Goal: Task Accomplishment & Management: Complete application form

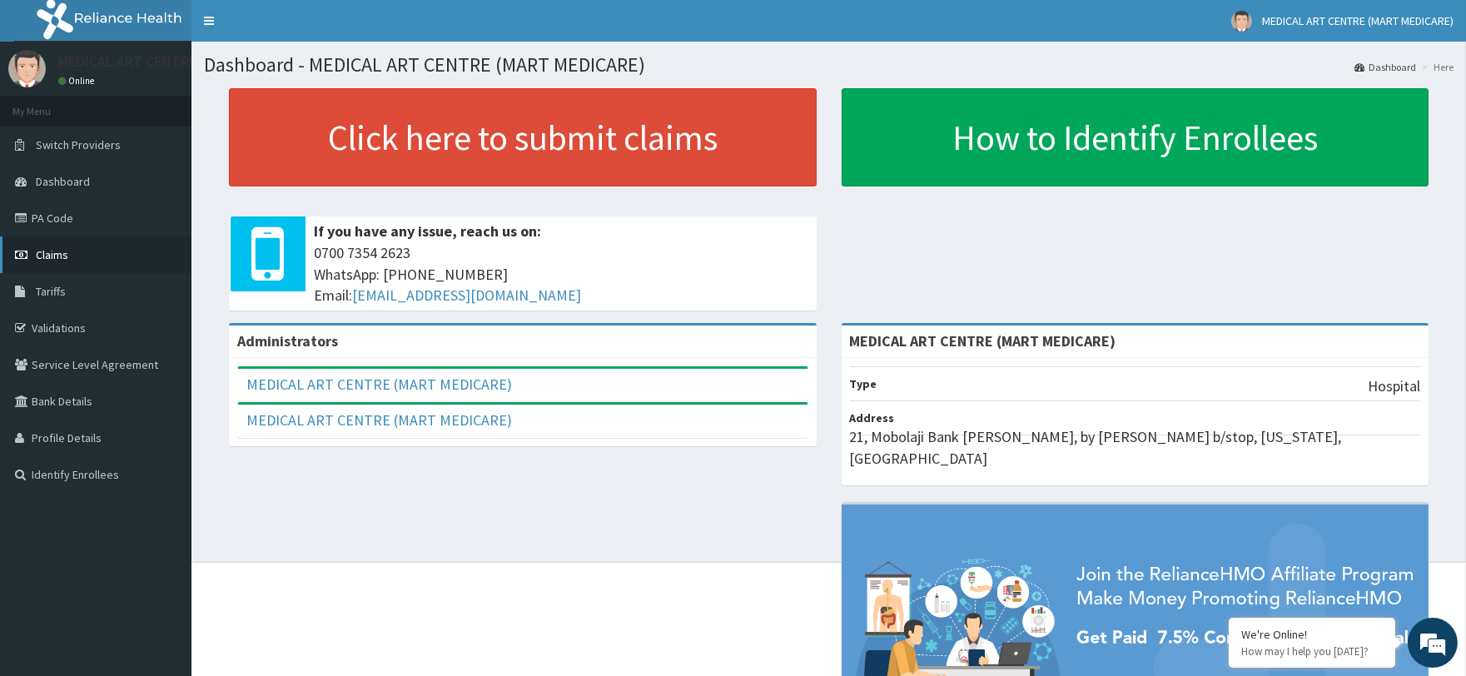
click at [65, 256] on span "Claims" at bounding box center [52, 254] width 32 height 15
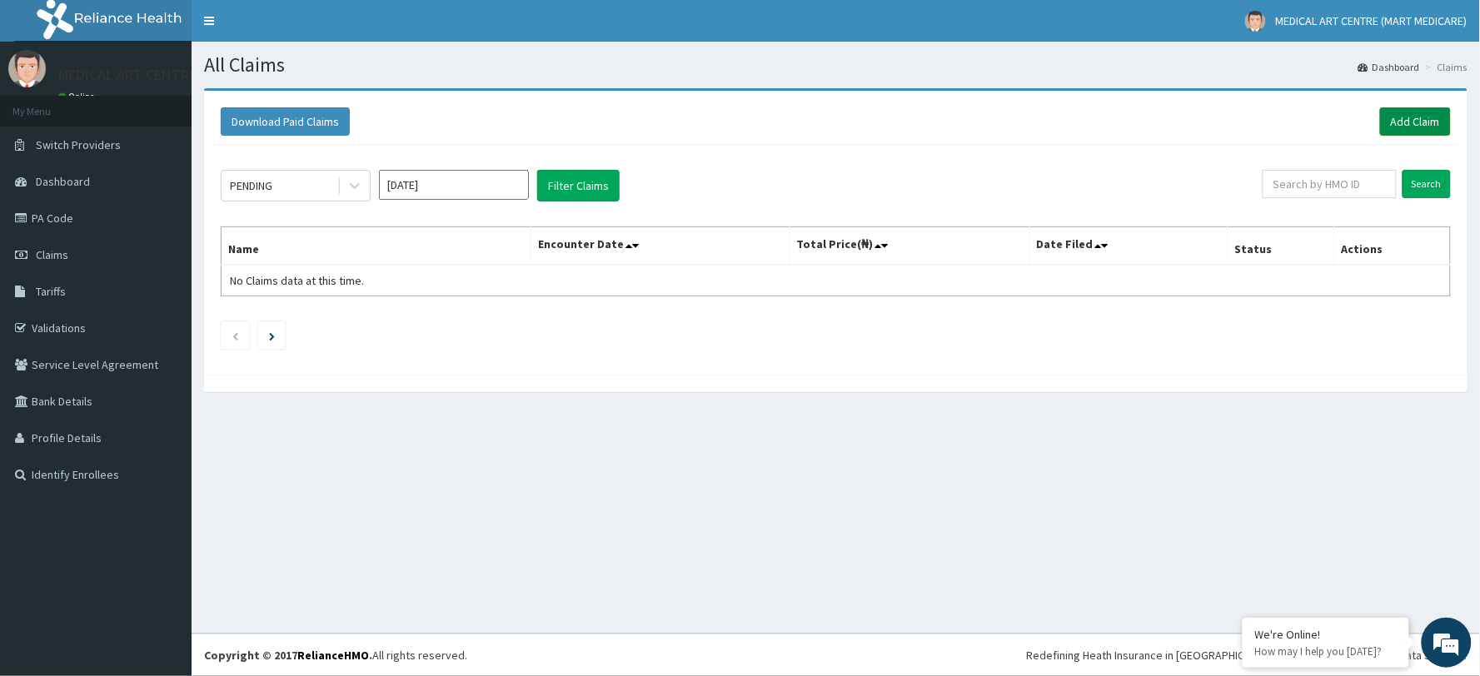
click at [1400, 122] on link "Add Claim" at bounding box center [1415, 121] width 71 height 28
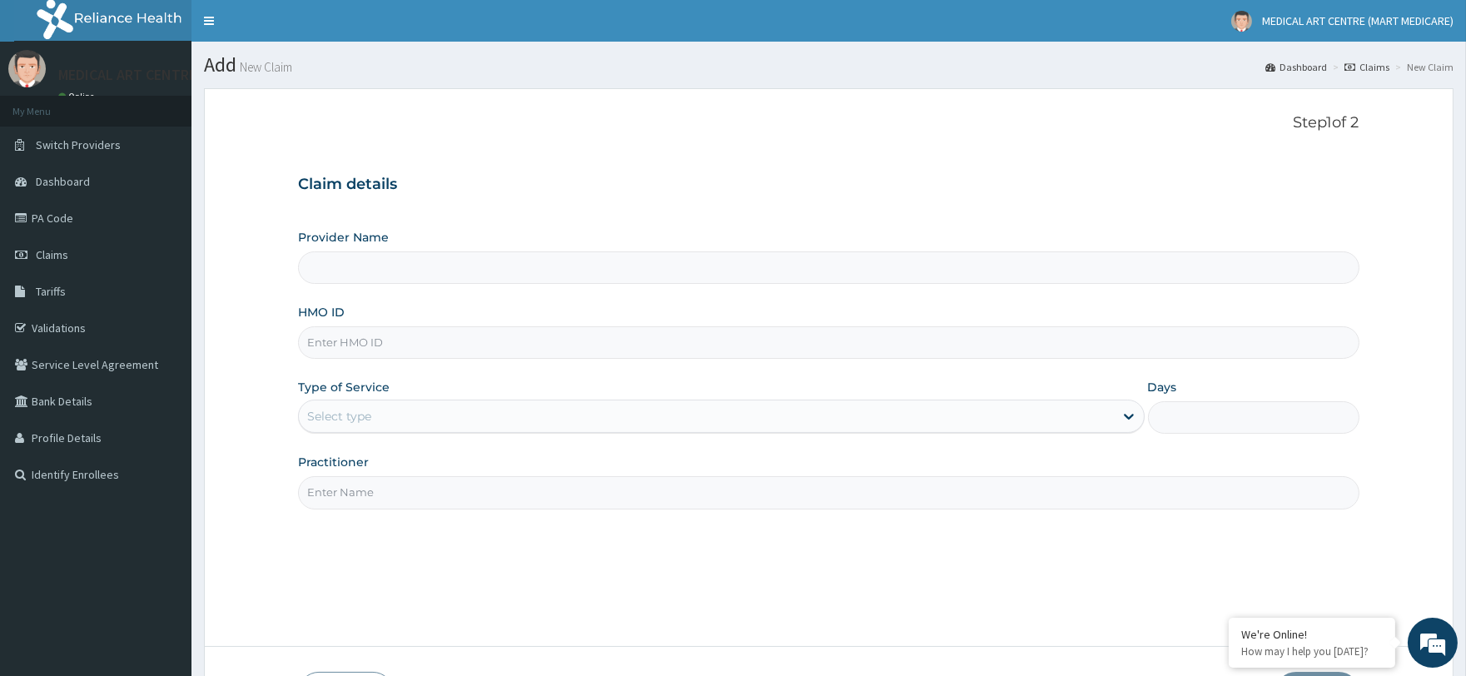
type input "MEDICAL ART CENTRE (MART MEDICARE)"
click at [475, 339] on input "HMO ID" at bounding box center [828, 342] width 1061 height 32
type input "MRC/10090/A"
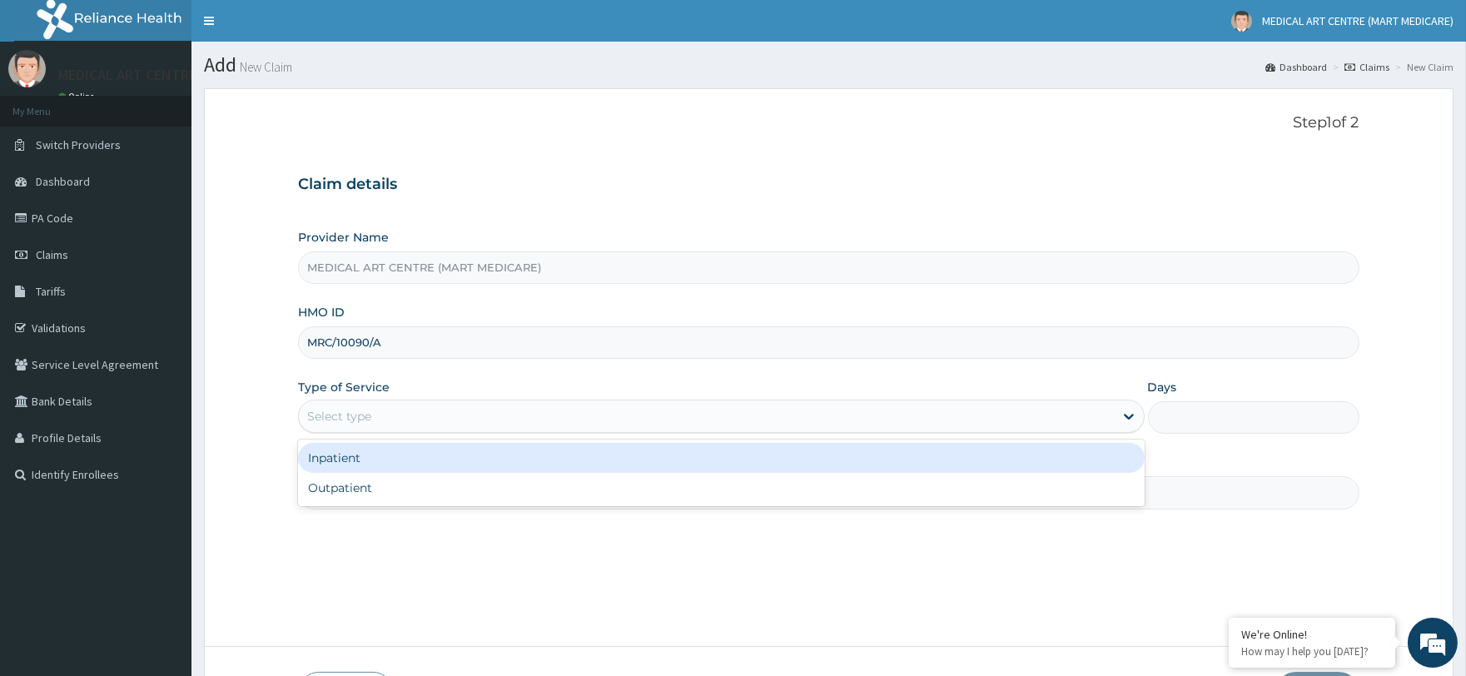
click at [418, 421] on div "Select type" at bounding box center [706, 416] width 814 height 27
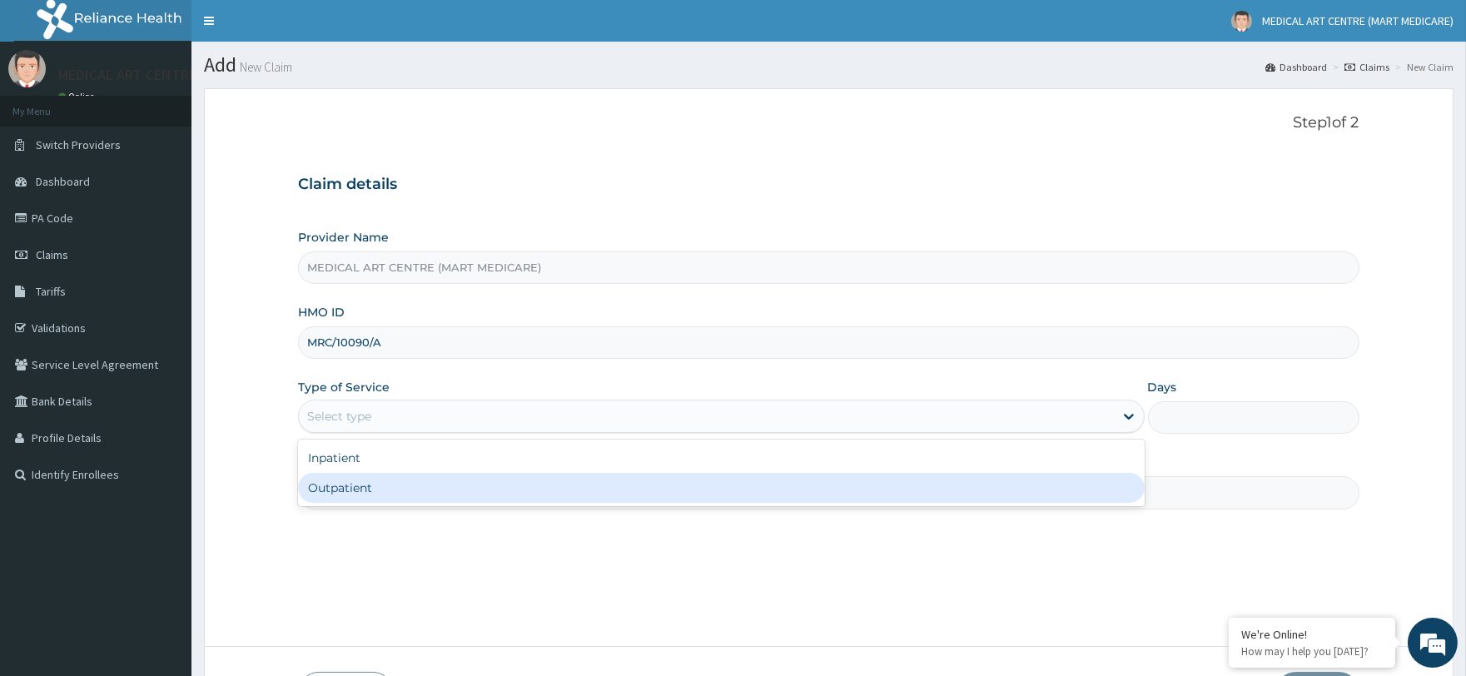
click at [420, 476] on div "Outpatient" at bounding box center [721, 488] width 846 height 30
type input "1"
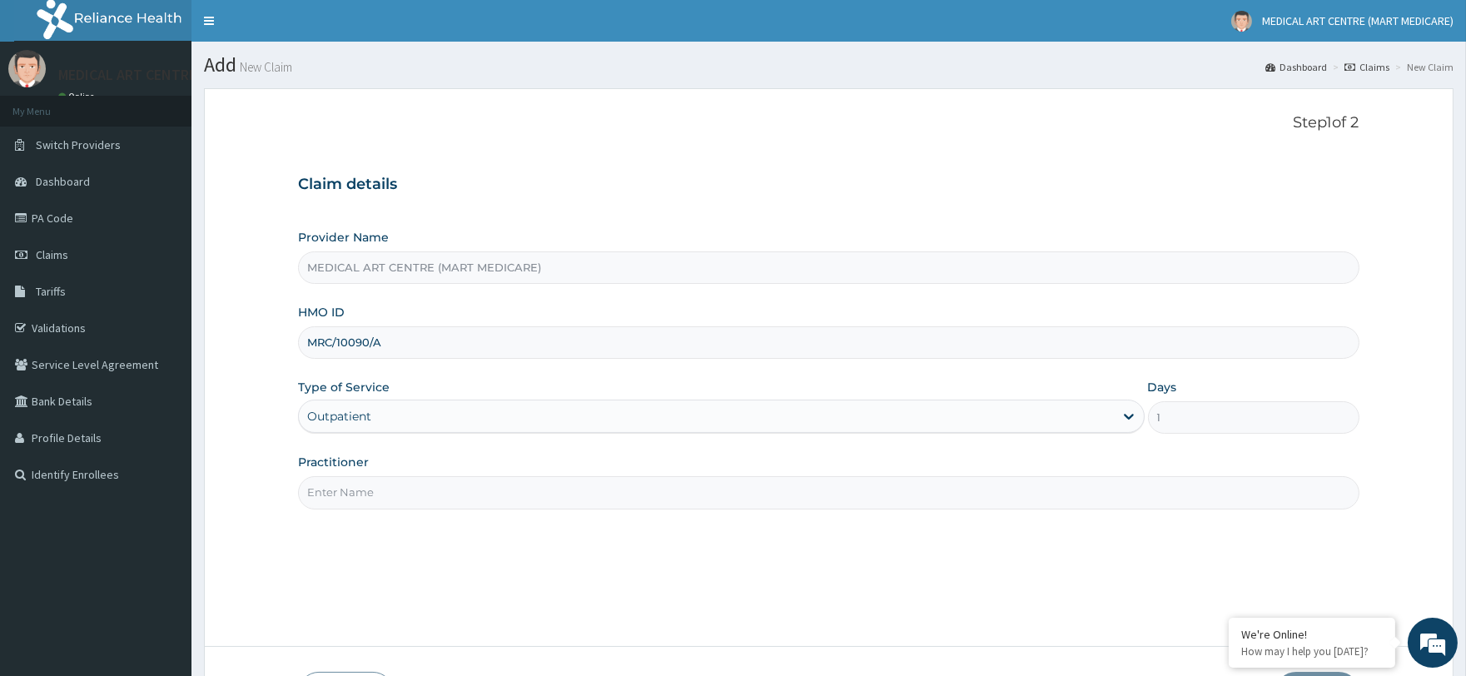
click at [423, 478] on input "Practitioner" at bounding box center [828, 492] width 1061 height 32
type input "[PERSON_NAME]"
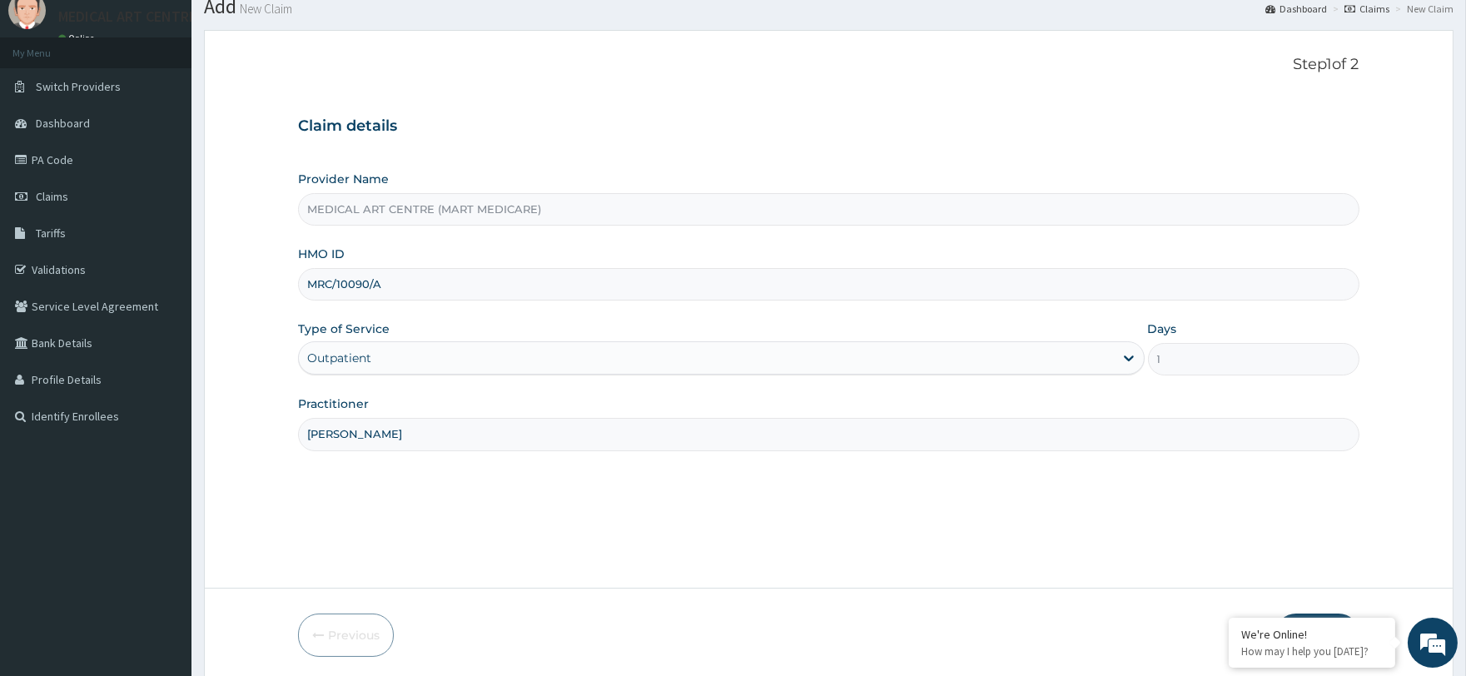
scroll to position [120, 0]
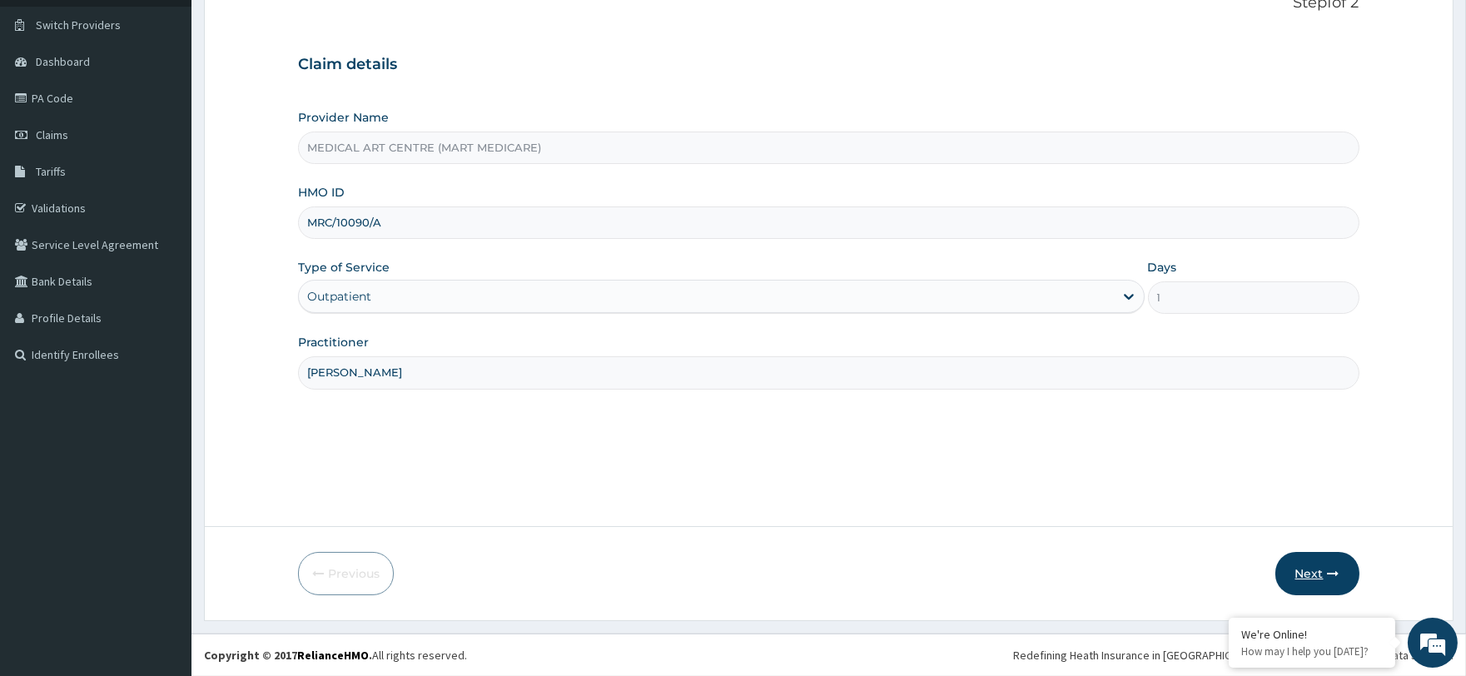
click at [1335, 561] on button "Next" at bounding box center [1318, 573] width 84 height 43
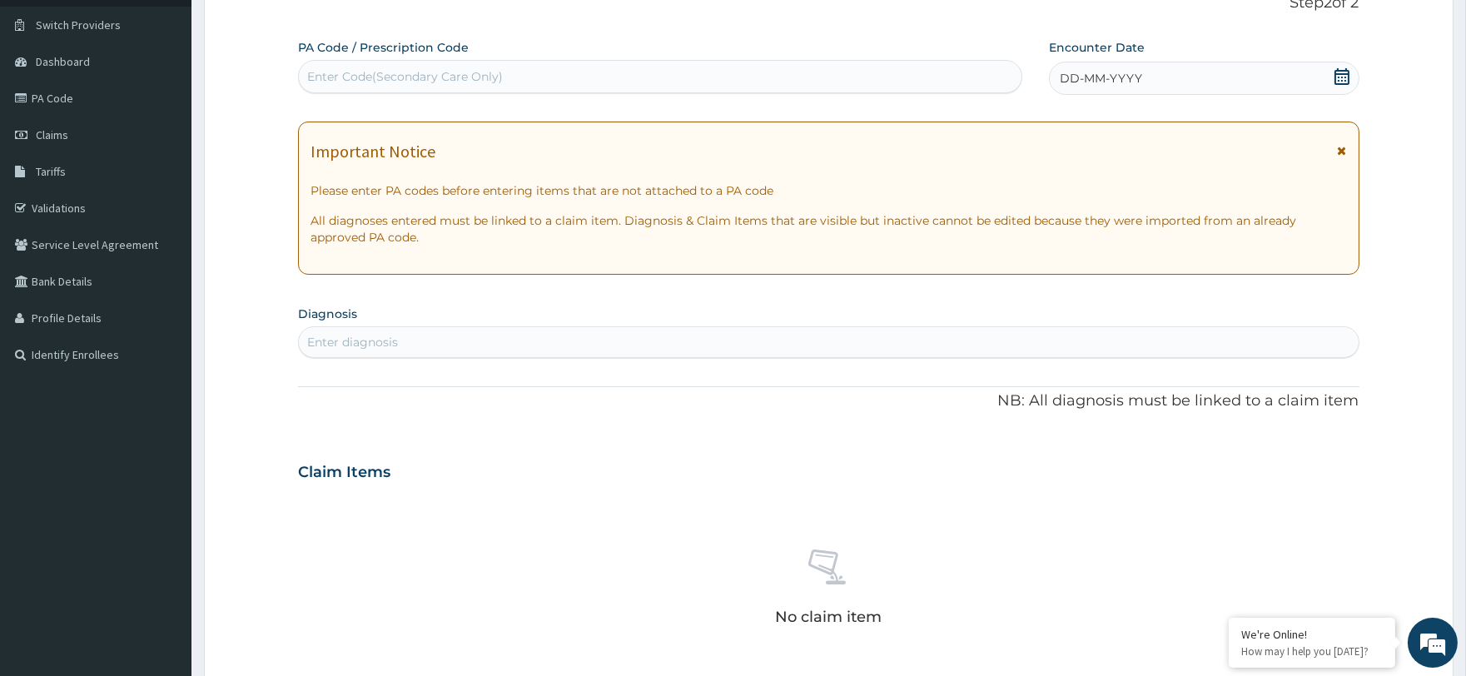
click at [445, 329] on div "Enter diagnosis" at bounding box center [828, 342] width 1059 height 27
type input "m"
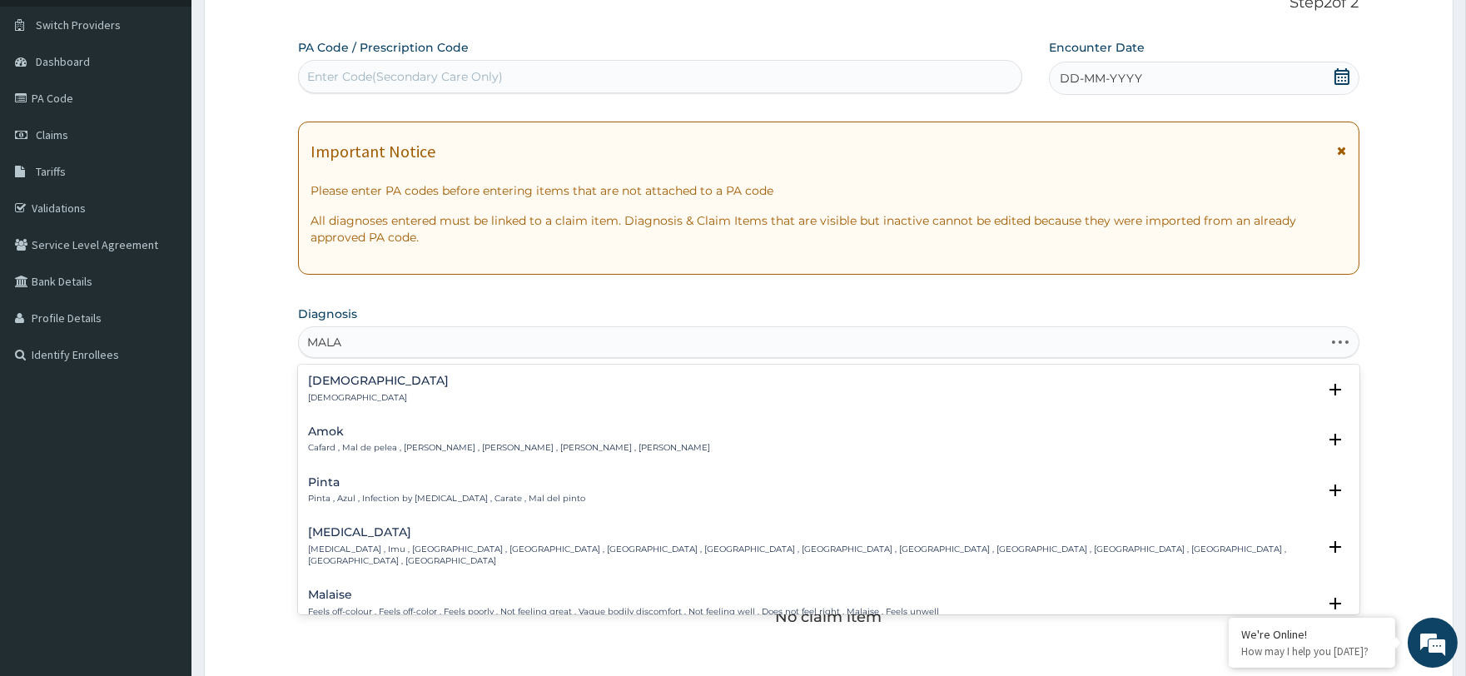
type input "MALAR"
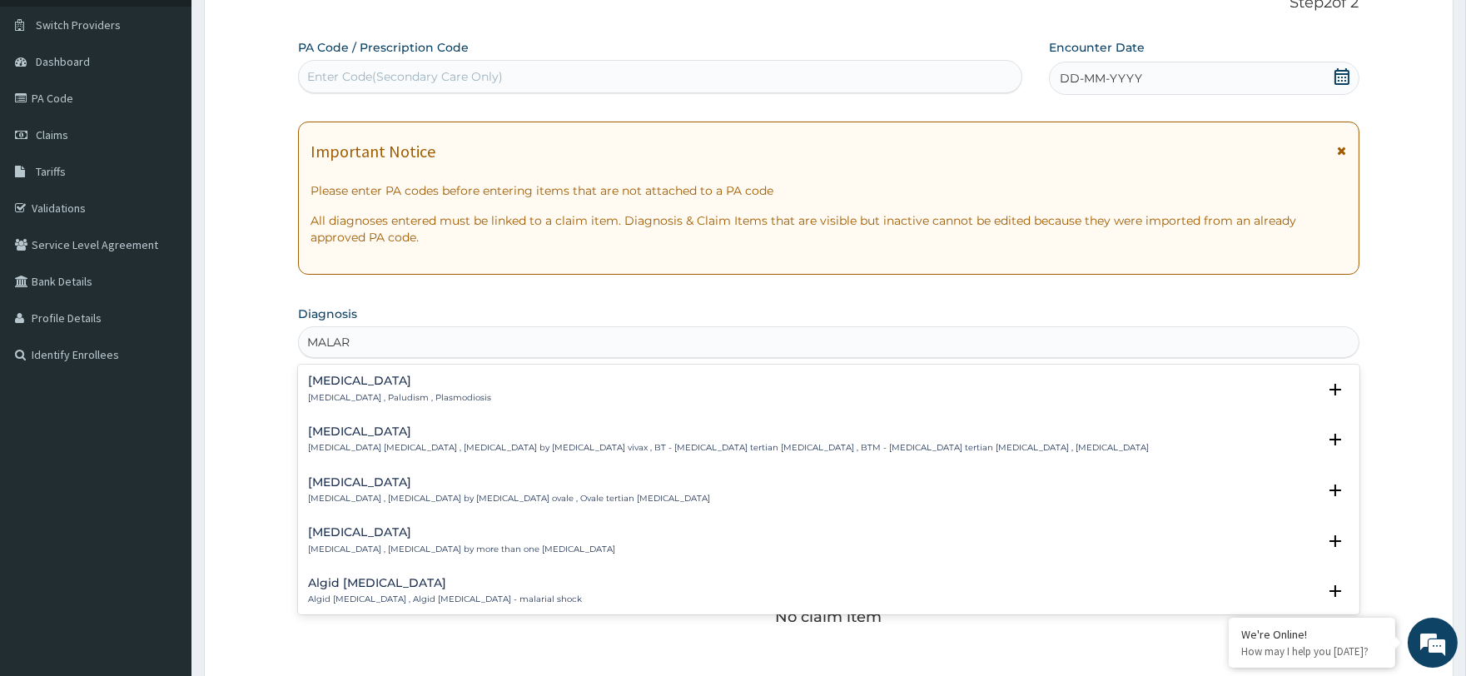
click at [440, 395] on p "Malaria , Paludism , Plasmodiosis" at bounding box center [399, 398] width 183 height 12
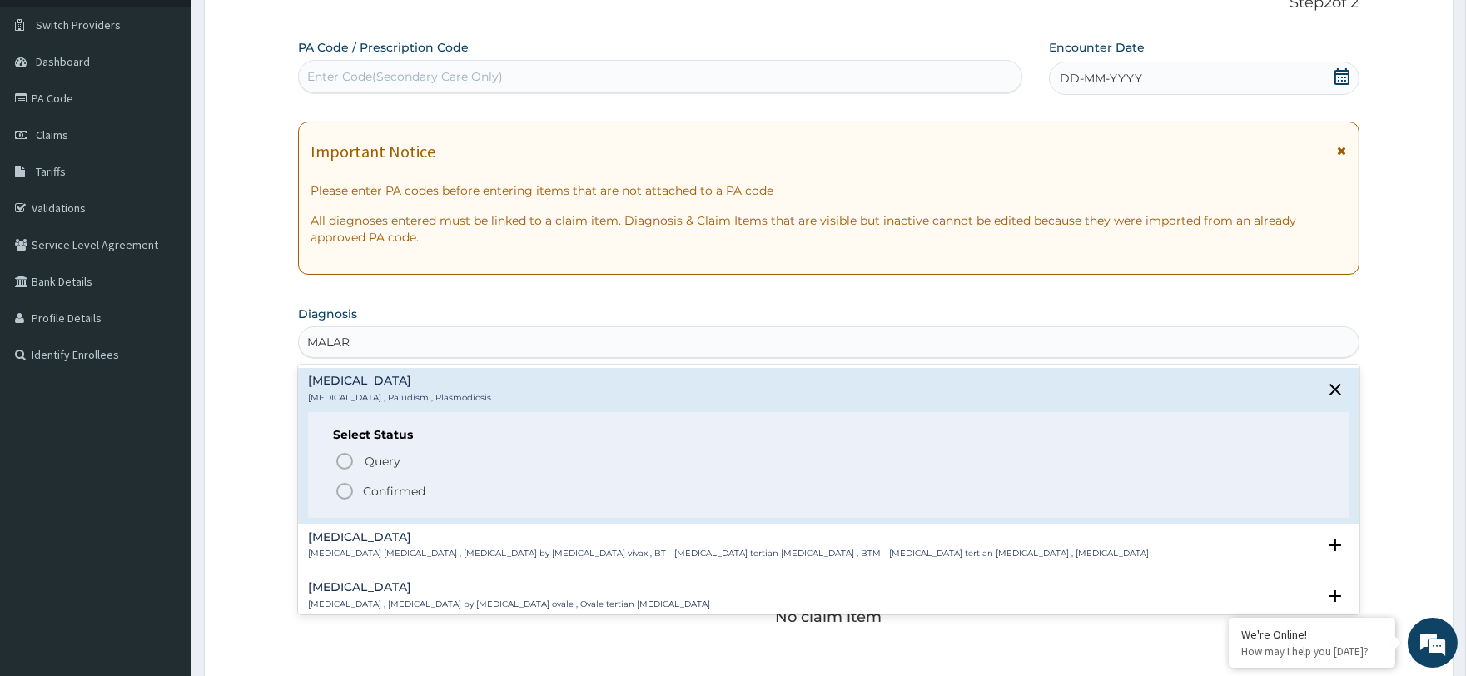
click at [387, 496] on p "Confirmed" at bounding box center [394, 491] width 62 height 17
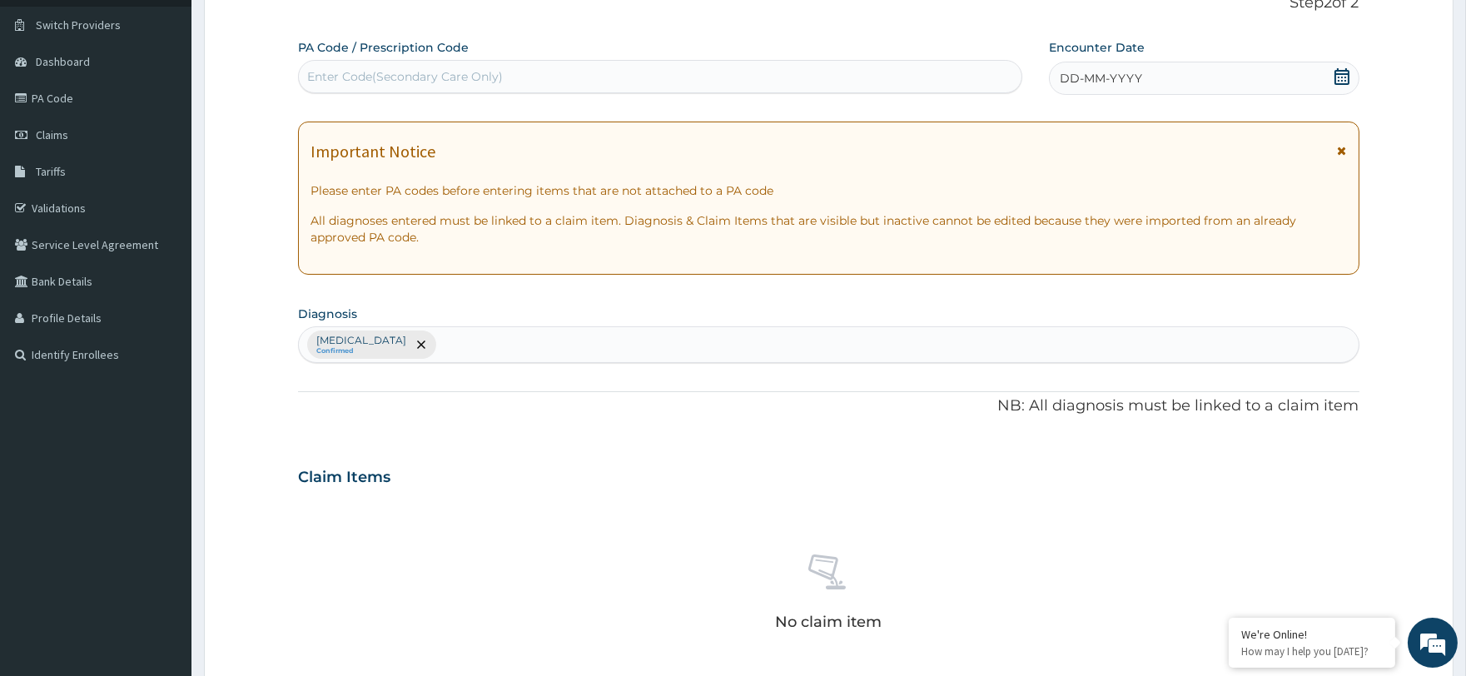
click at [1195, 90] on div "DD-MM-YYYY" at bounding box center [1204, 78] width 311 height 33
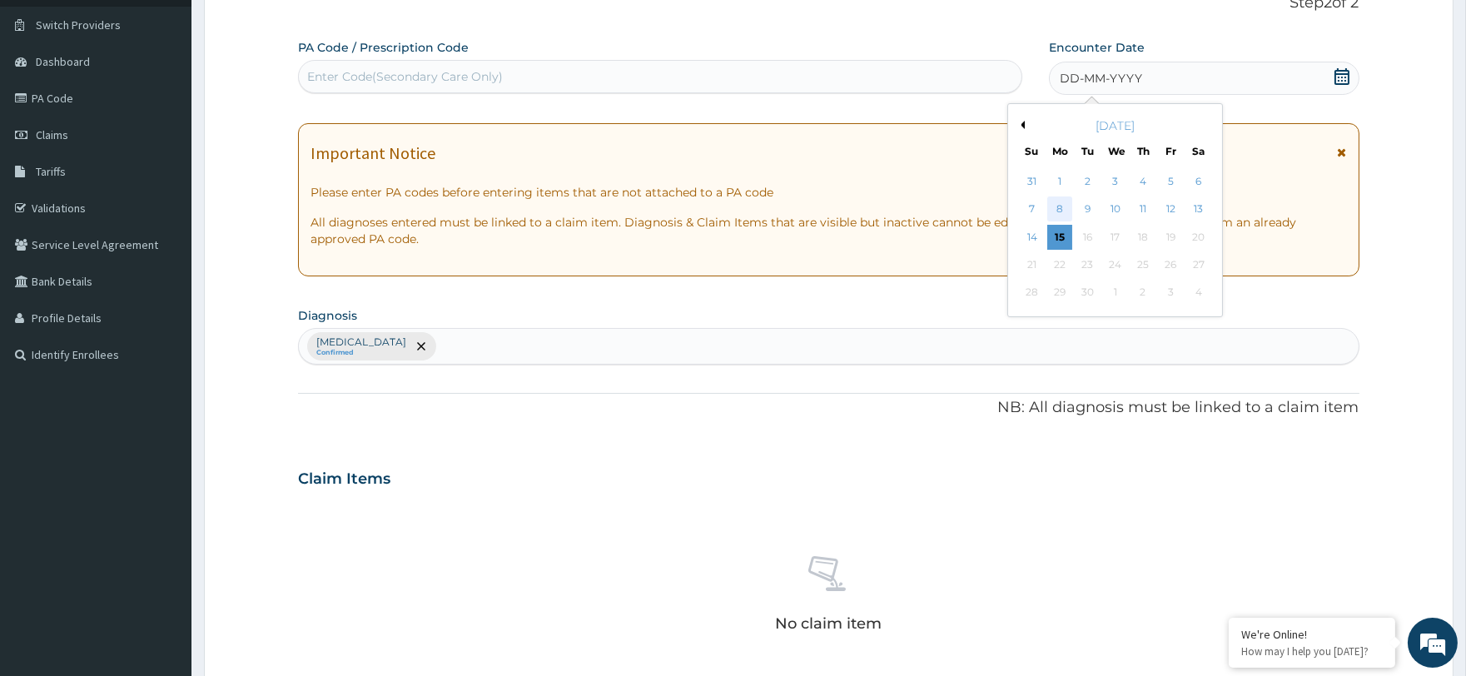
click at [1067, 211] on div "8" at bounding box center [1059, 209] width 25 height 25
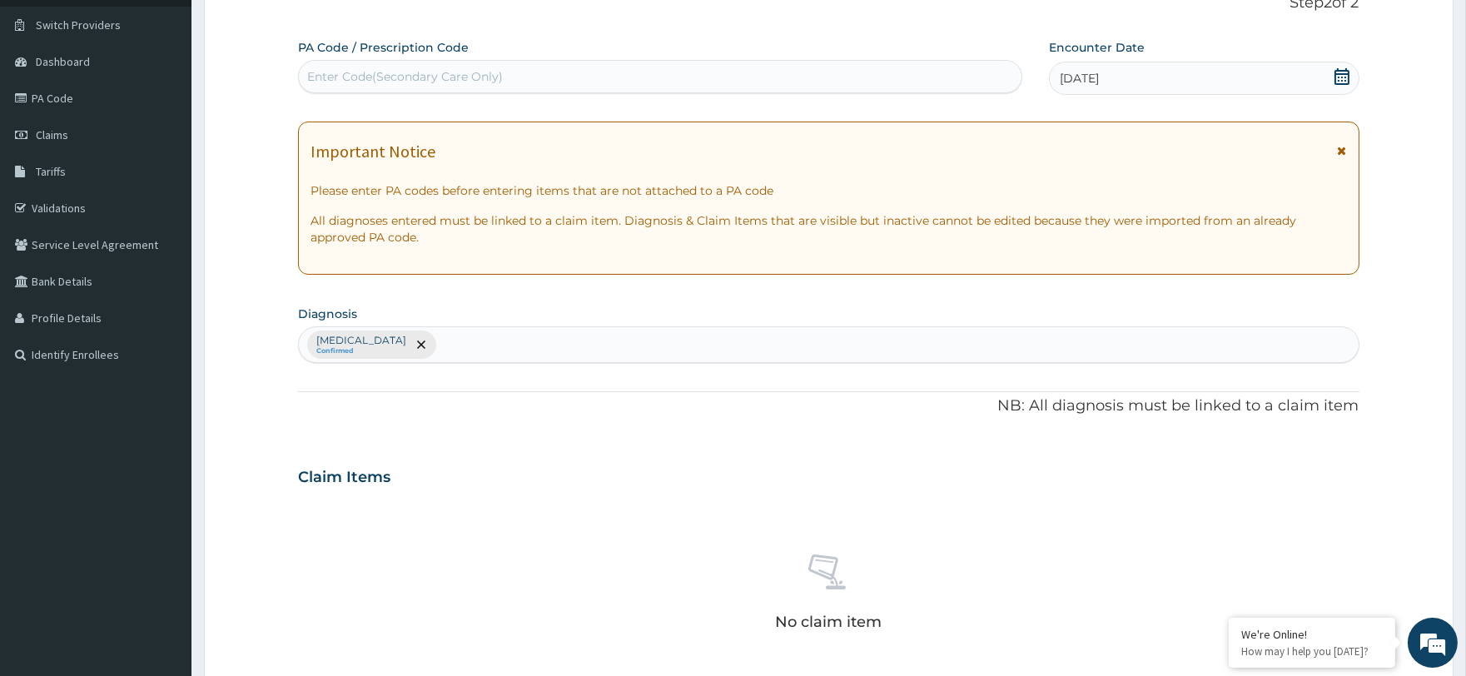
click at [455, 344] on div "Malaria Confirmed" at bounding box center [828, 344] width 1059 height 35
type input "U"
type input "SEPSI"
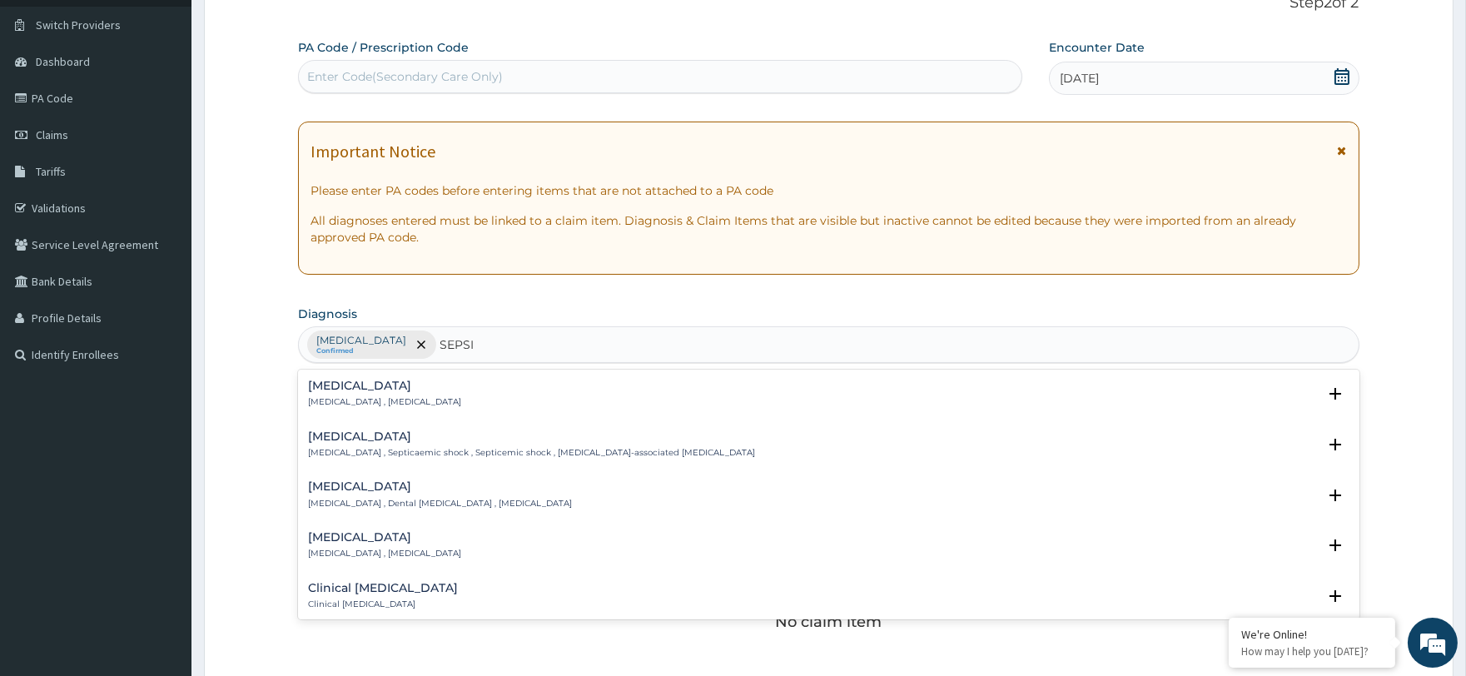
click at [428, 400] on div "Sepsis Systemic infection , Sepsis" at bounding box center [828, 394] width 1041 height 29
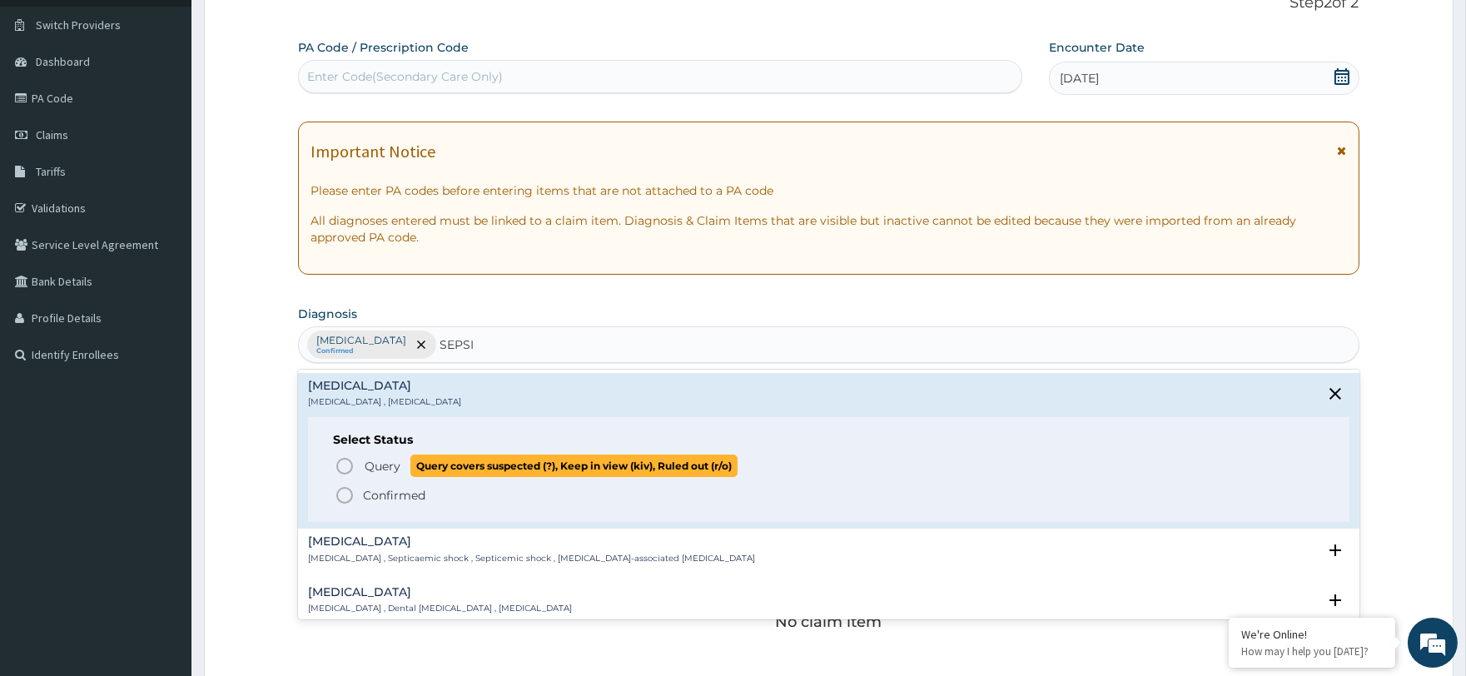
click at [395, 464] on span "Query" at bounding box center [383, 466] width 36 height 17
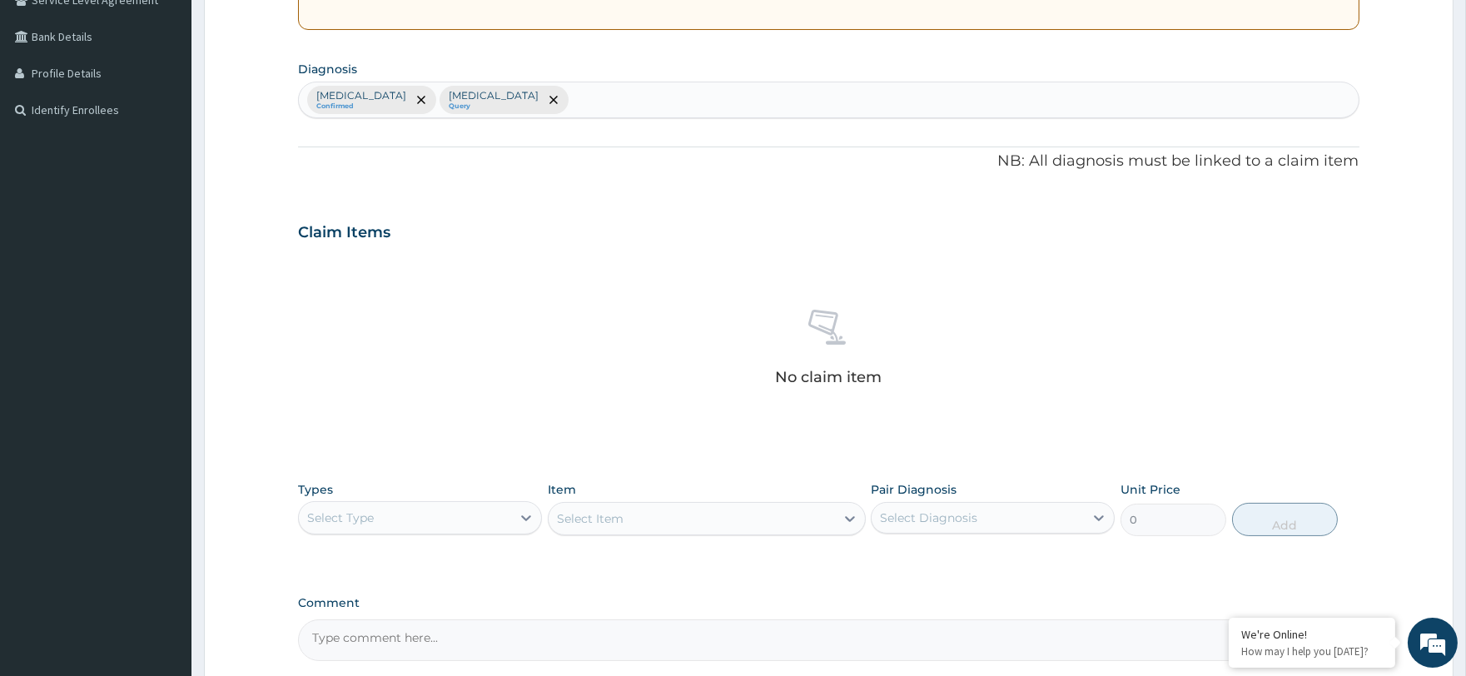
scroll to position [397, 0]
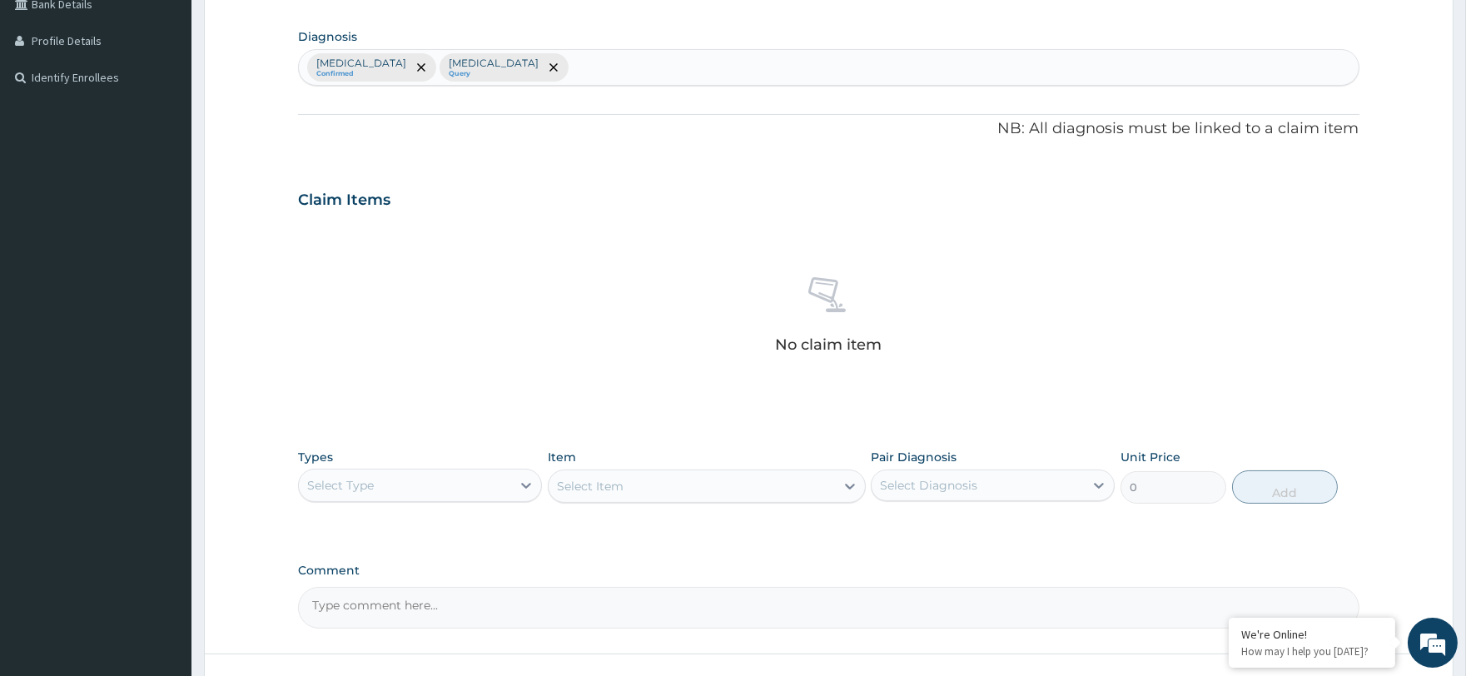
click at [428, 475] on div "Select Type" at bounding box center [405, 485] width 212 height 27
click at [455, 581] on div "Procedures" at bounding box center [420, 587] width 244 height 30
click at [604, 485] on div "Select Item" at bounding box center [707, 486] width 318 height 33
click at [584, 480] on div "Select Item" at bounding box center [707, 486] width 318 height 33
click at [584, 483] on div "Select Item" at bounding box center [707, 486] width 318 height 33
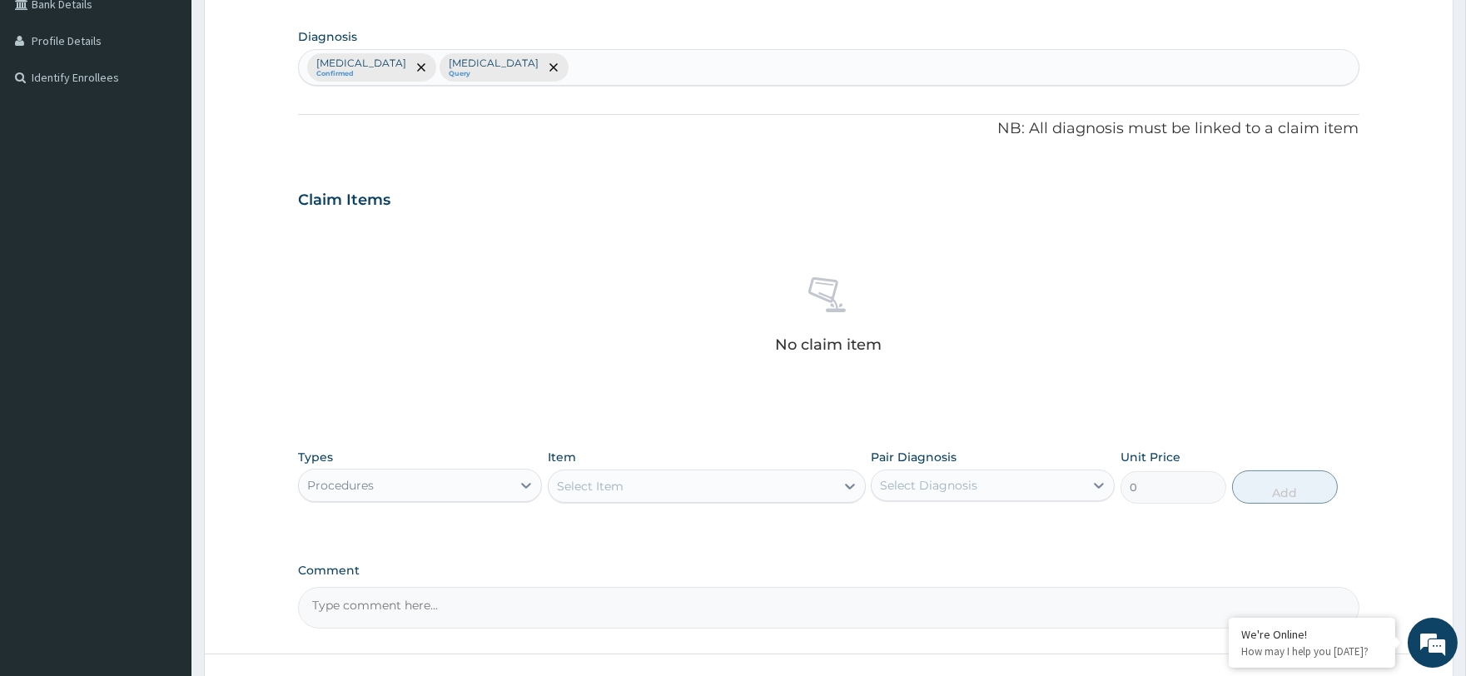
click at [584, 483] on div "Select Item" at bounding box center [590, 486] width 67 height 17
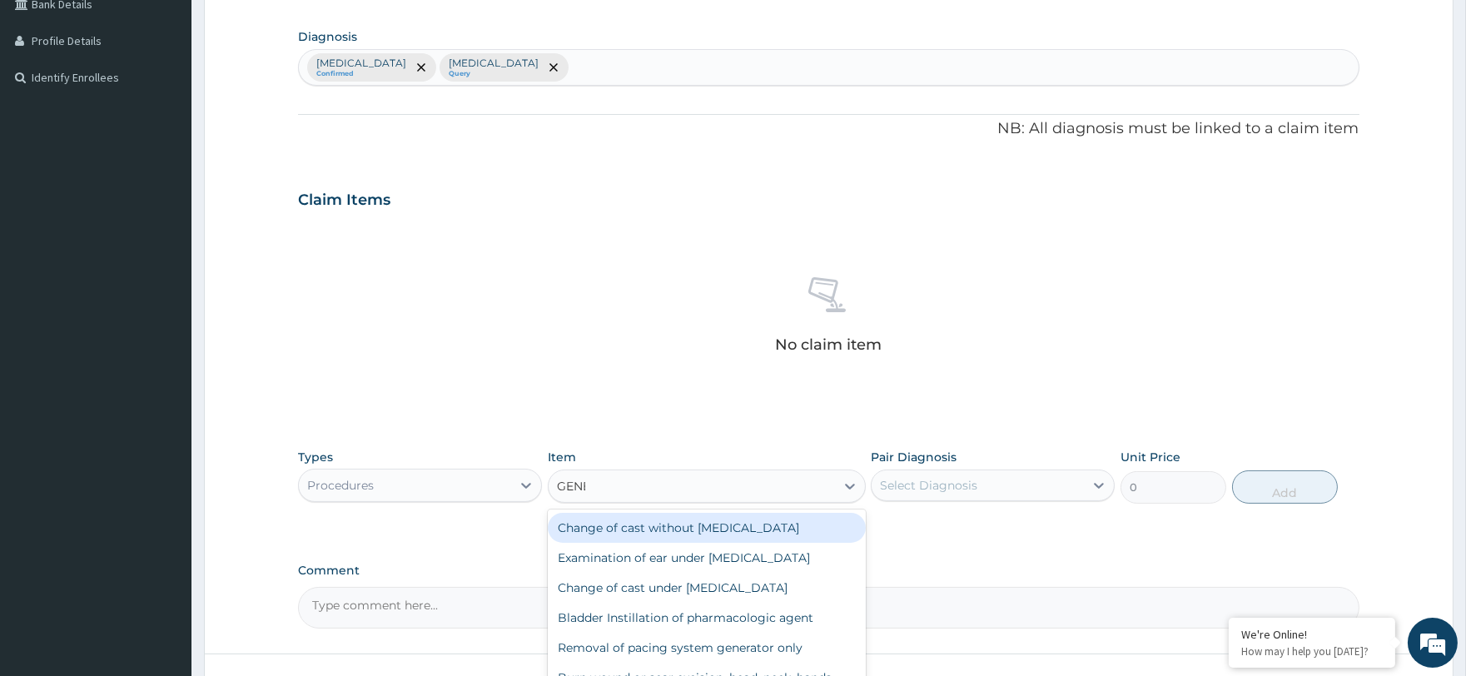
type input "GENER"
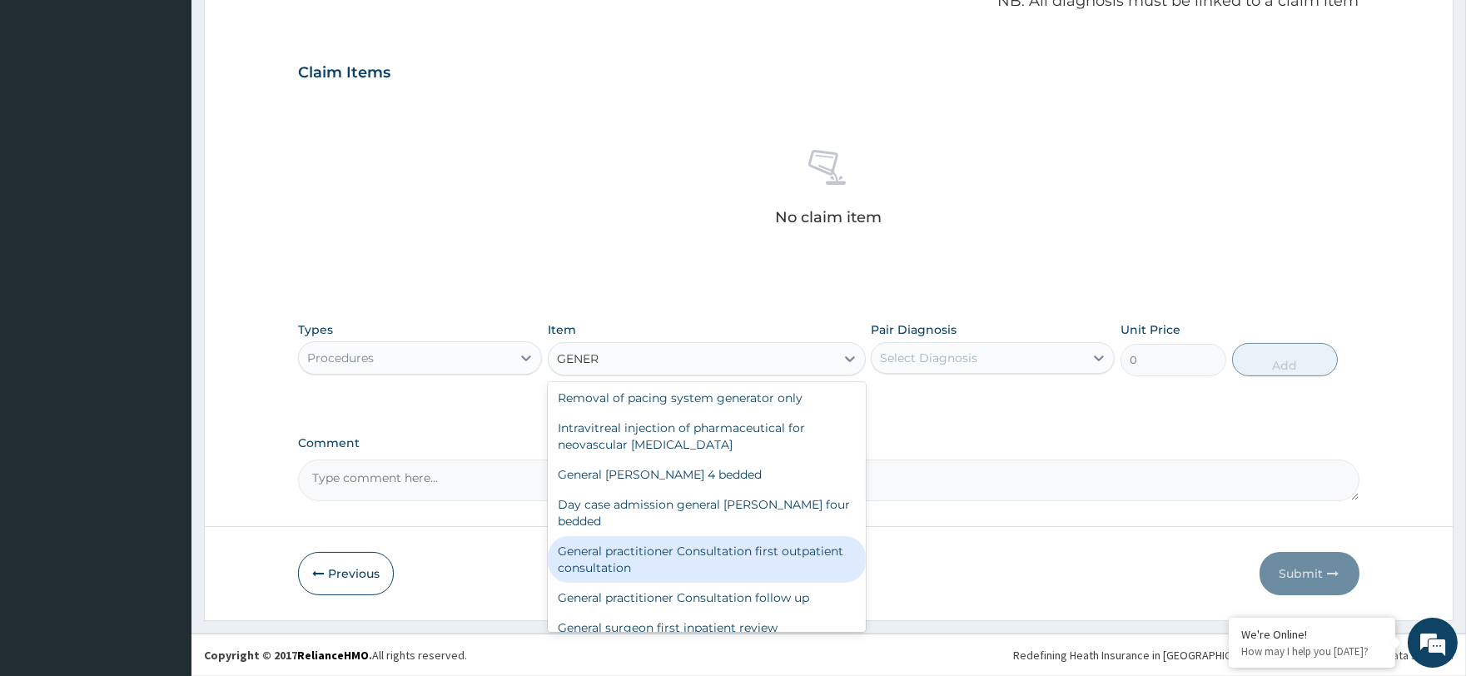
scroll to position [185, 0]
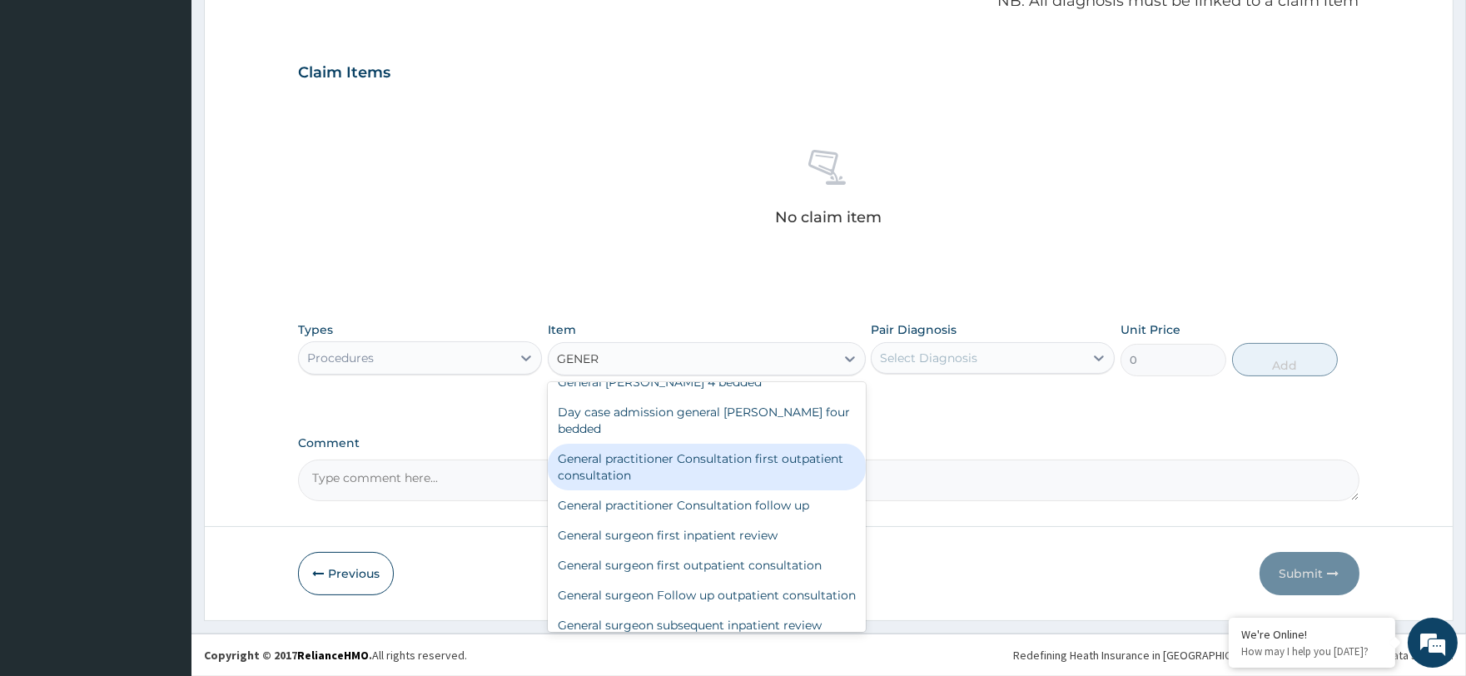
click at [691, 445] on div "General practitioner Consultation first outpatient consultation" at bounding box center [707, 467] width 318 height 47
type input "3000"
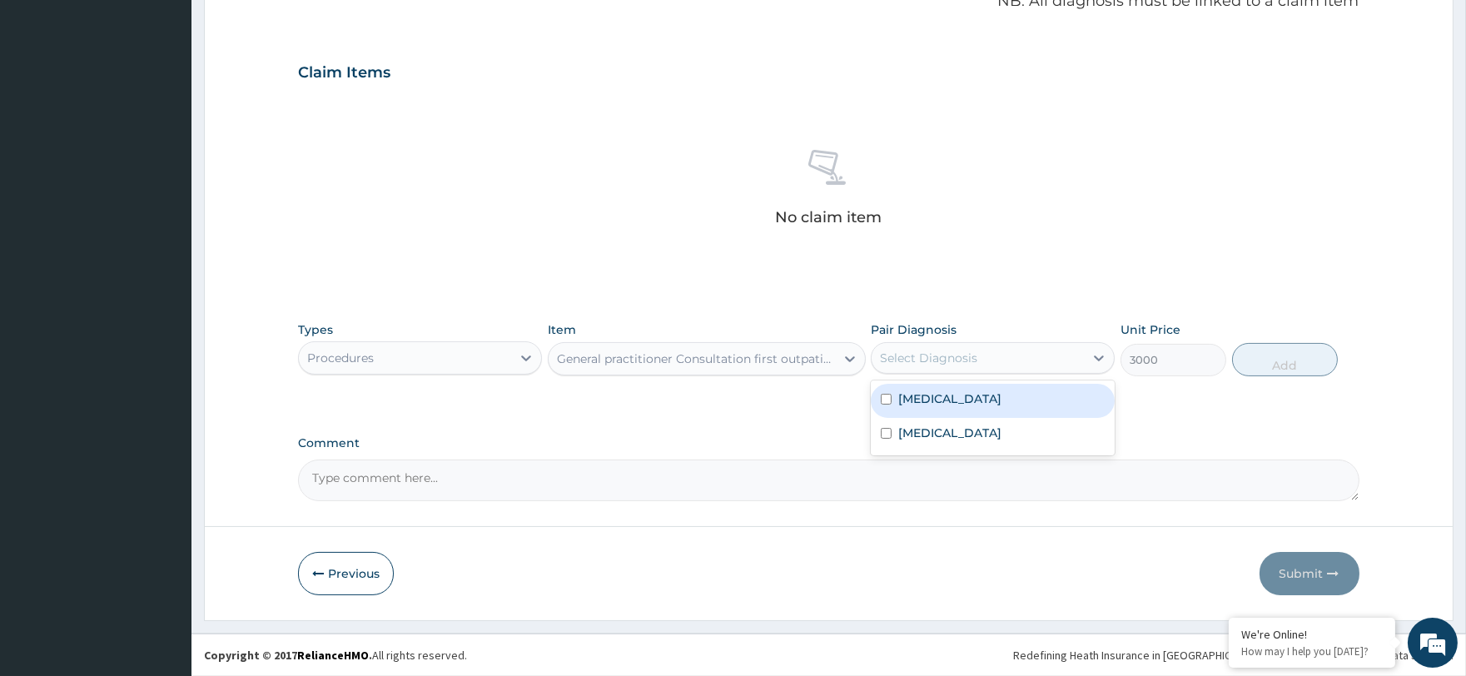
click at [942, 358] on div "Select Diagnosis" at bounding box center [928, 358] width 97 height 17
click at [941, 400] on label "Malaria" at bounding box center [949, 398] width 103 height 17
checkbox input "true"
click at [1271, 351] on button "Add" at bounding box center [1285, 359] width 106 height 33
type input "0"
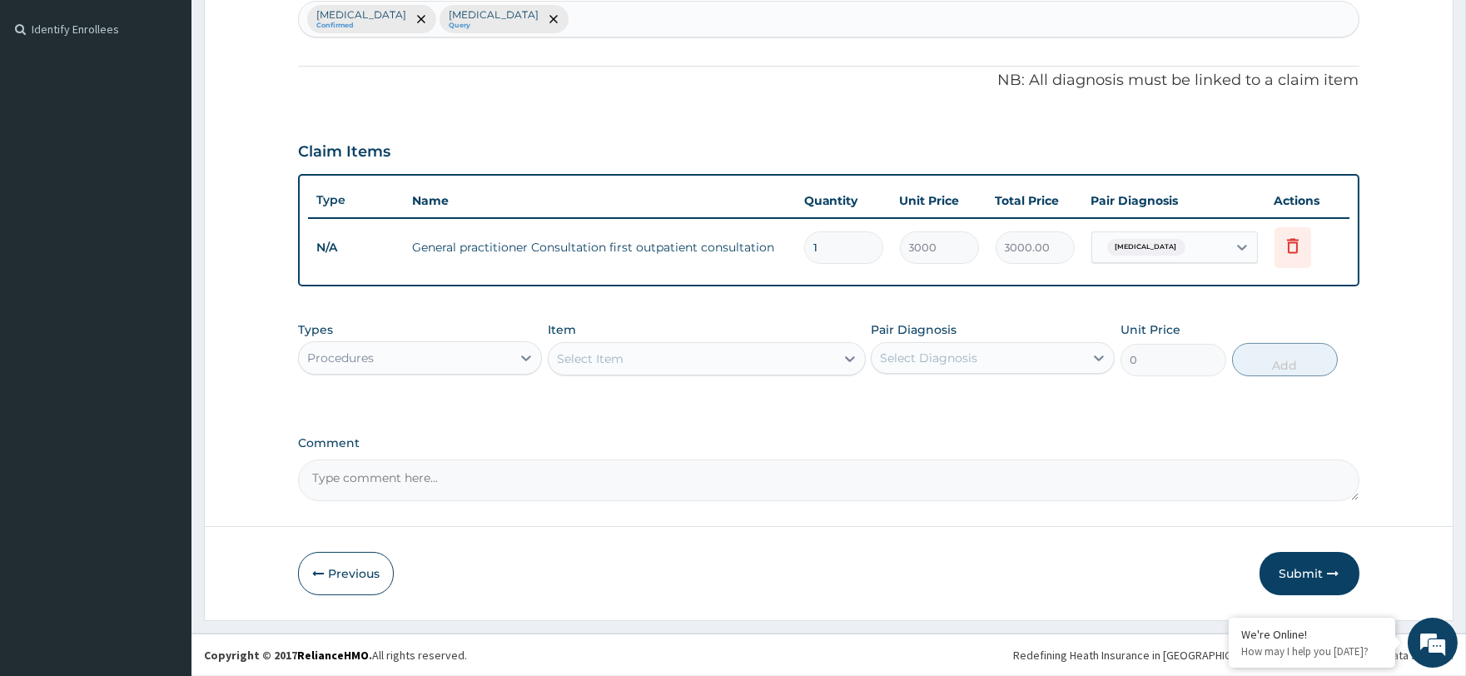
scroll to position [444, 0]
click at [350, 356] on div "Procedures" at bounding box center [340, 359] width 67 height 17
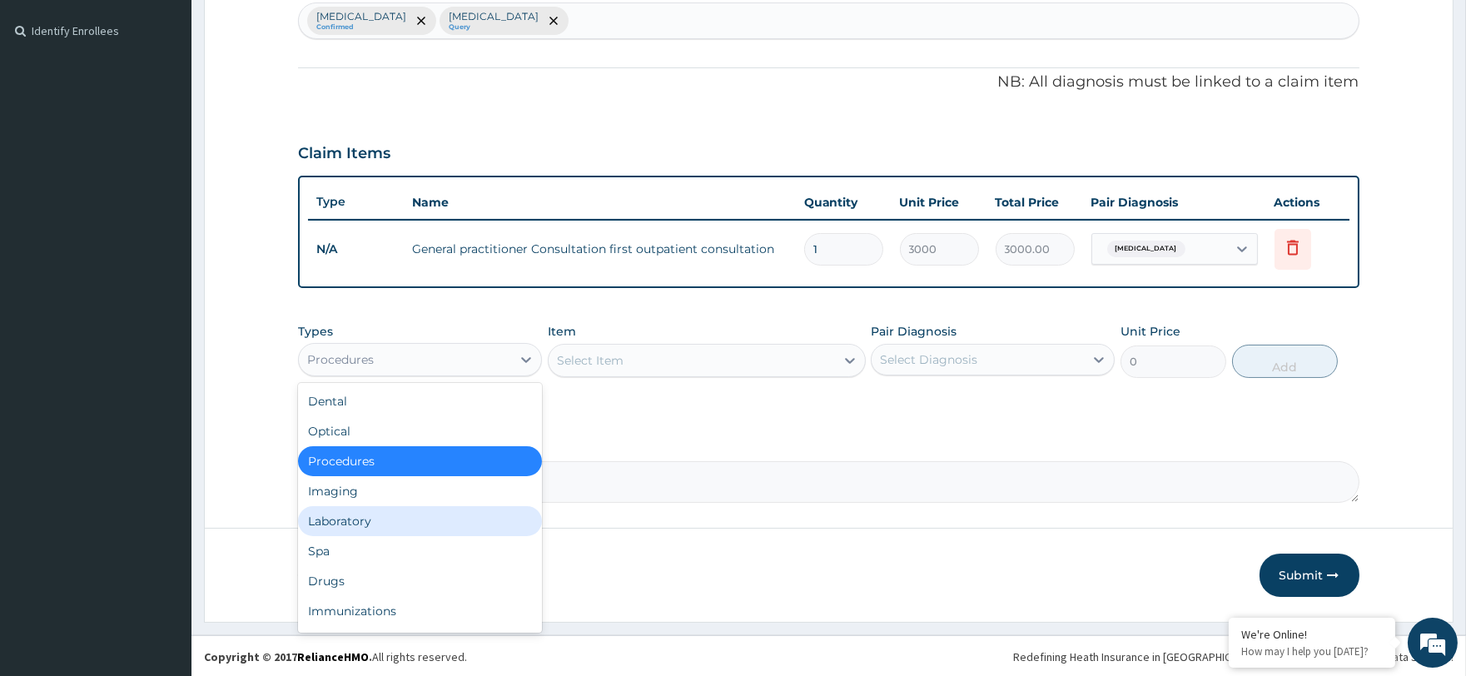
click at [395, 512] on div "Laboratory" at bounding box center [420, 521] width 244 height 30
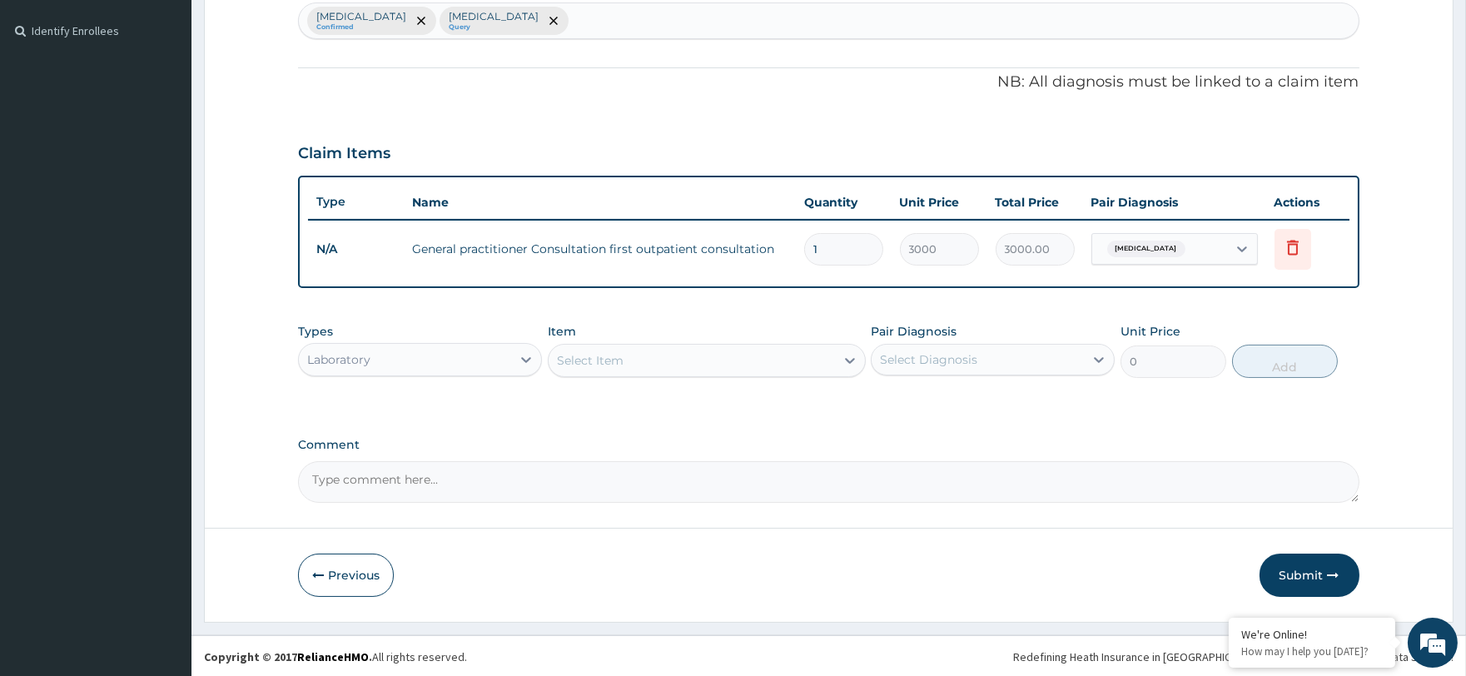
click at [585, 356] on div "Select Item" at bounding box center [590, 360] width 67 height 17
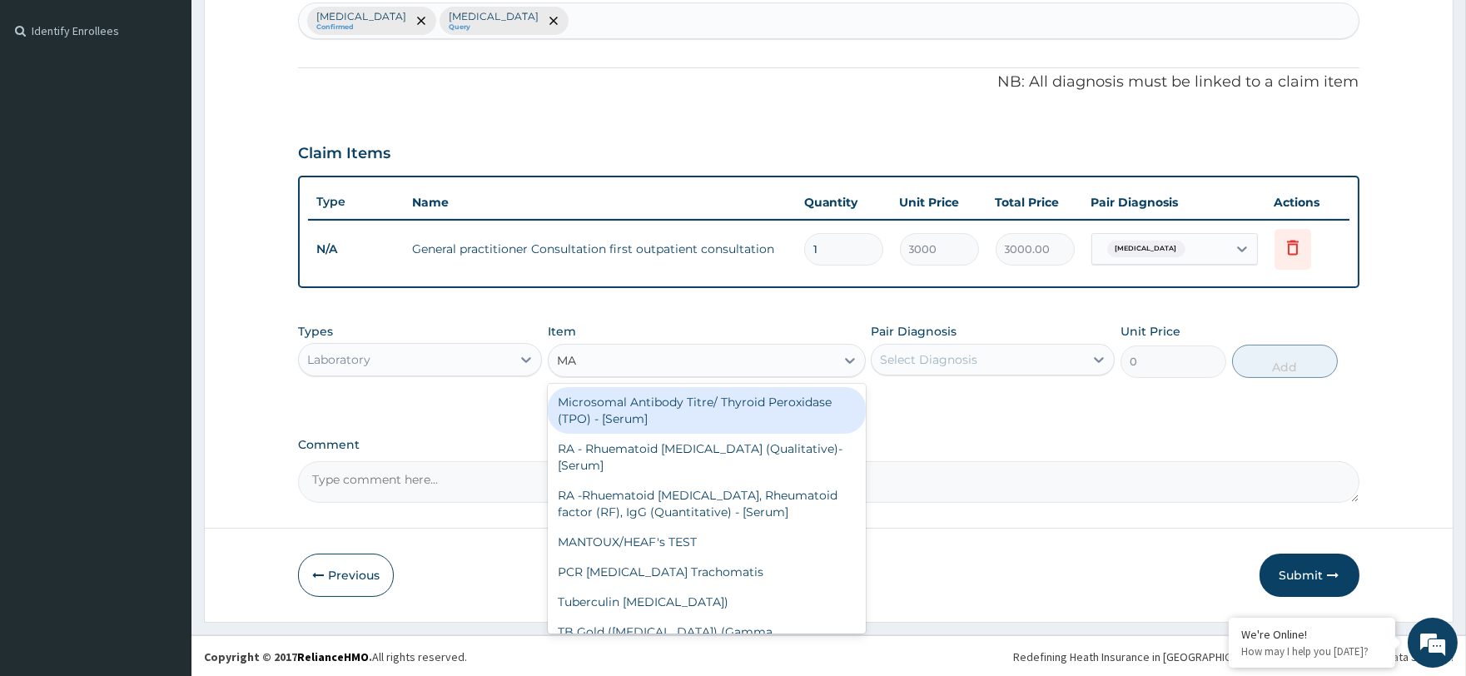
type input "MAL"
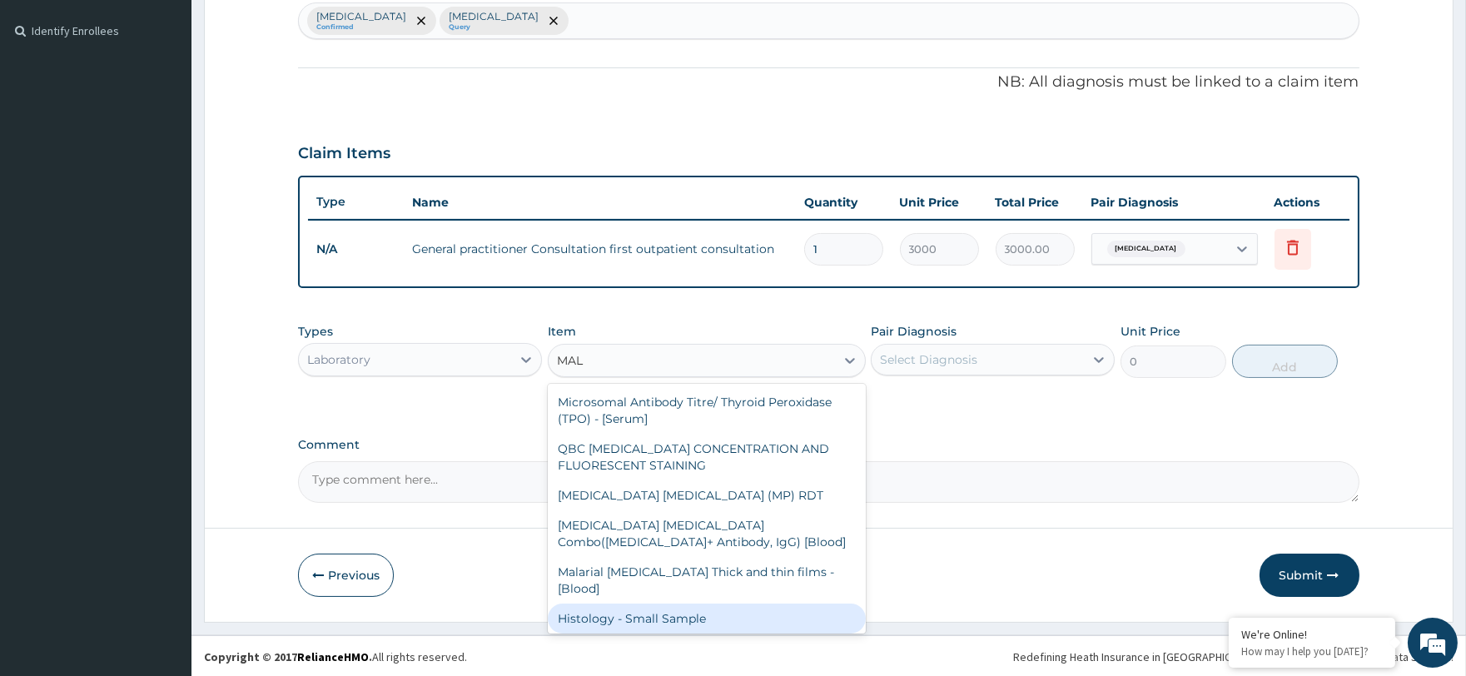
scroll to position [79, 0]
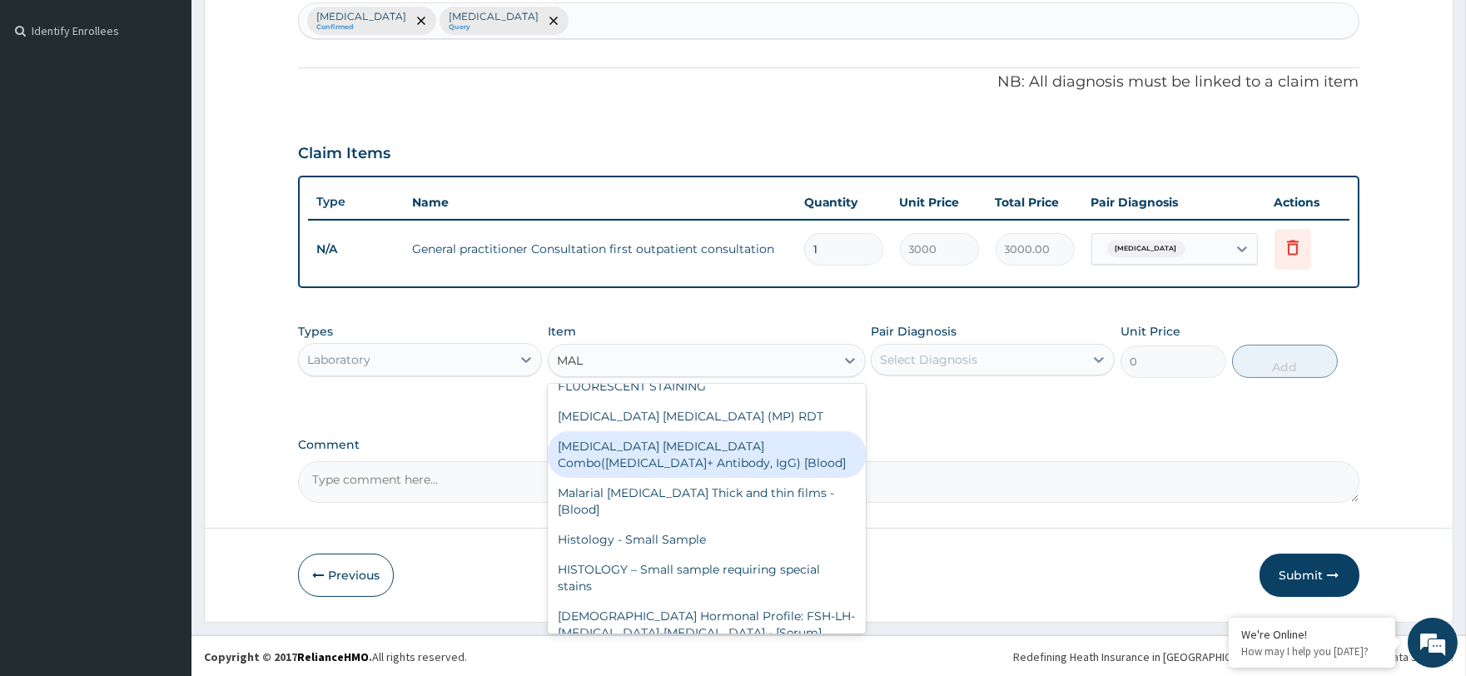
click at [708, 453] on div "Malaria Parasite Combo(Blood Film+ Antibody, IgG) [Blood]" at bounding box center [707, 454] width 318 height 47
type input "2000"
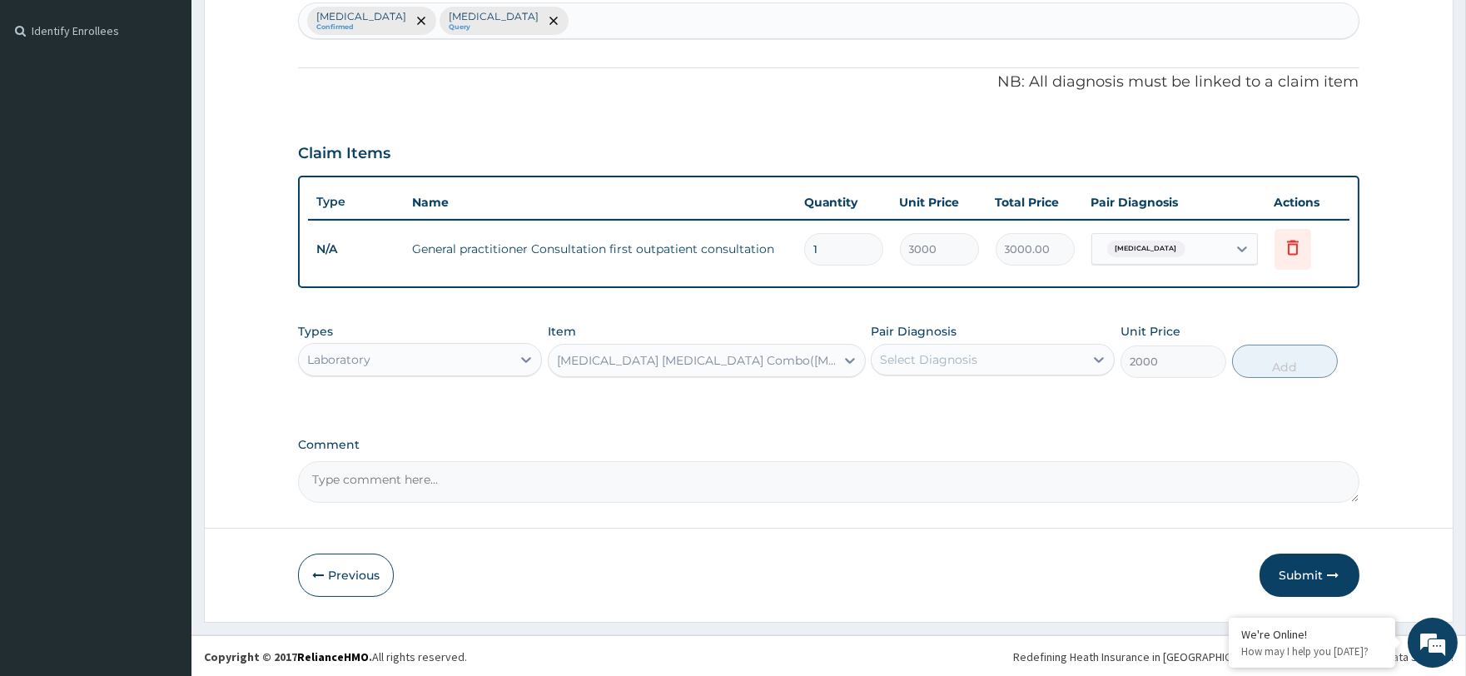
click at [937, 355] on div "Select Diagnosis" at bounding box center [928, 359] width 97 height 17
click at [944, 390] on div "Malaria" at bounding box center [993, 402] width 244 height 34
checkbox input "true"
click at [1272, 355] on button "Add" at bounding box center [1285, 361] width 106 height 33
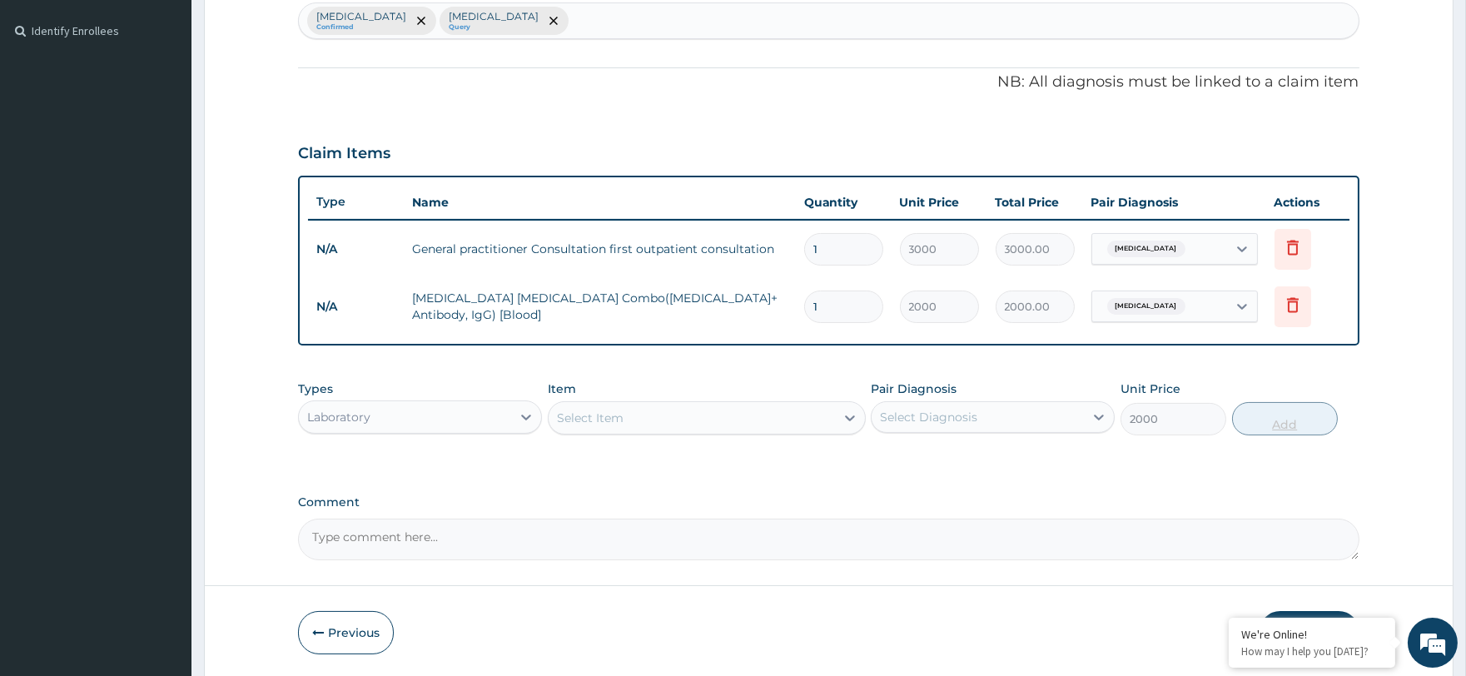
type input "0"
click at [346, 412] on div "Laboratory" at bounding box center [338, 417] width 63 height 17
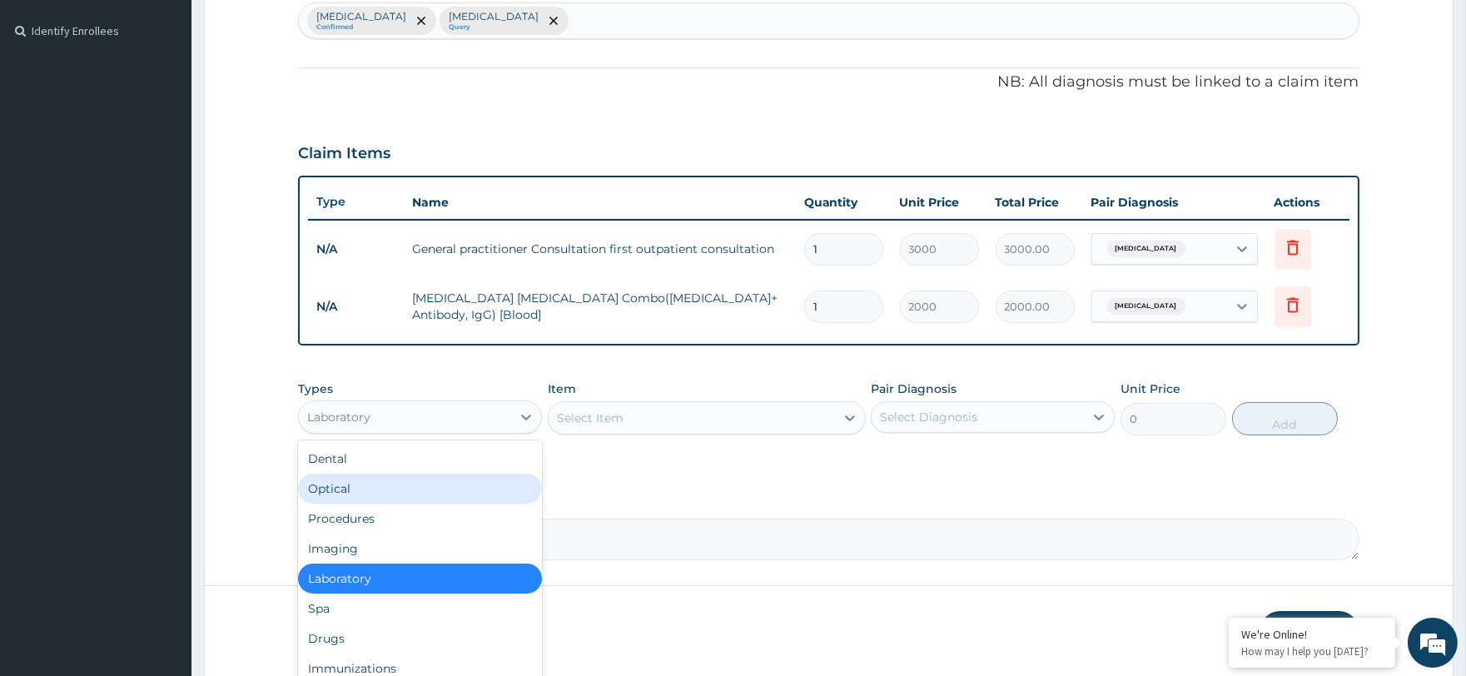
click at [631, 421] on div "Select Item" at bounding box center [692, 418] width 286 height 27
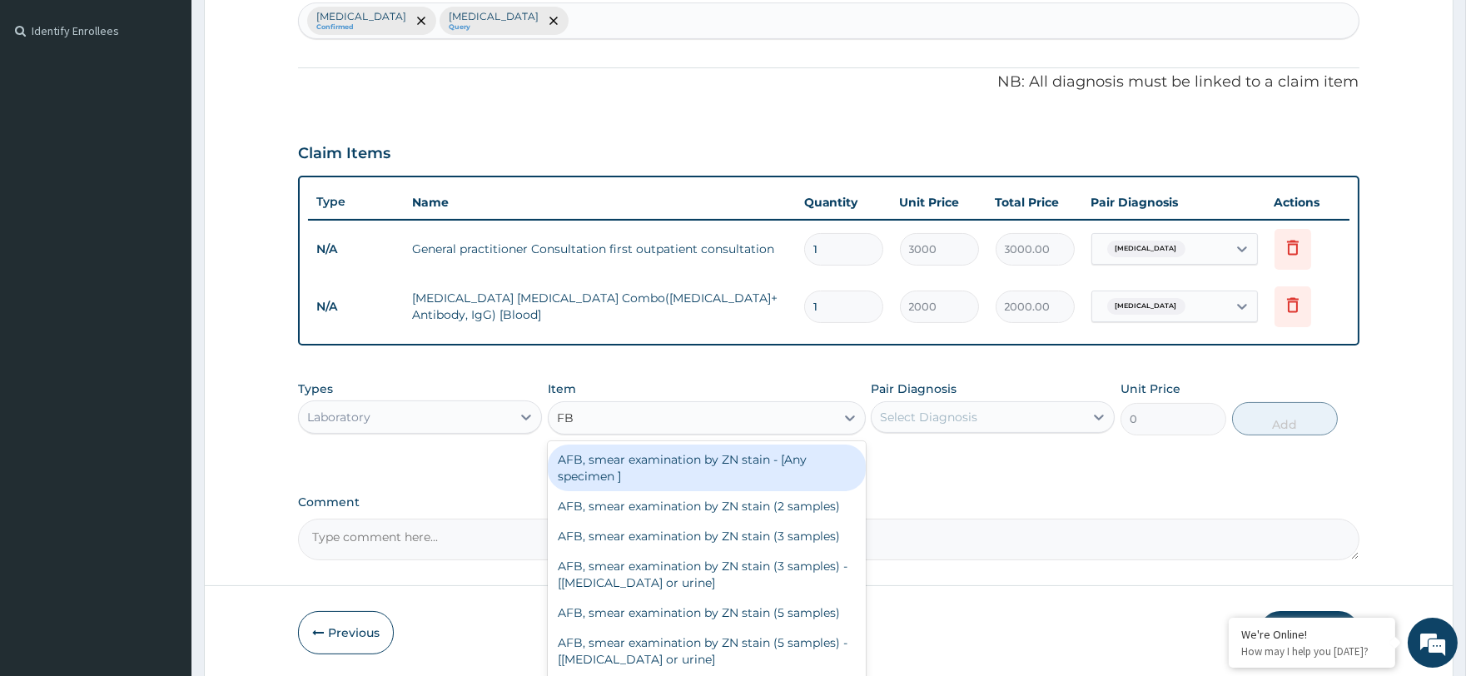
type input "FBC"
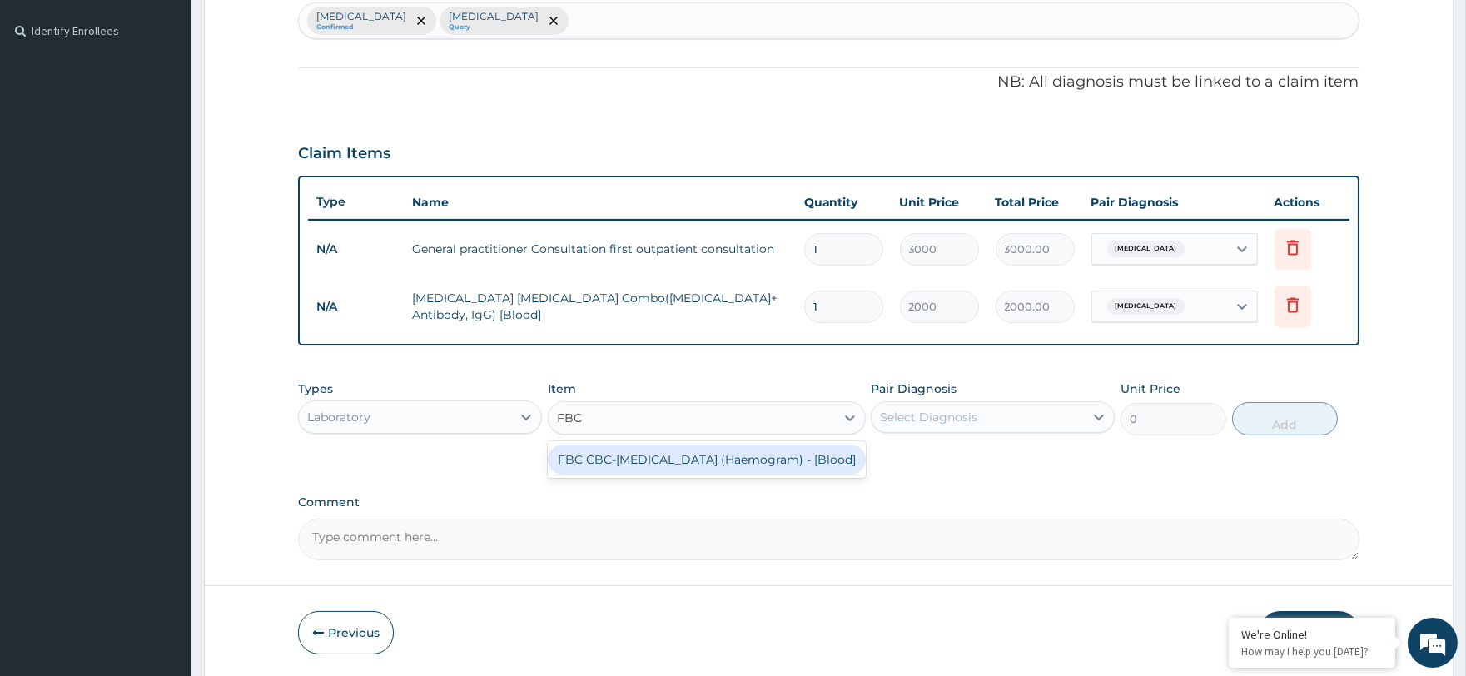
drag, startPoint x: 664, startPoint y: 467, endPoint x: 673, endPoint y: 463, distance: 10.1
click at [664, 468] on div "FBC CBC-Complete Blood Count (Haemogram) - [Blood]" at bounding box center [707, 460] width 318 height 30
type input "3000"
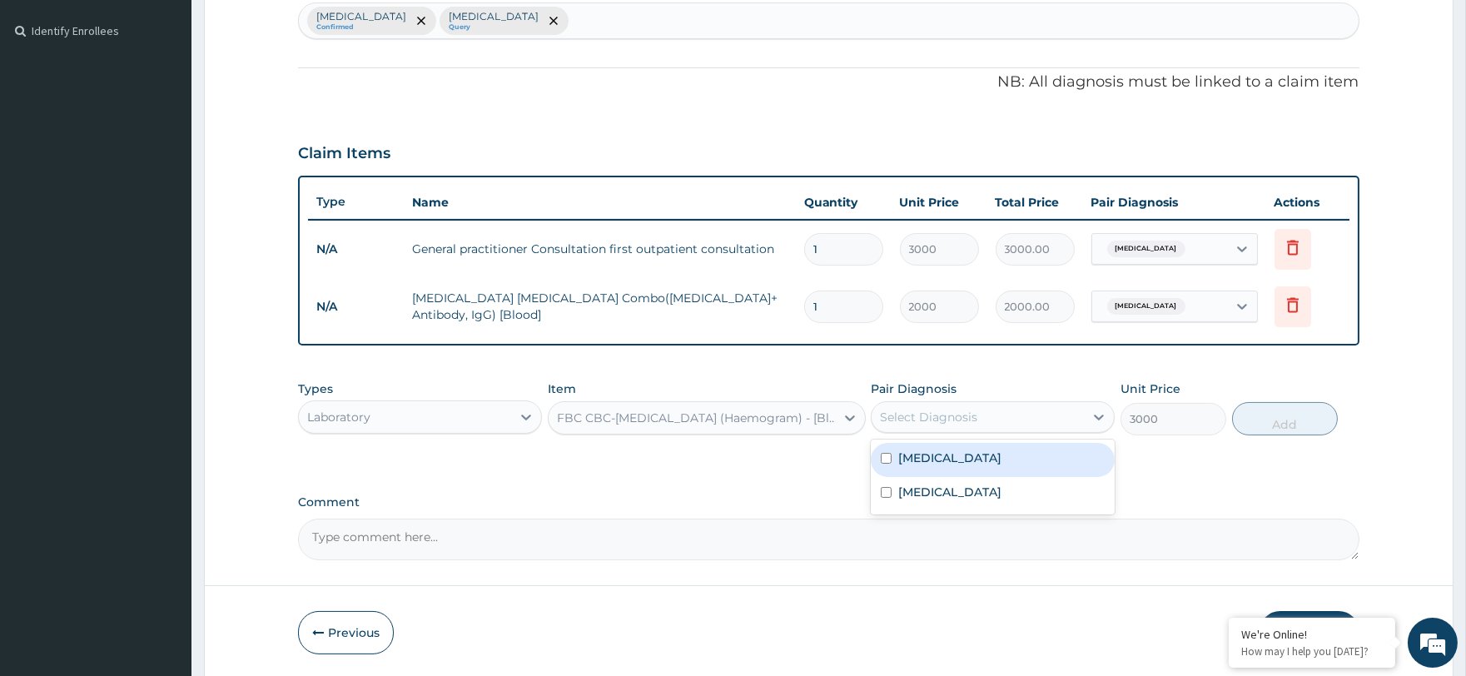
click at [1037, 404] on div "Select Diagnosis" at bounding box center [978, 417] width 212 height 27
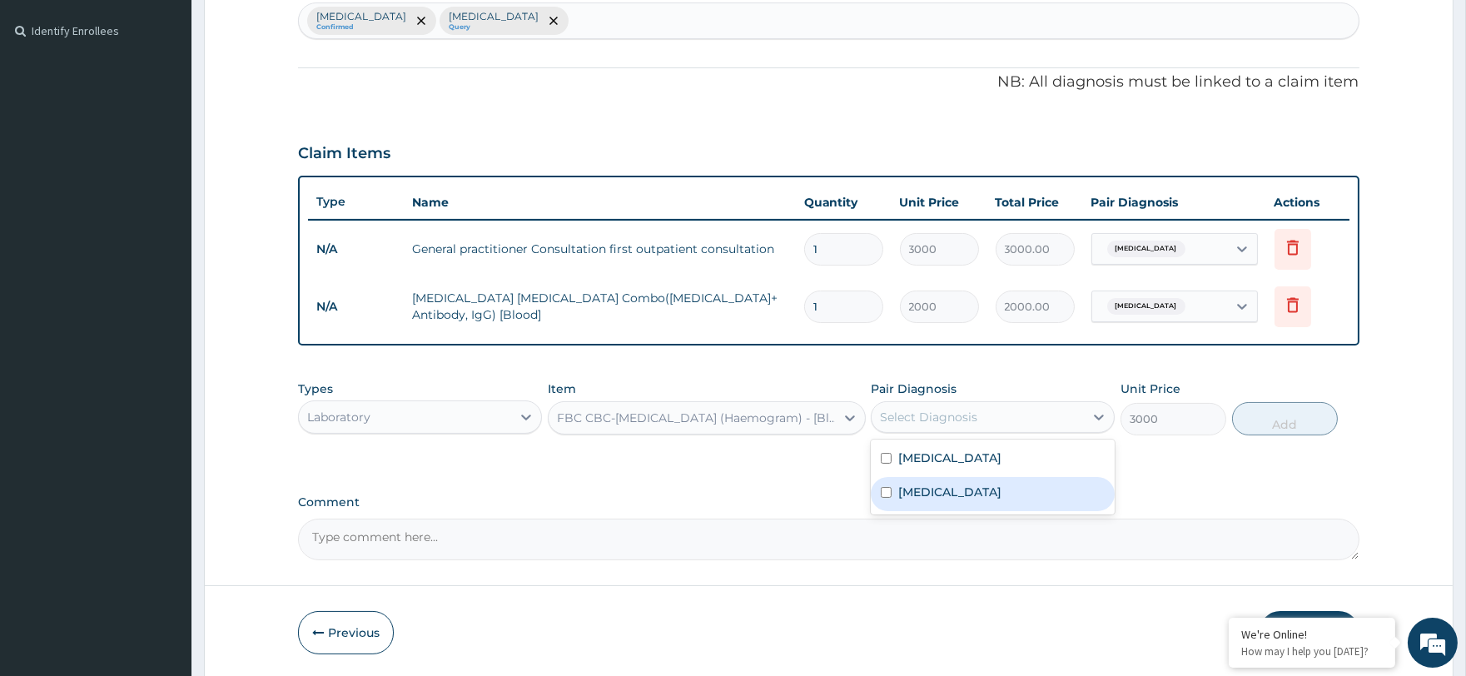
click at [1020, 487] on div "Sepsis" at bounding box center [993, 494] width 244 height 34
checkbox input "true"
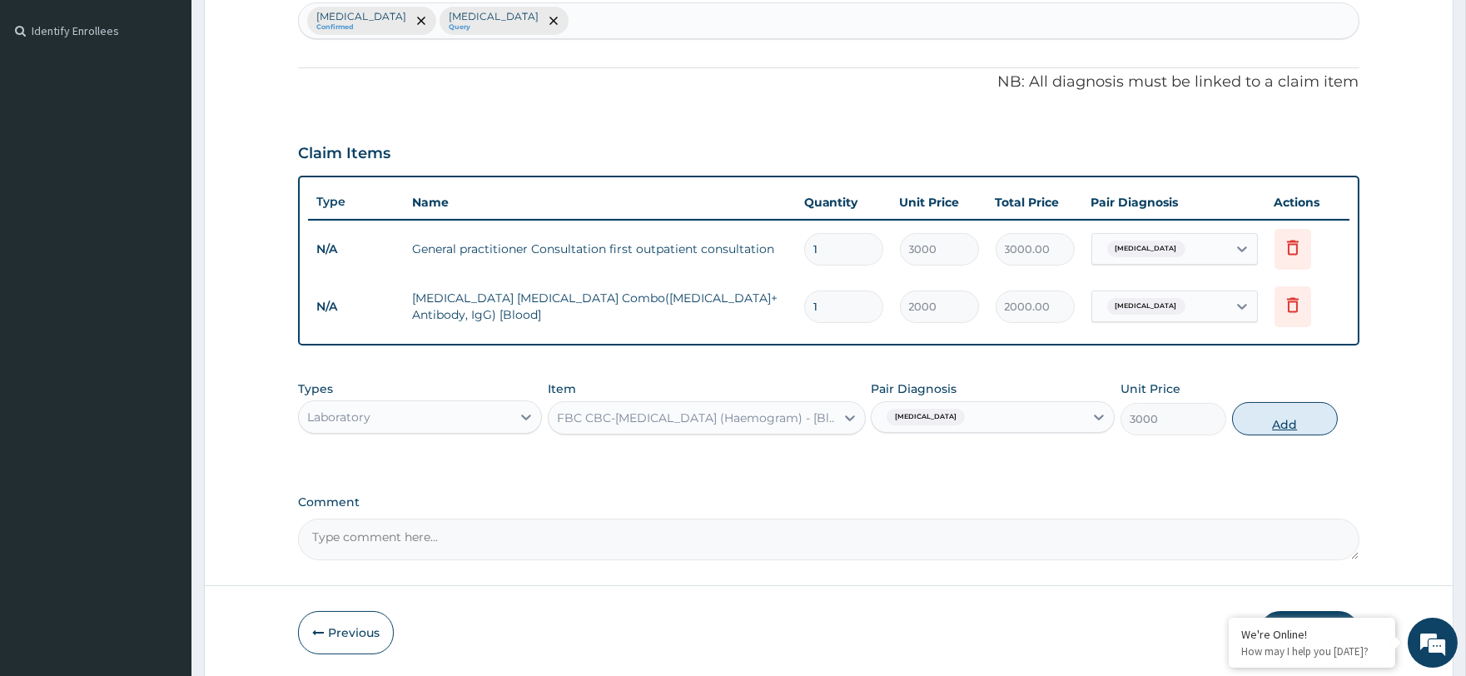
click at [1313, 420] on button "Add" at bounding box center [1285, 418] width 106 height 33
type input "0"
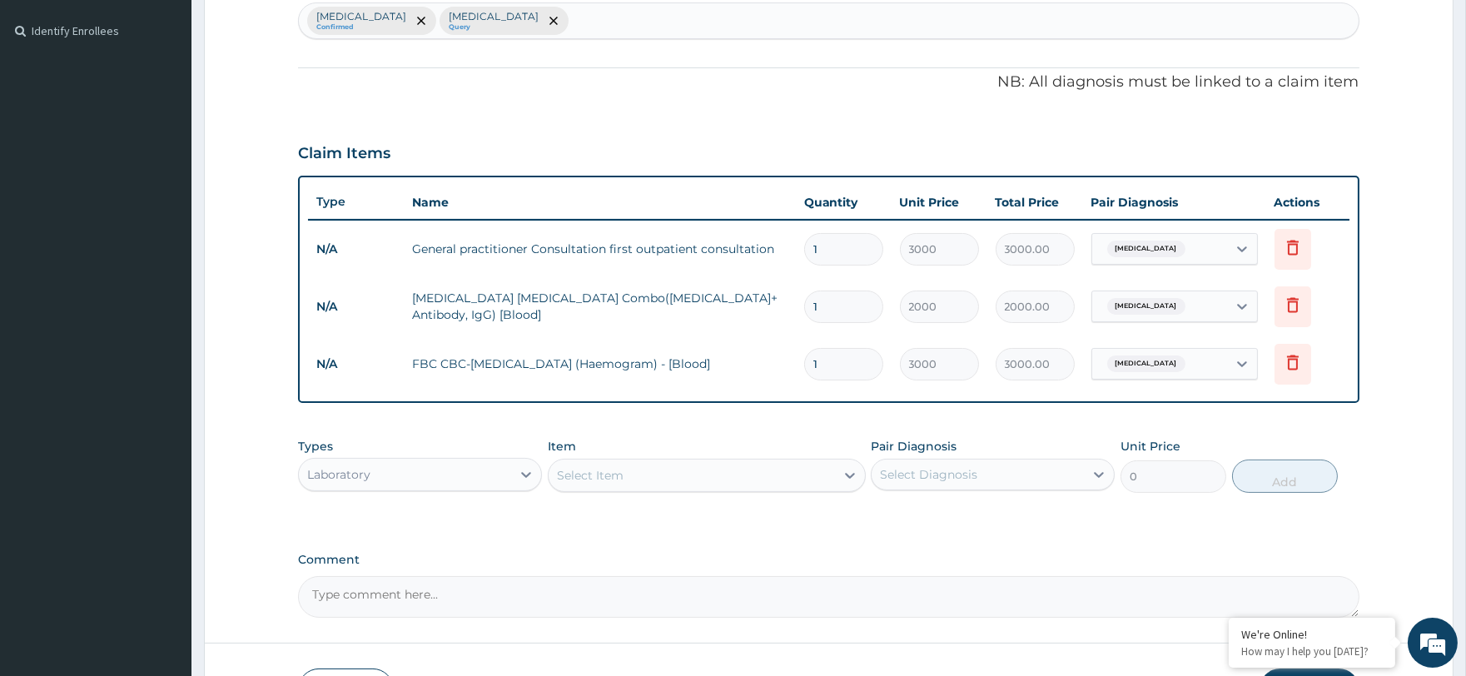
click at [460, 477] on div "Laboratory" at bounding box center [405, 474] width 212 height 27
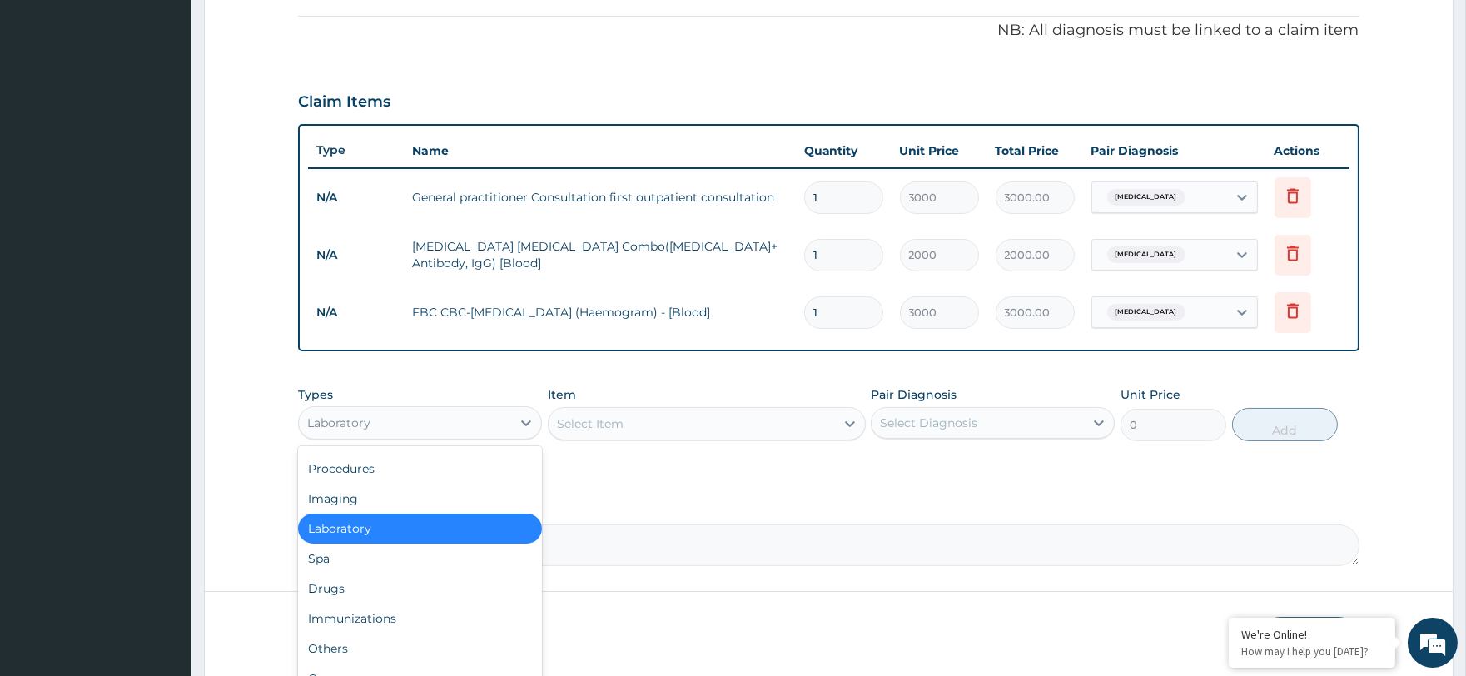
scroll to position [560, 0]
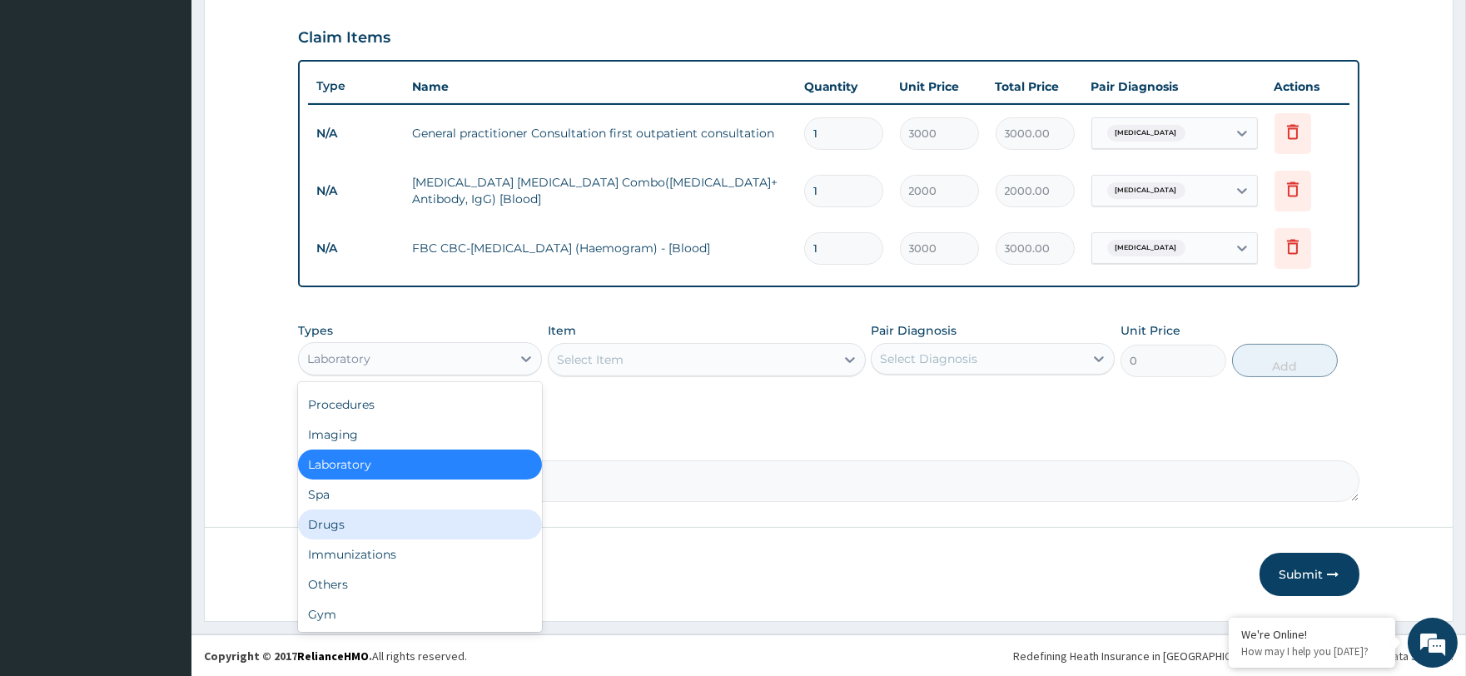
click at [389, 517] on div "Drugs" at bounding box center [420, 525] width 244 height 30
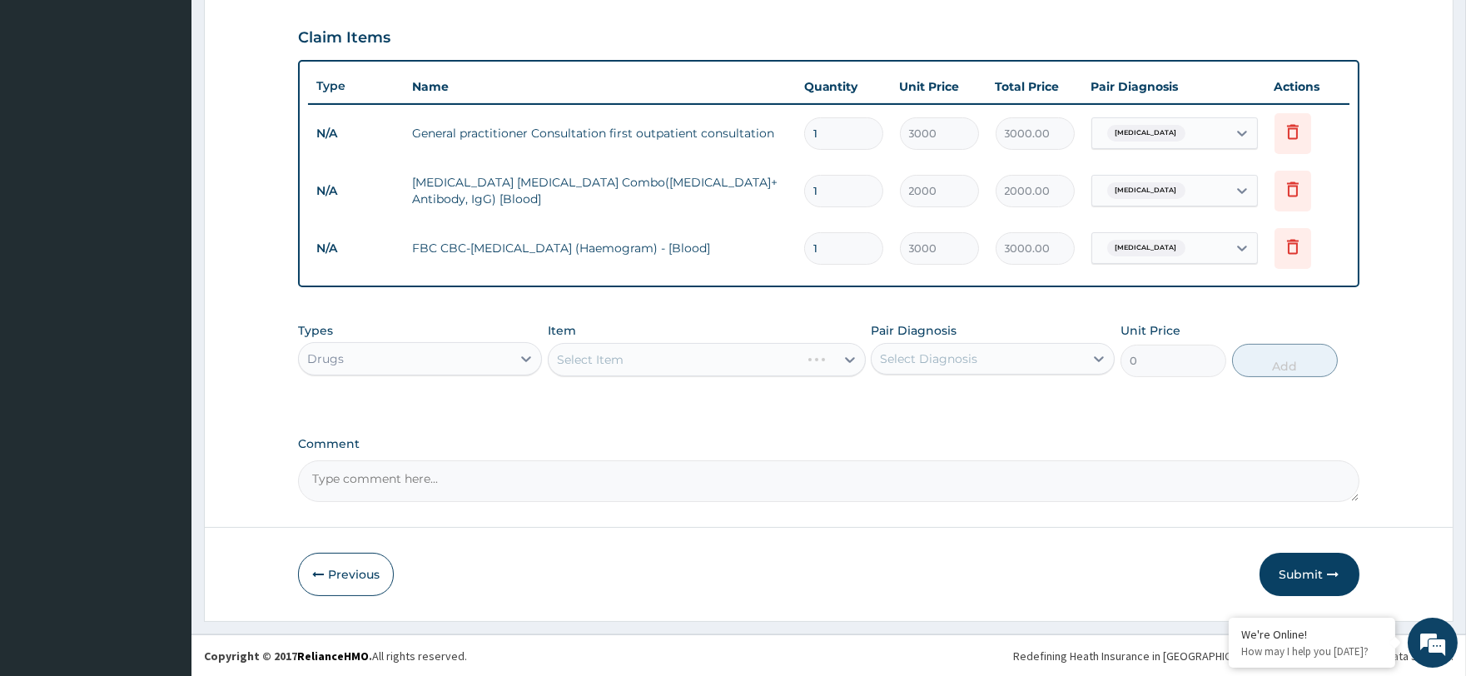
click at [601, 358] on div "Select Item" at bounding box center [707, 359] width 318 height 33
click at [594, 358] on div "Select Item" at bounding box center [707, 359] width 318 height 33
click at [585, 362] on div "Select Item" at bounding box center [590, 359] width 67 height 17
type input "ARTEMET"
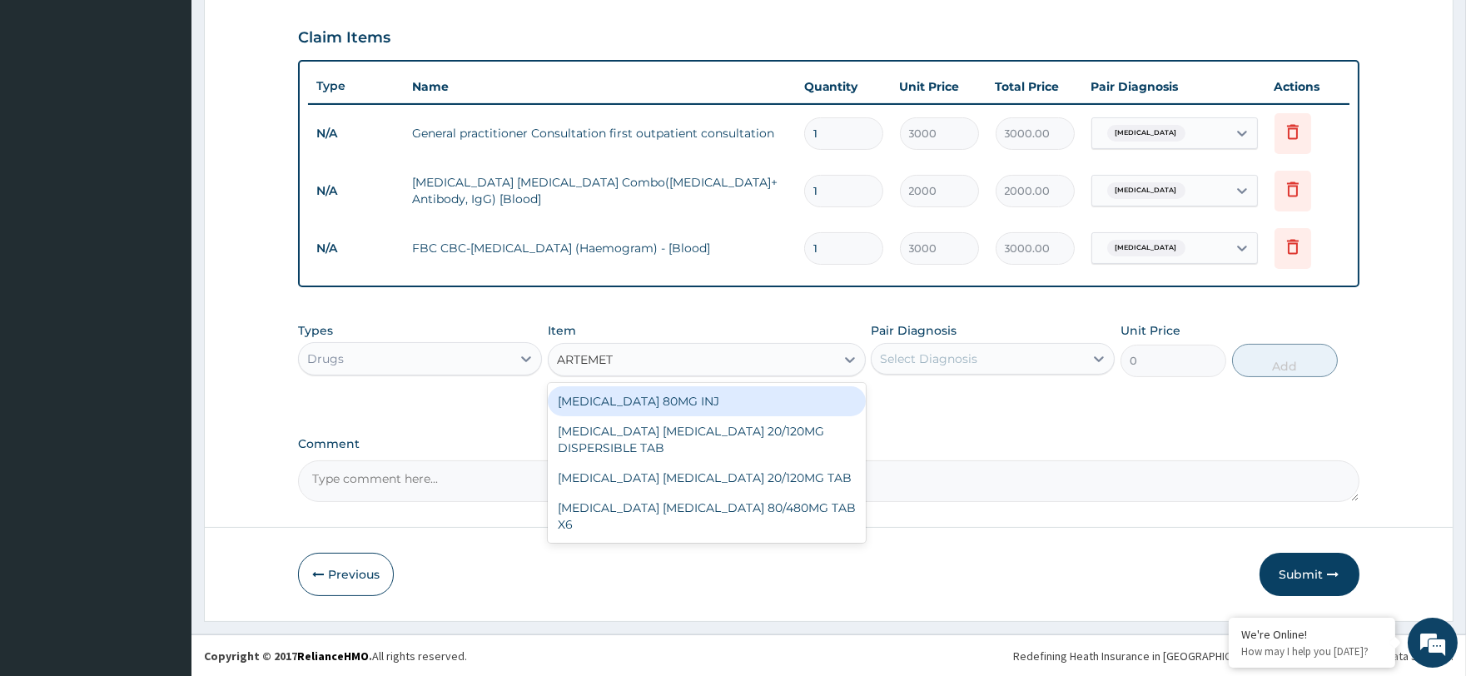
click at [689, 395] on div "ARTEMETHER 80MG INJ" at bounding box center [707, 401] width 318 height 30
type input "1400"
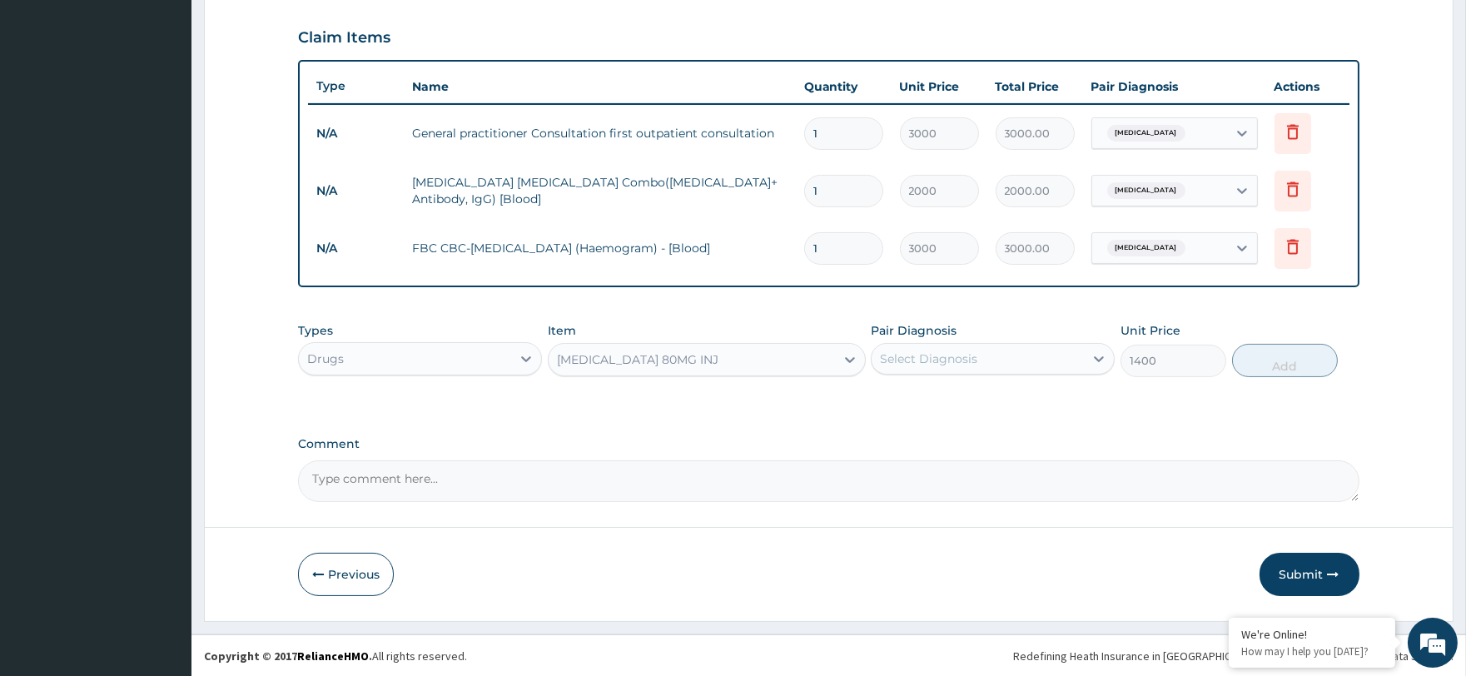
click at [917, 358] on div "Select Diagnosis" at bounding box center [928, 359] width 97 height 17
click at [924, 391] on label "Malaria" at bounding box center [949, 399] width 103 height 17
checkbox input "true"
click at [1251, 356] on button "Add" at bounding box center [1285, 360] width 106 height 33
type input "0"
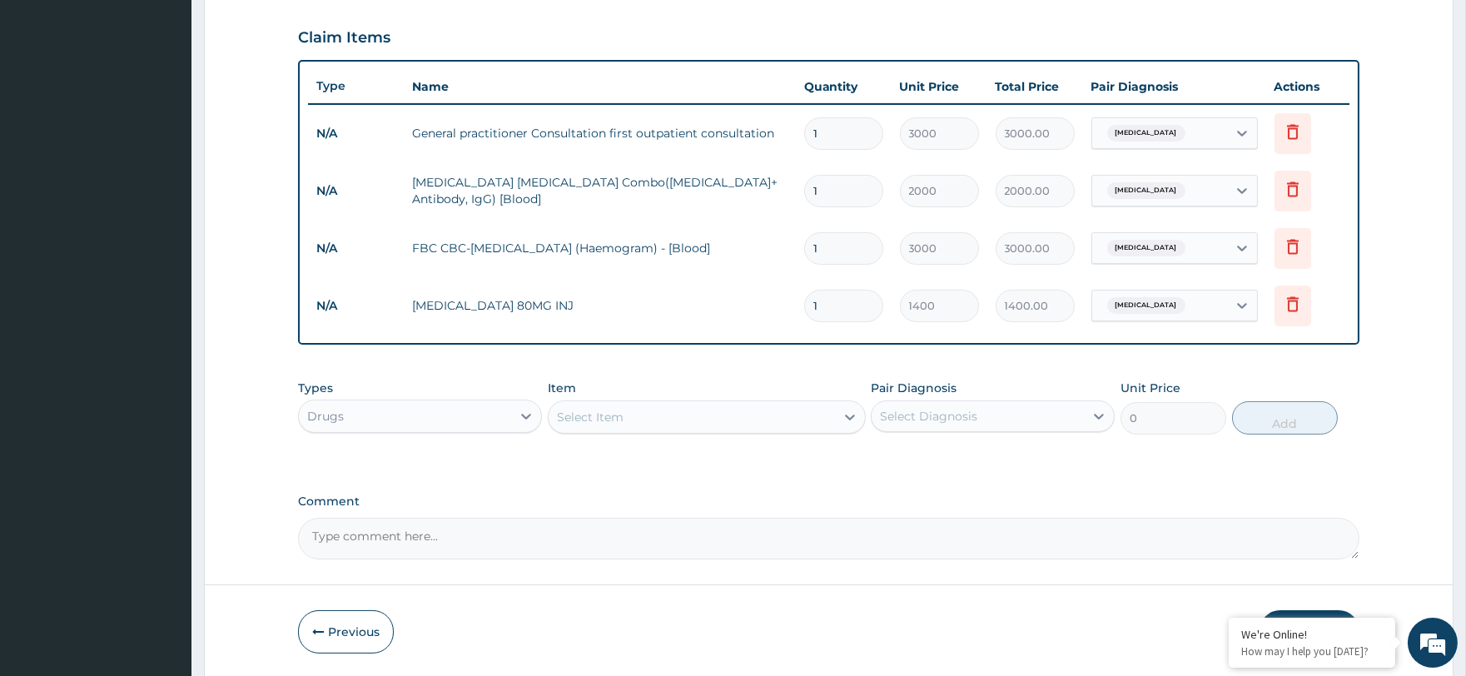
type input "0.00"
type input "2"
type input "2800.00"
type input "2"
click at [619, 411] on div "Select Item" at bounding box center [590, 417] width 67 height 17
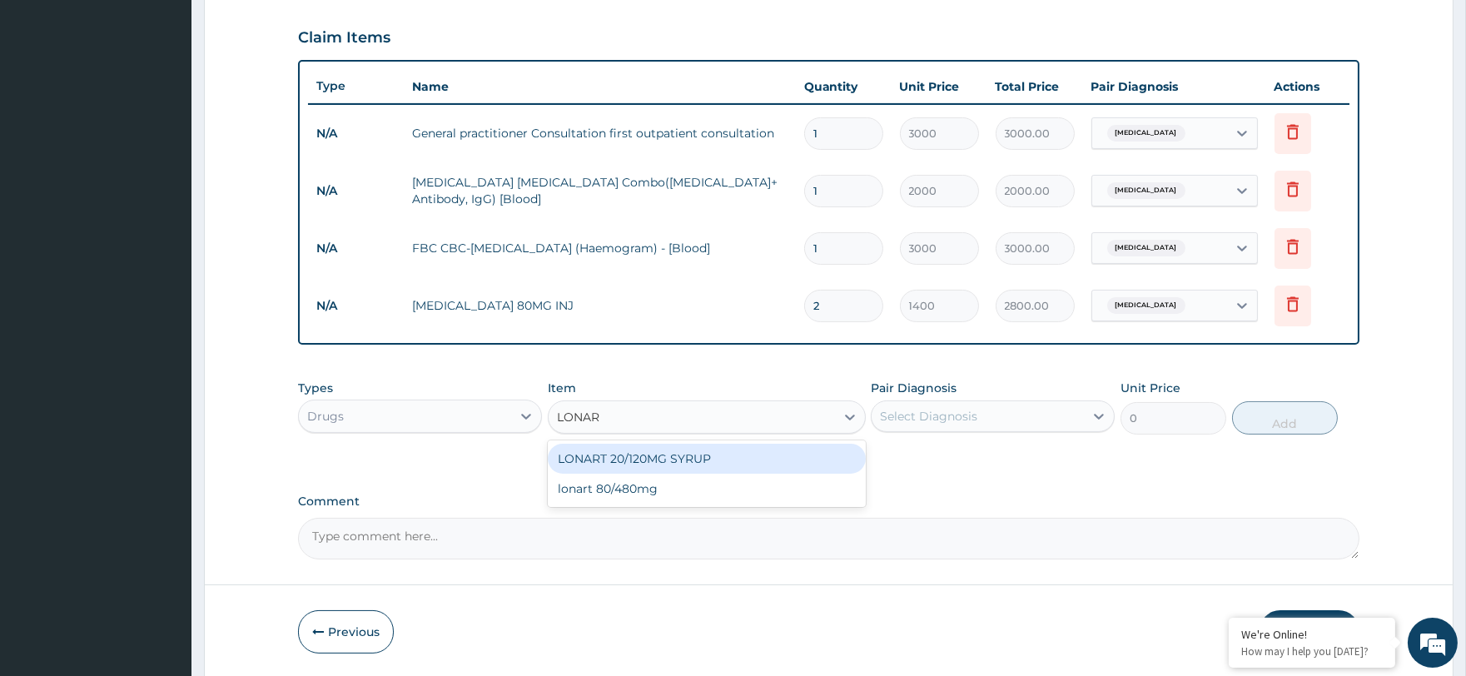
type input "LONART"
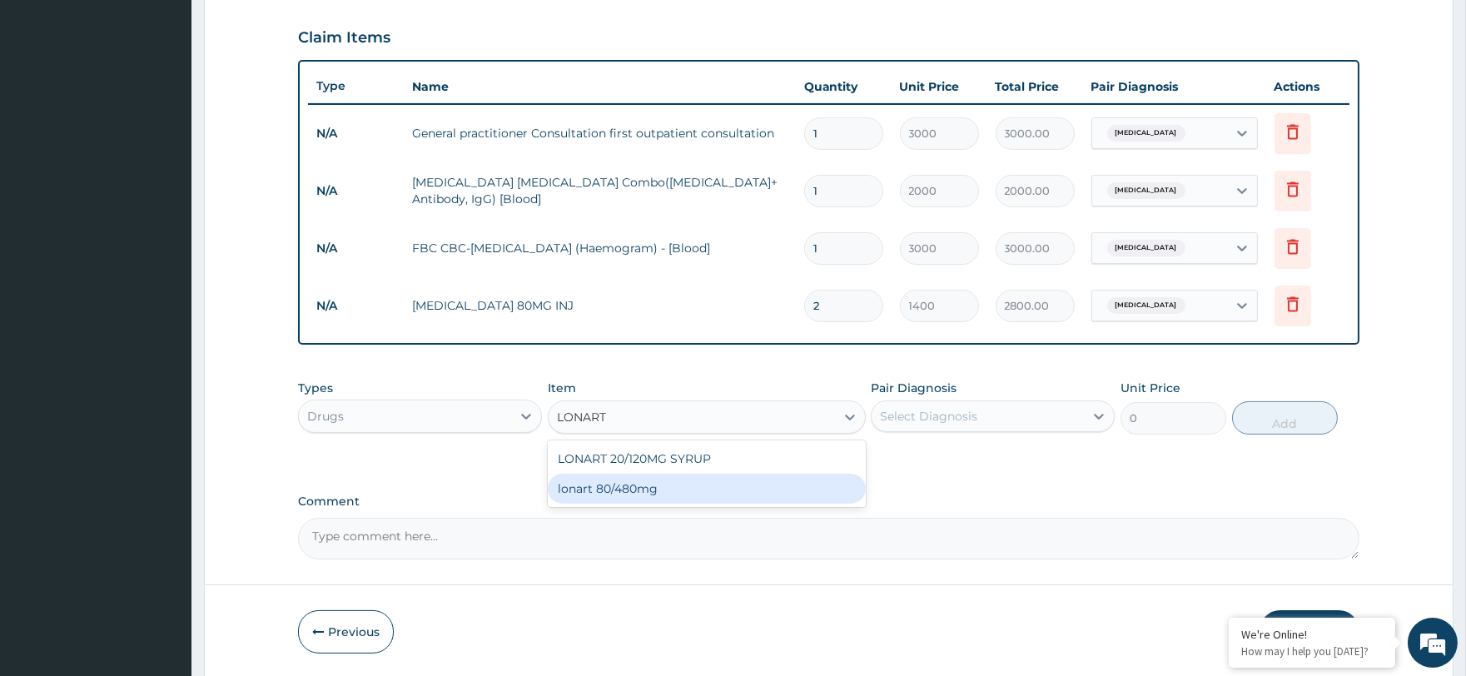
click at [666, 491] on div "lonart 80/480mg" at bounding box center [707, 489] width 318 height 30
type input "340.91748"
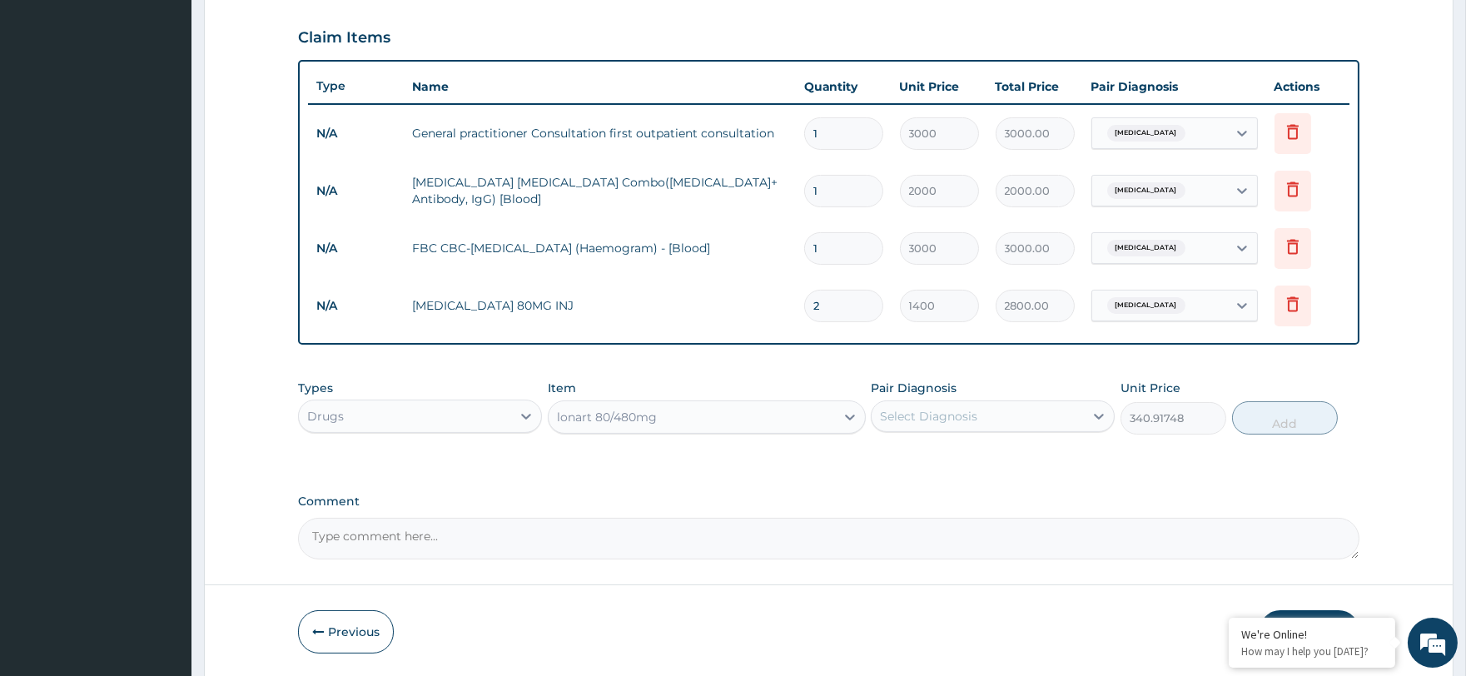
click at [887, 414] on div "Select Diagnosis" at bounding box center [928, 416] width 97 height 17
click at [960, 466] on div "Malaria" at bounding box center [993, 459] width 244 height 34
checkbox input "true"
click at [1274, 420] on button "Add" at bounding box center [1285, 417] width 106 height 33
type input "0"
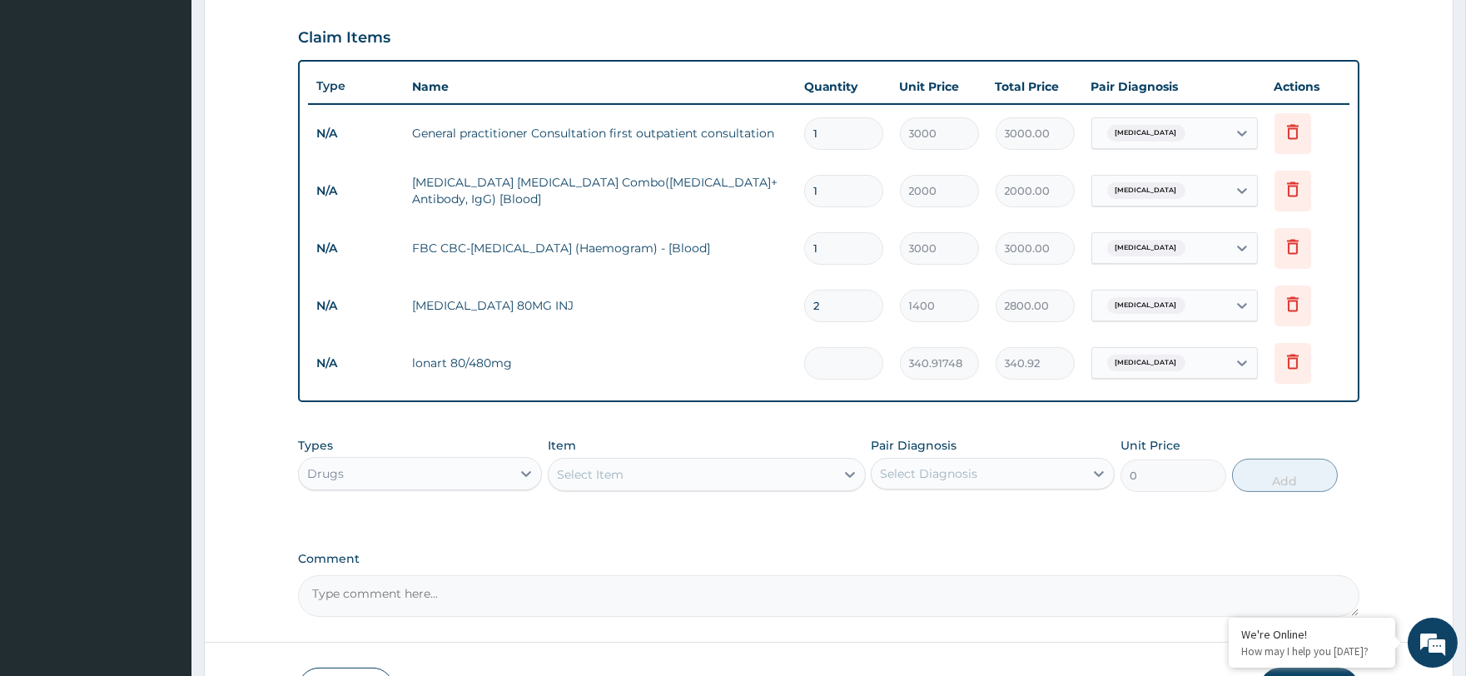
type input "0.00"
type input "6"
type input "2045.50"
type input "6"
click at [639, 476] on div "Select Item" at bounding box center [692, 474] width 286 height 27
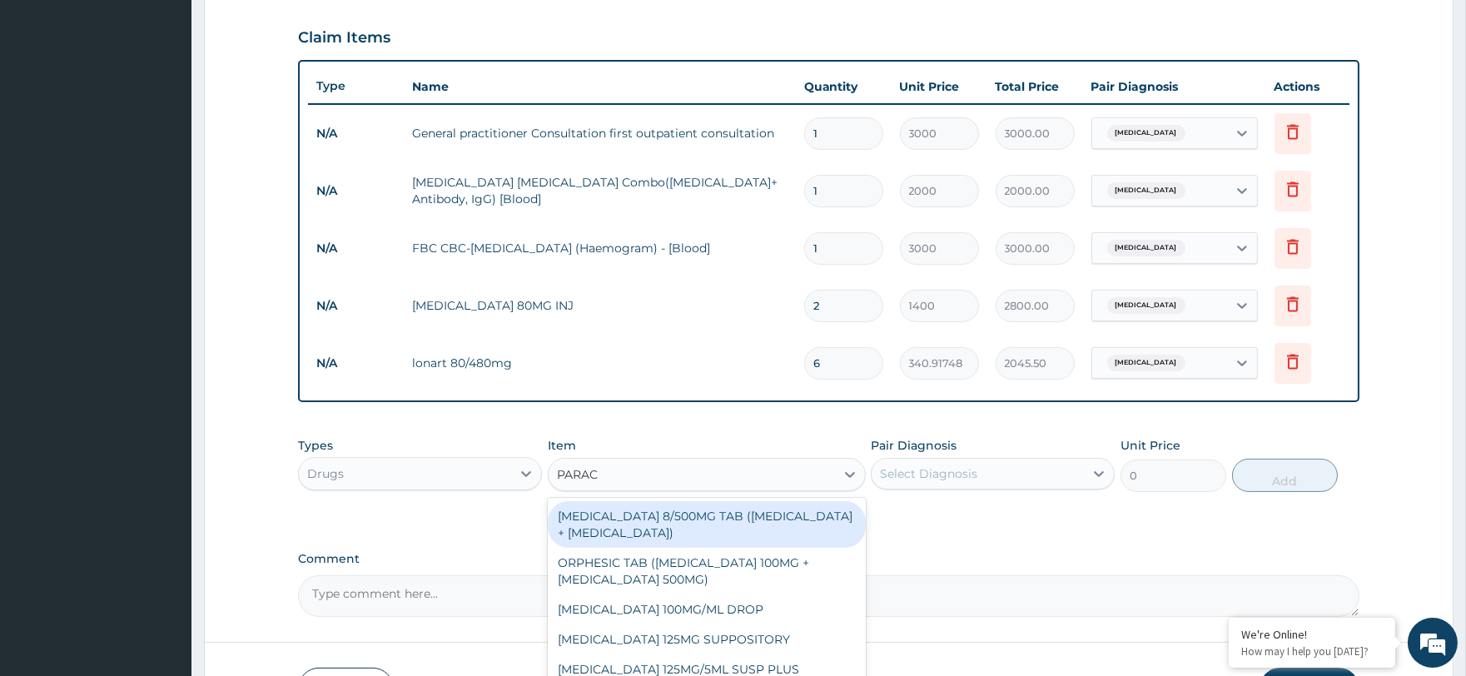
type input "PARACE"
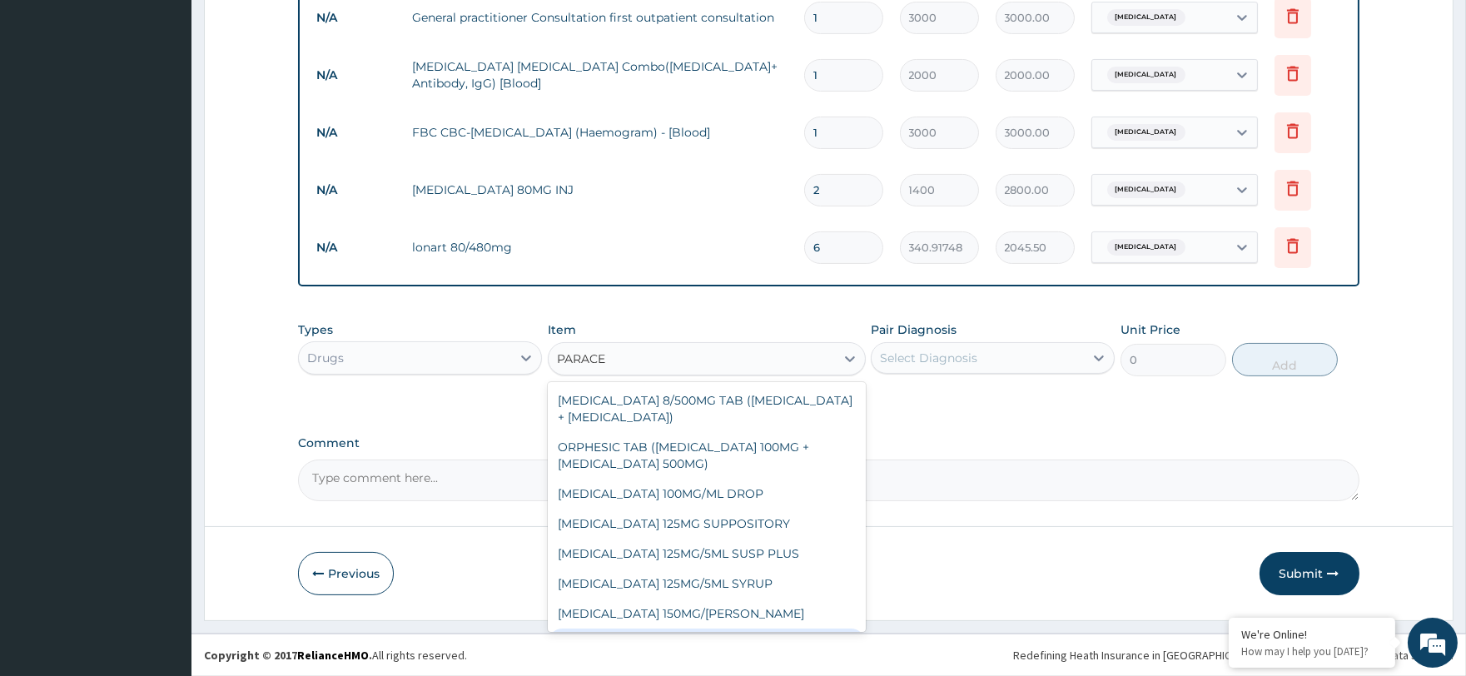
scroll to position [89, 0]
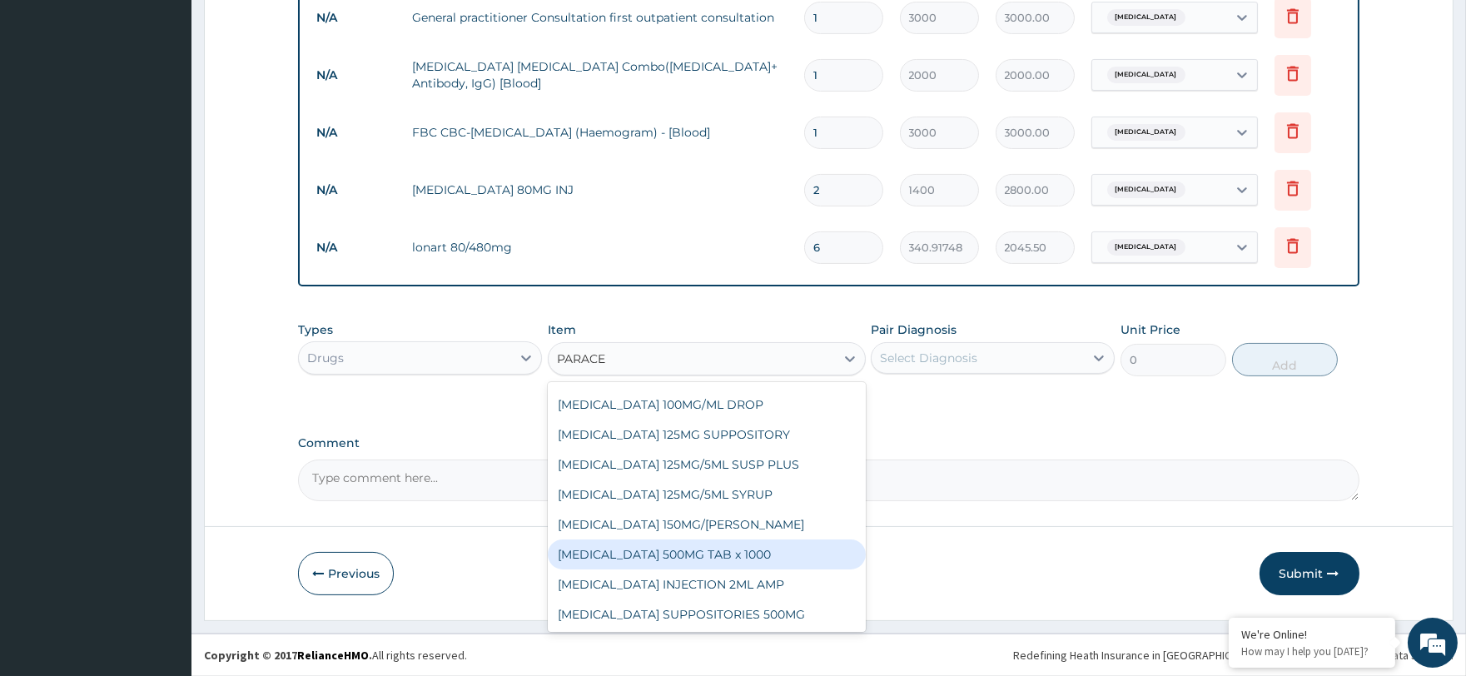
click at [720, 552] on div "PARACETAMOL 500MG TAB x 1000" at bounding box center [707, 555] width 318 height 30
type input "11.025"
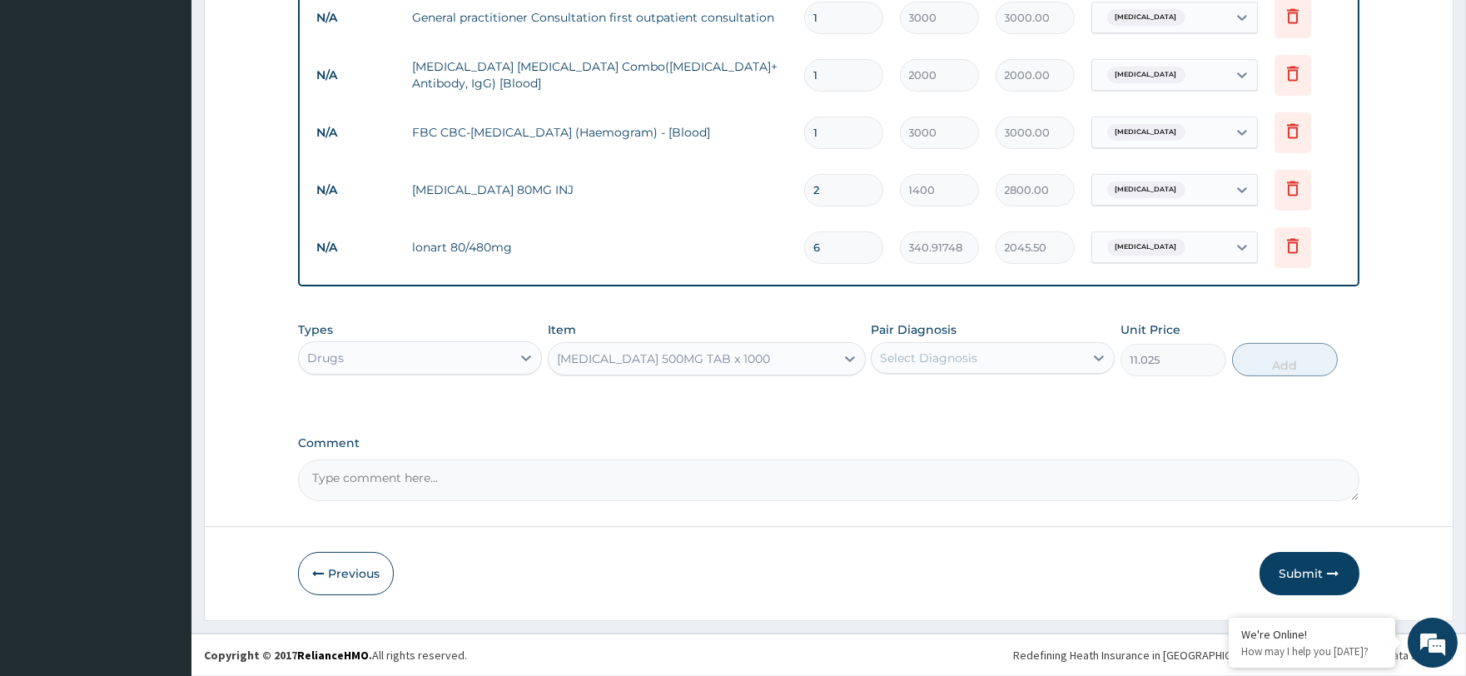
click at [908, 351] on div "Select Diagnosis" at bounding box center [928, 358] width 97 height 17
click at [917, 398] on label "Malaria" at bounding box center [949, 398] width 103 height 17
checkbox input "true"
click at [1242, 362] on button "Add" at bounding box center [1285, 359] width 106 height 33
type input "0"
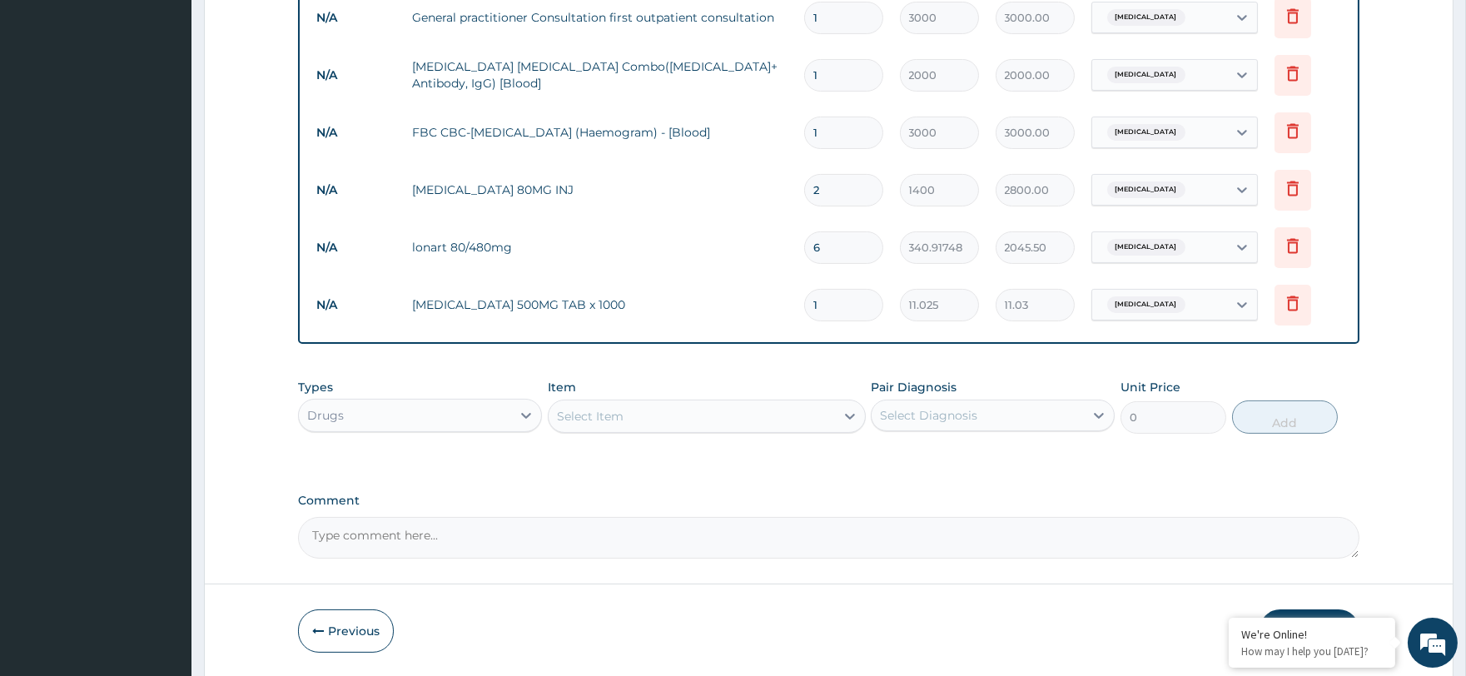
click at [818, 305] on input "1" at bounding box center [843, 305] width 79 height 32
type input "0.00"
type input "3"
type input "33.08"
type input "30"
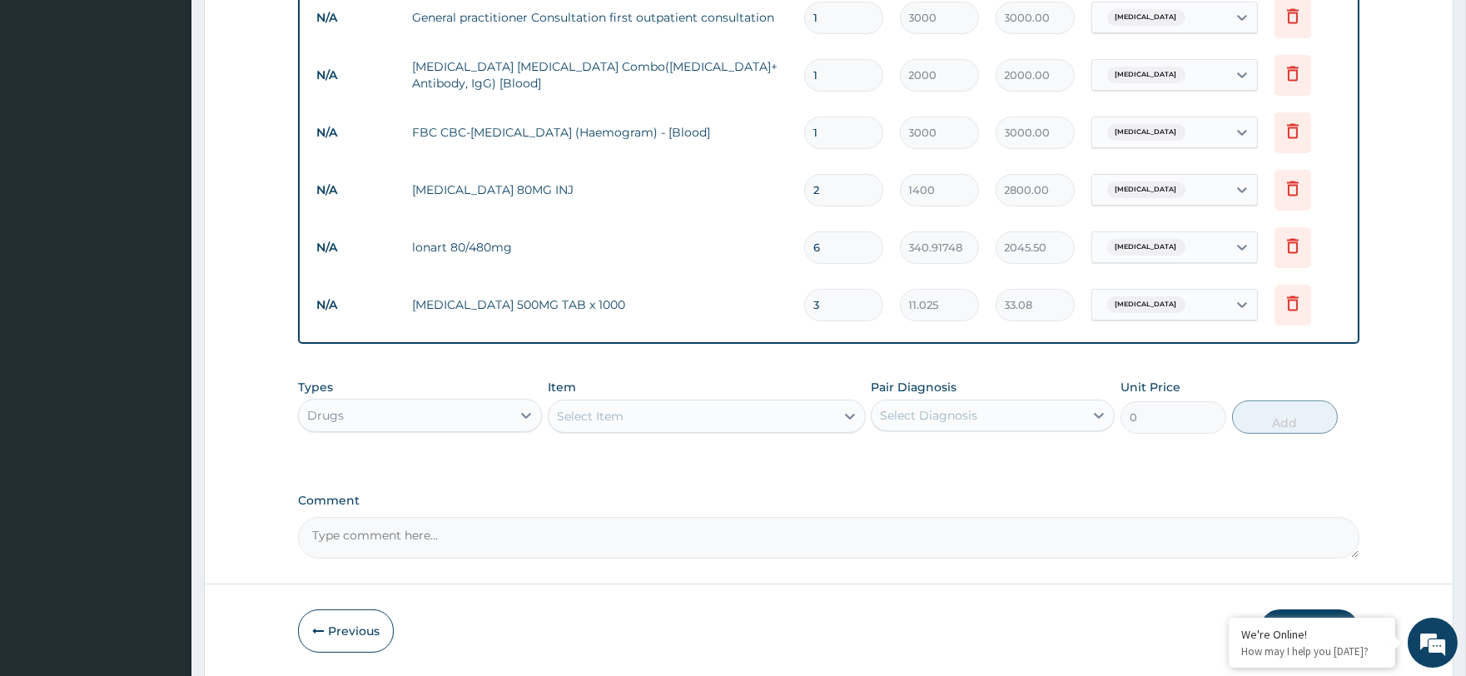
type input "330.75"
type input "30"
click at [618, 425] on div "Select Item" at bounding box center [692, 416] width 286 height 27
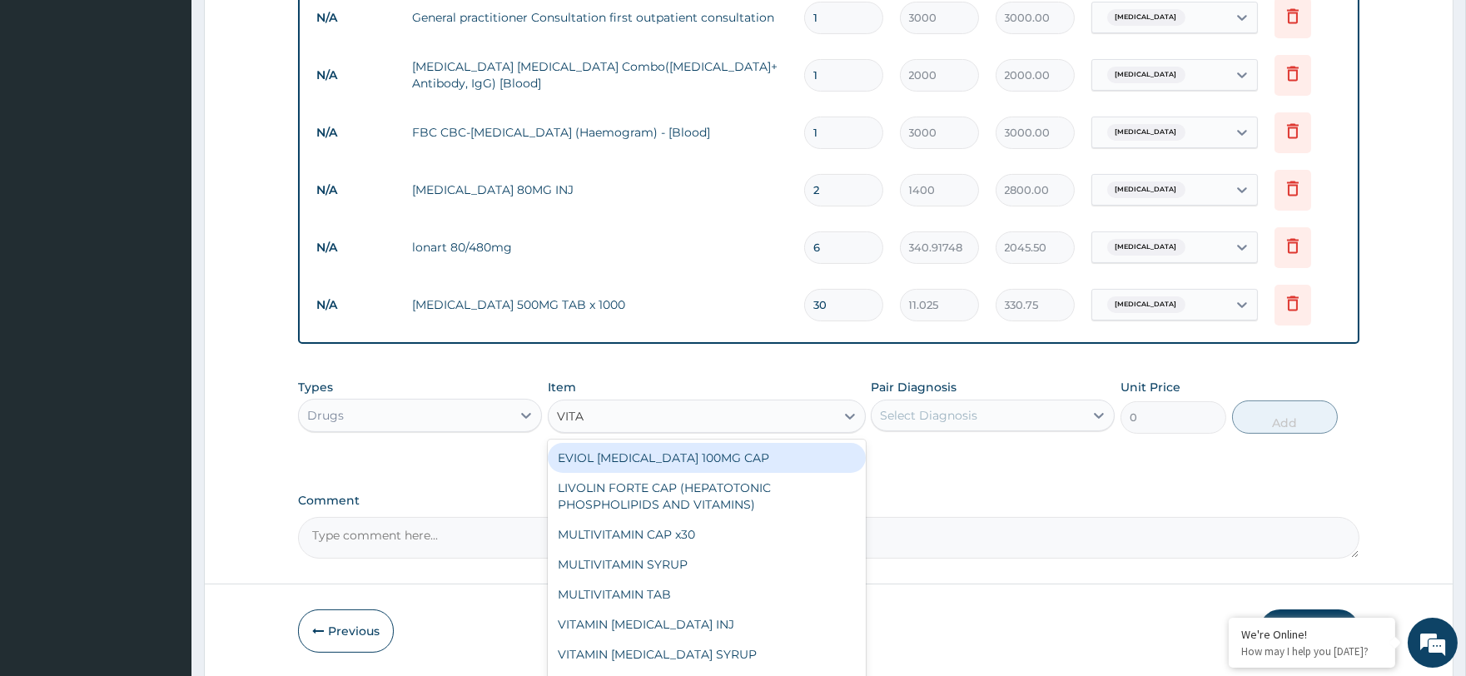
type input "VITAMIN"
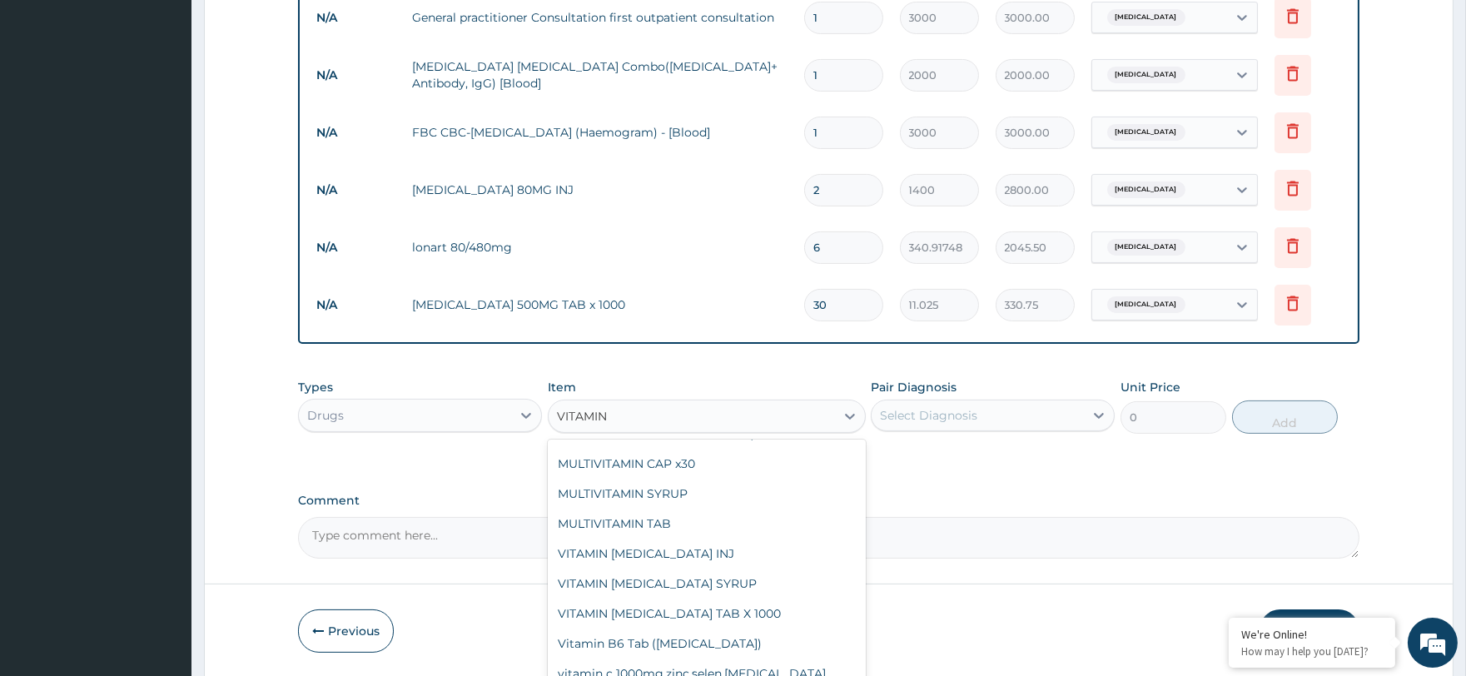
scroll to position [277, 0]
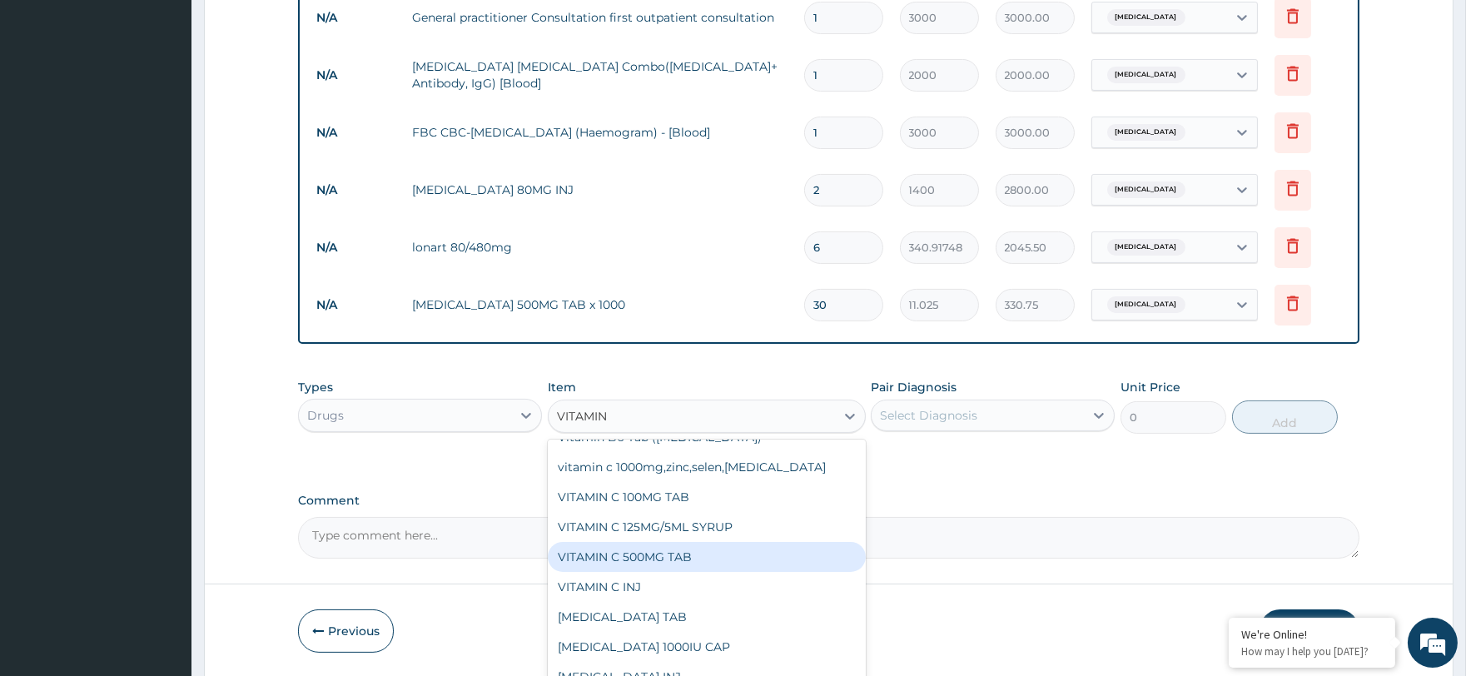
click at [733, 550] on div "VITAMIN C 500MG TAB" at bounding box center [707, 557] width 318 height 30
type input "157.5"
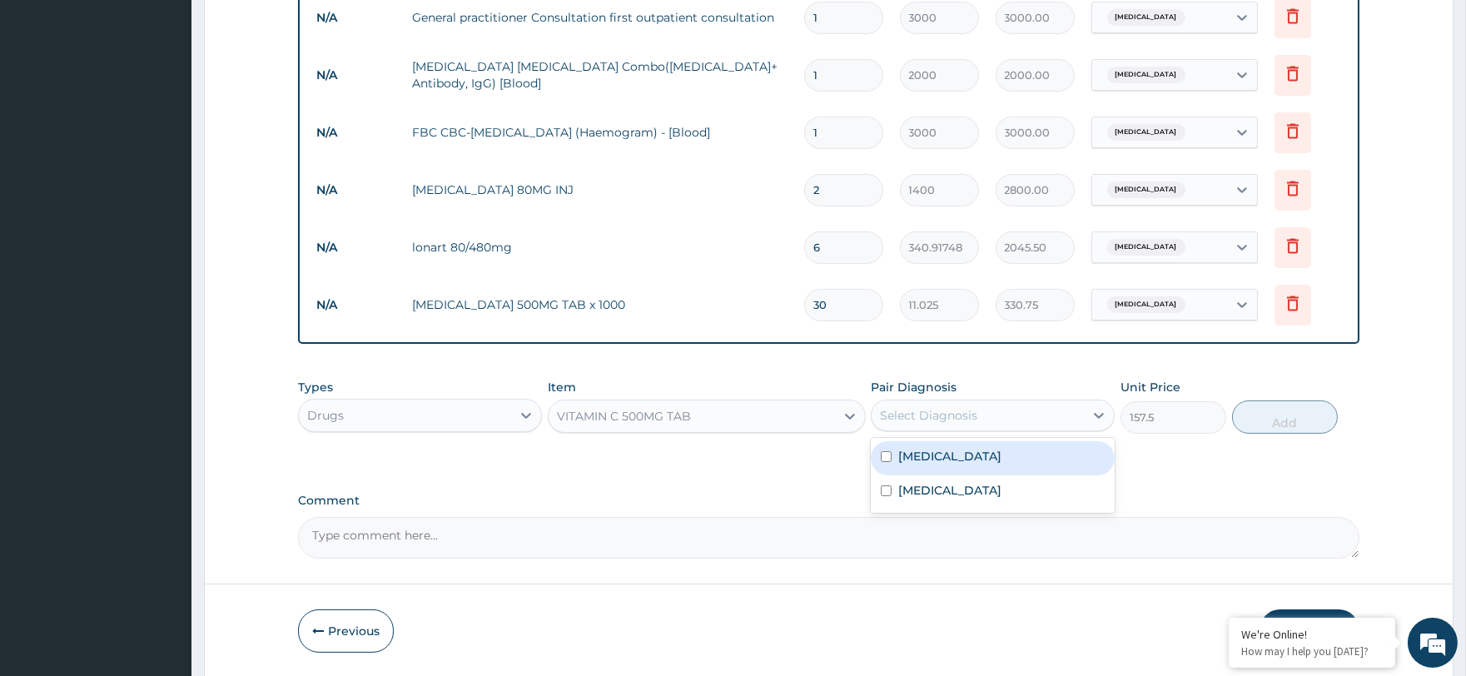
click at [983, 418] on div "Select Diagnosis" at bounding box center [978, 415] width 212 height 27
click at [970, 450] on div "Malaria" at bounding box center [993, 458] width 244 height 34
checkbox input "true"
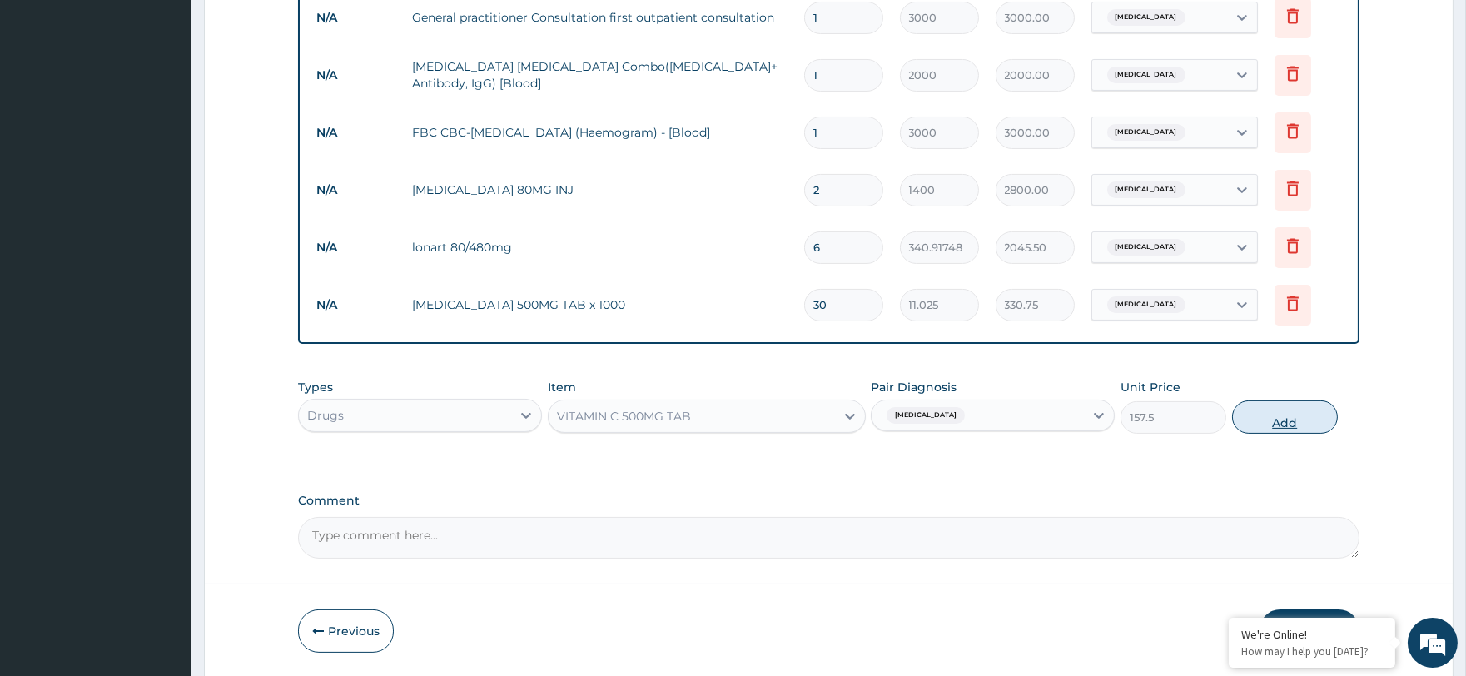
click at [1258, 423] on button "Add" at bounding box center [1285, 416] width 106 height 33
type input "0"
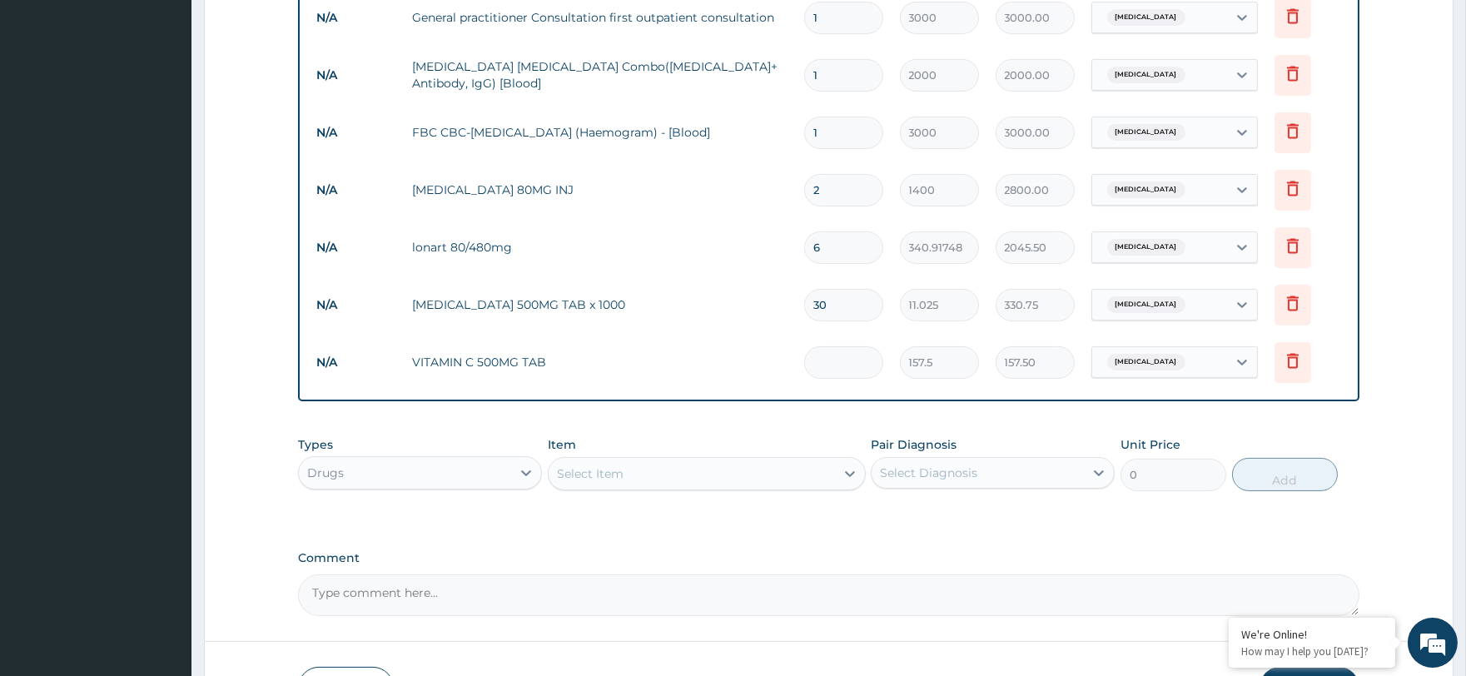
type input "0.00"
type input "2"
type input "315.00"
type input "21"
type input "3307.50"
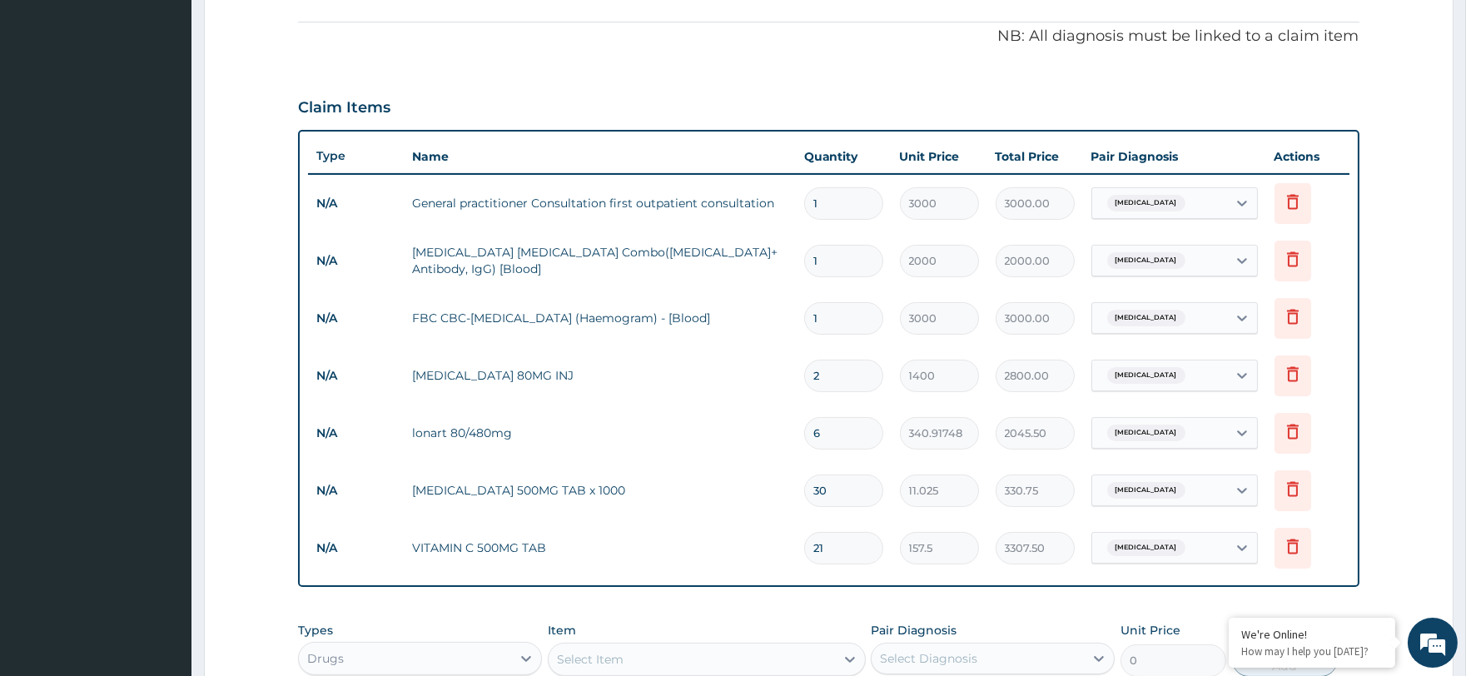
scroll to position [583, 0]
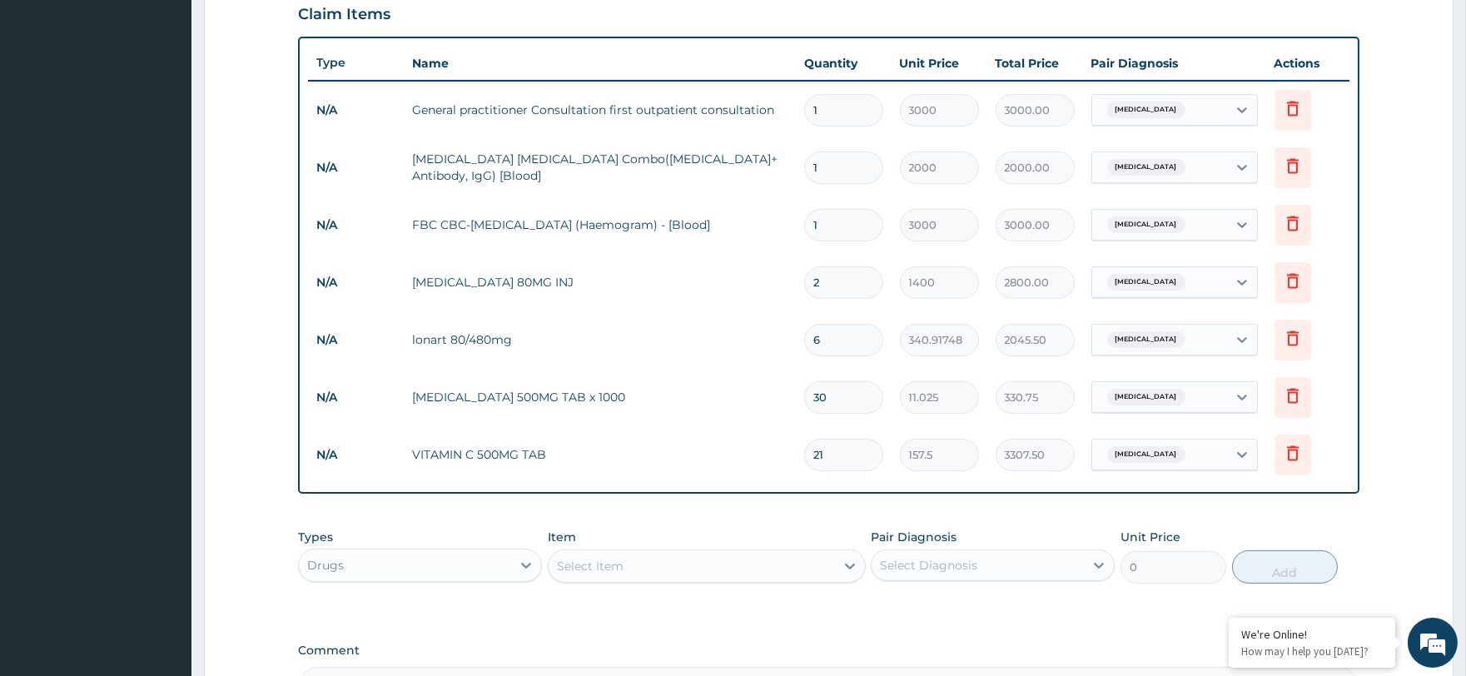
type input "21"
click at [693, 566] on div "Select Item" at bounding box center [692, 566] width 286 height 27
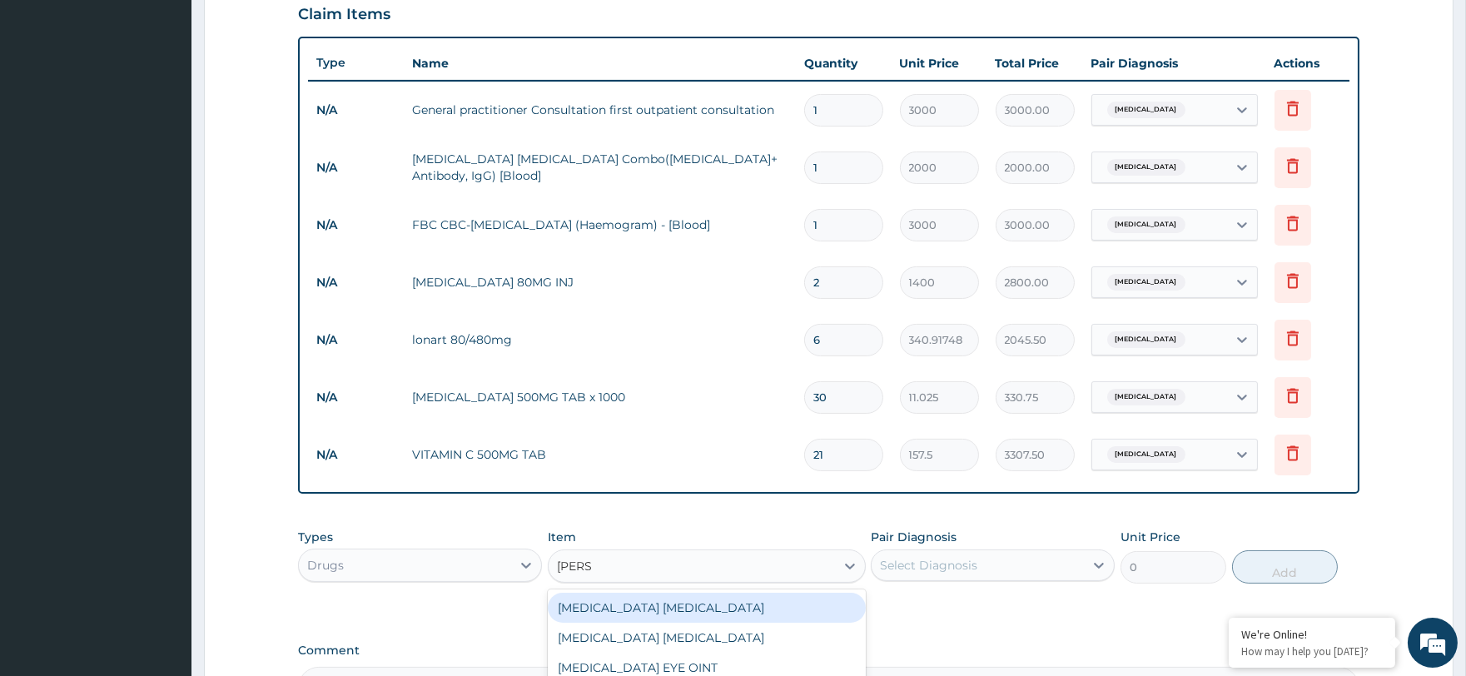
type input "LORAT"
click at [669, 611] on div "LORATIDINE 10MG TAB" at bounding box center [707, 608] width 318 height 30
type input "52.5"
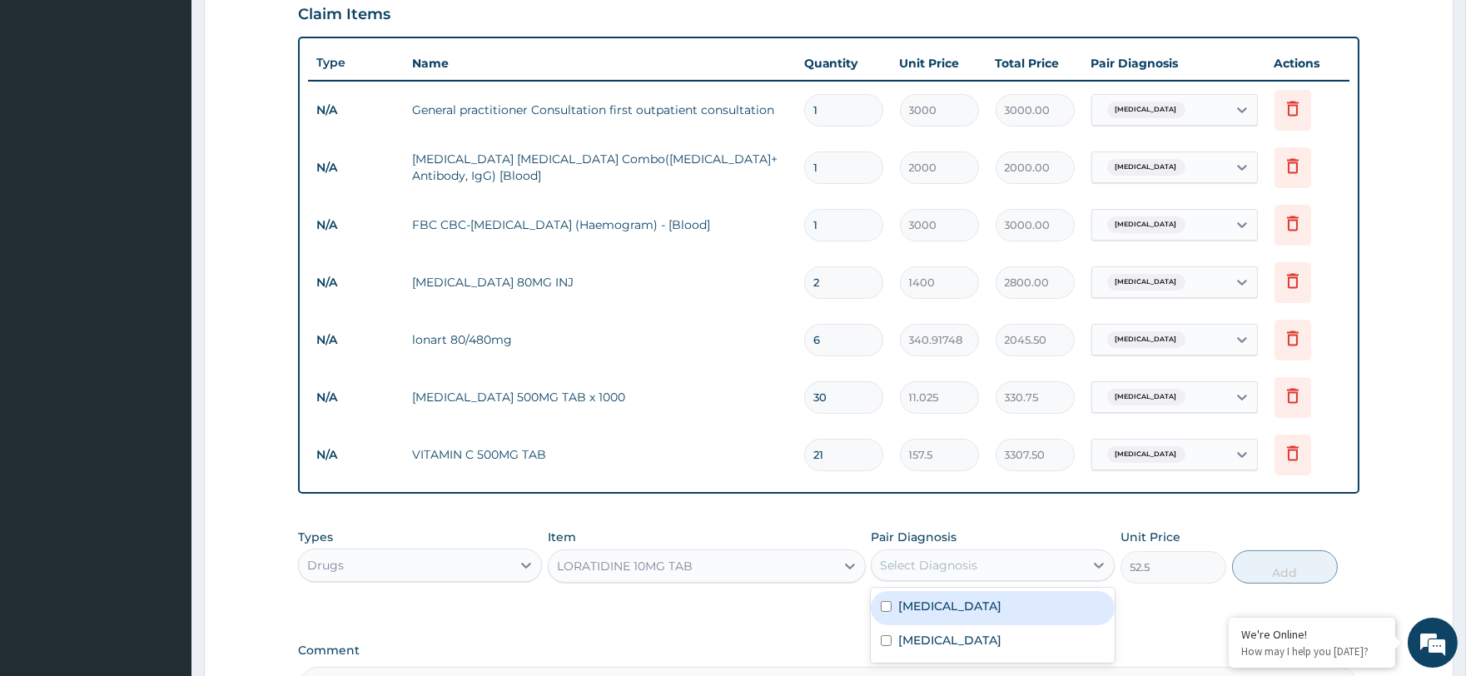
click at [997, 568] on div "Select Diagnosis" at bounding box center [978, 565] width 212 height 27
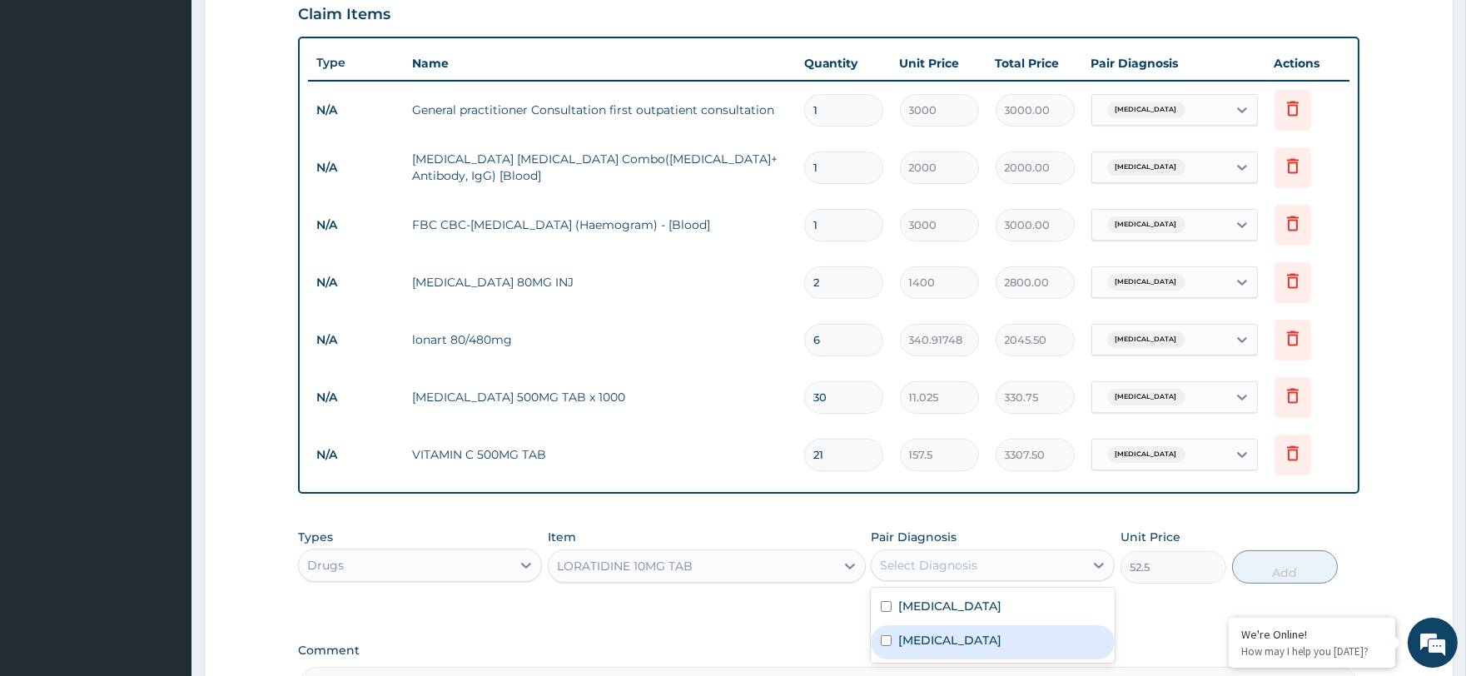
click at [972, 635] on div "Sepsis" at bounding box center [993, 642] width 244 height 34
checkbox input "true"
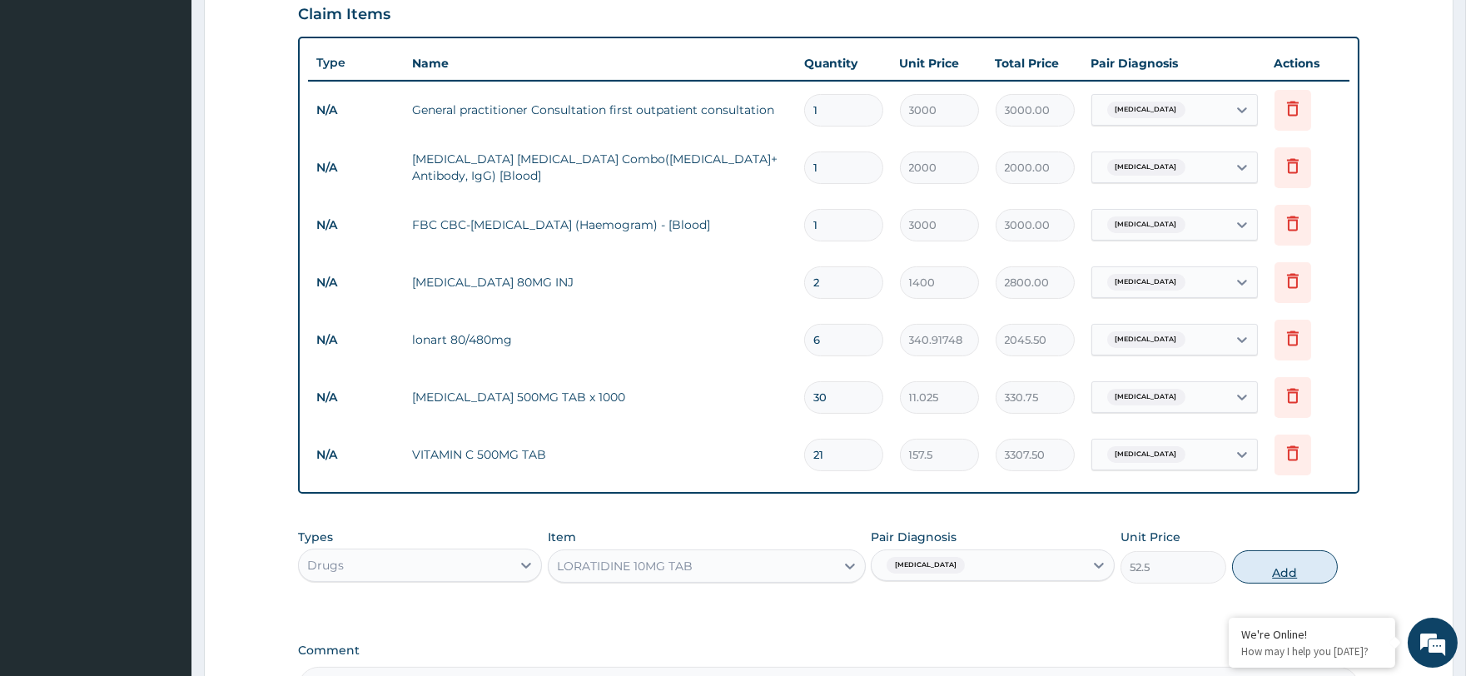
click at [1249, 564] on button "Add" at bounding box center [1285, 566] width 106 height 33
type input "0"
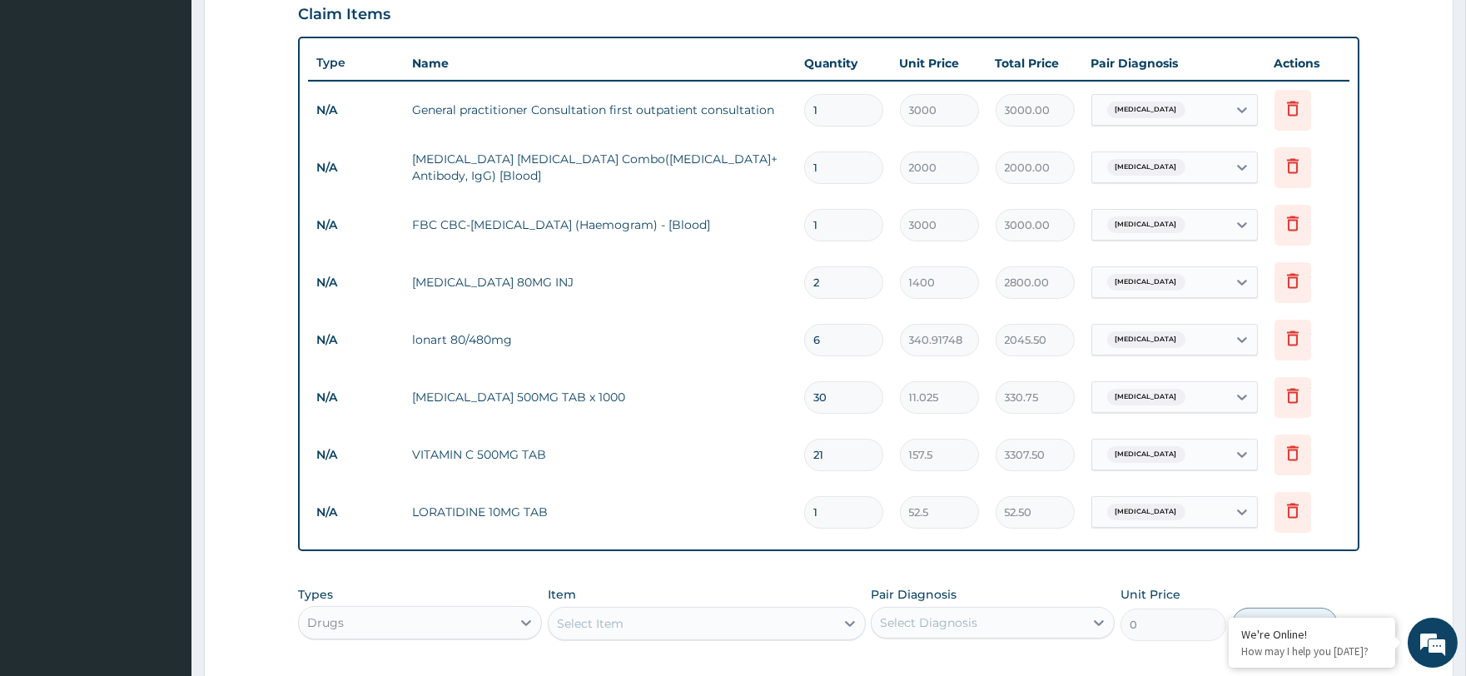
click at [1183, 500] on div "Sepsis" at bounding box center [1159, 512] width 135 height 28
click at [1153, 560] on label "Malaria" at bounding box center [1170, 555] width 103 height 17
checkbox input "true"
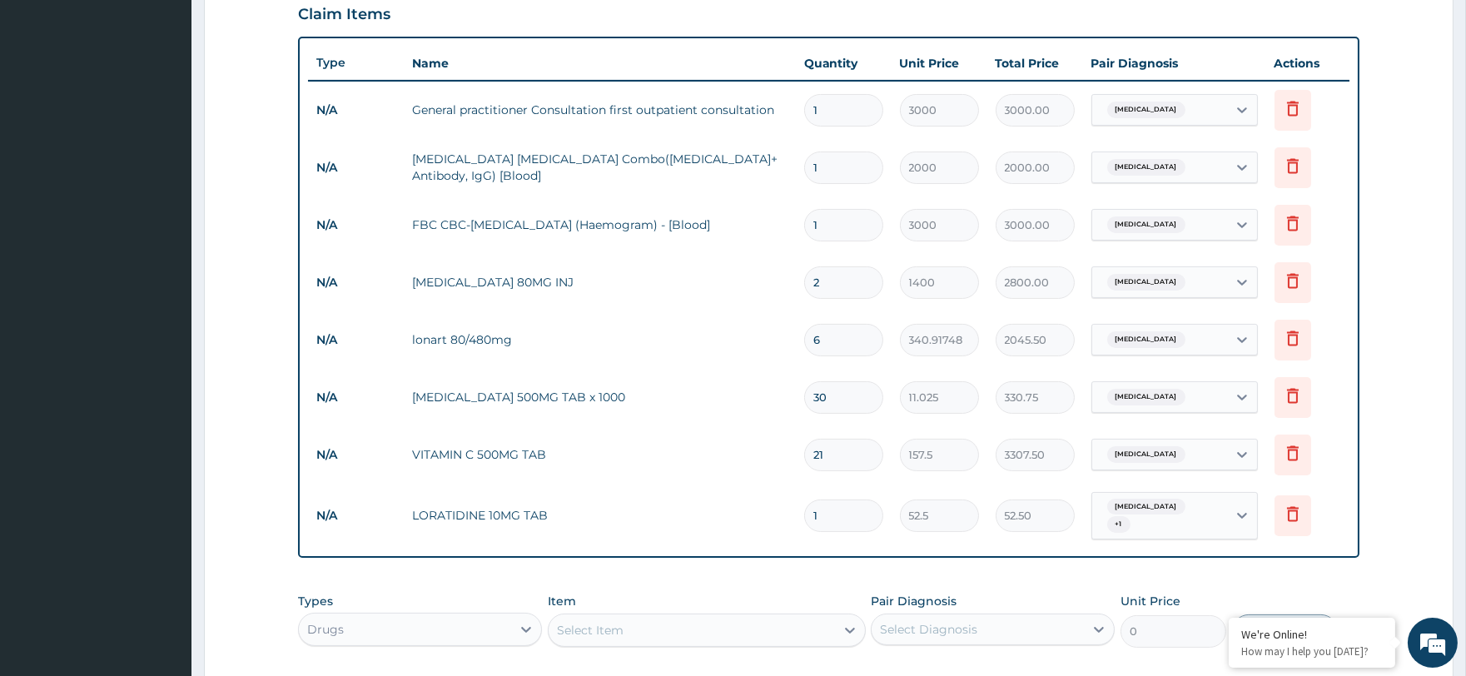
click at [859, 512] on input "1" at bounding box center [843, 516] width 79 height 32
type input "0.00"
type input "4"
type input "210.00"
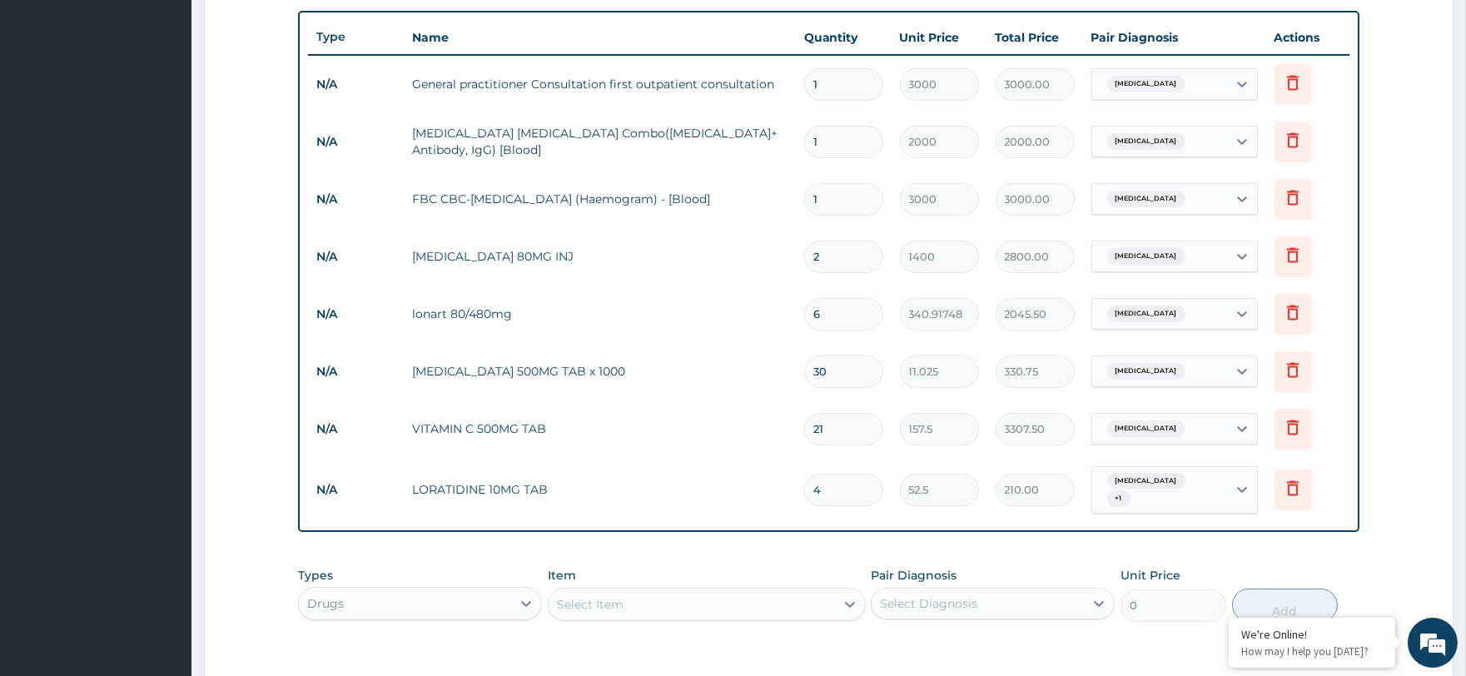
scroll to position [849, 0]
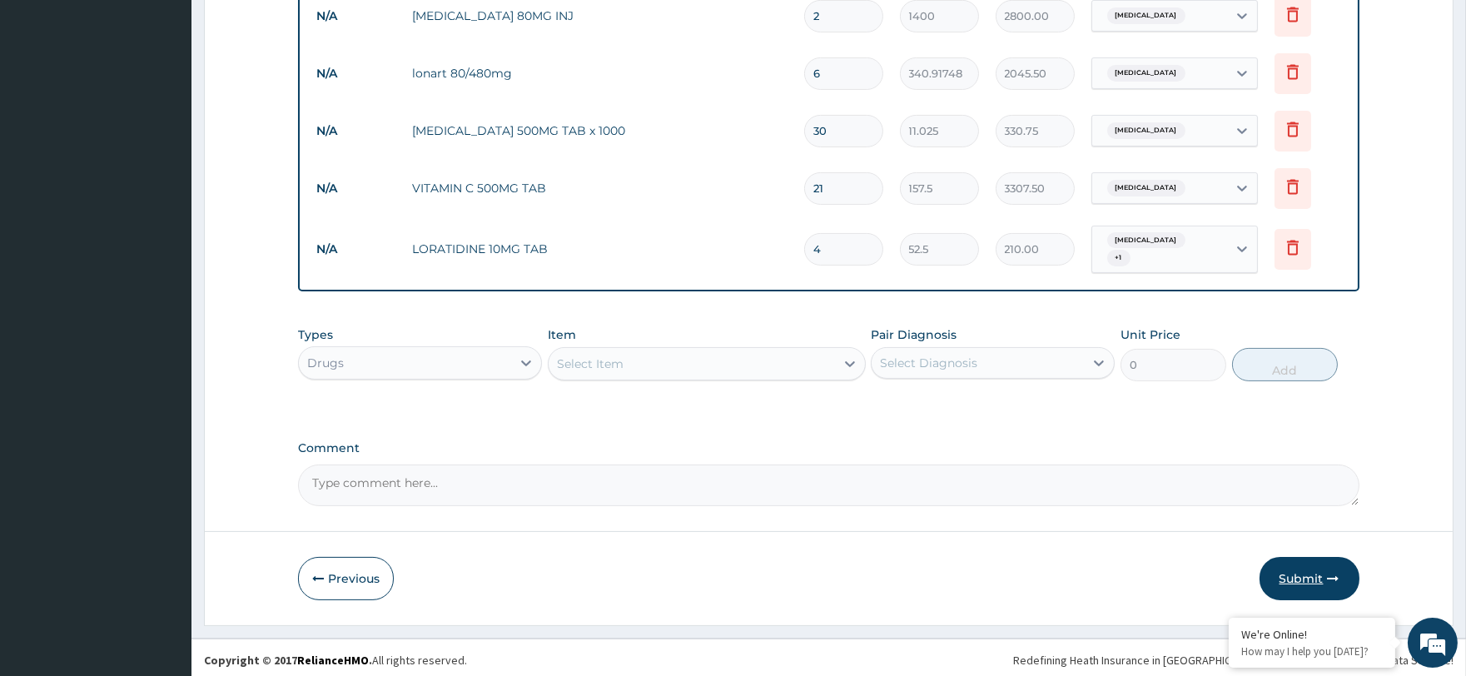
type input "4"
click at [1300, 567] on button "Submit" at bounding box center [1310, 578] width 100 height 43
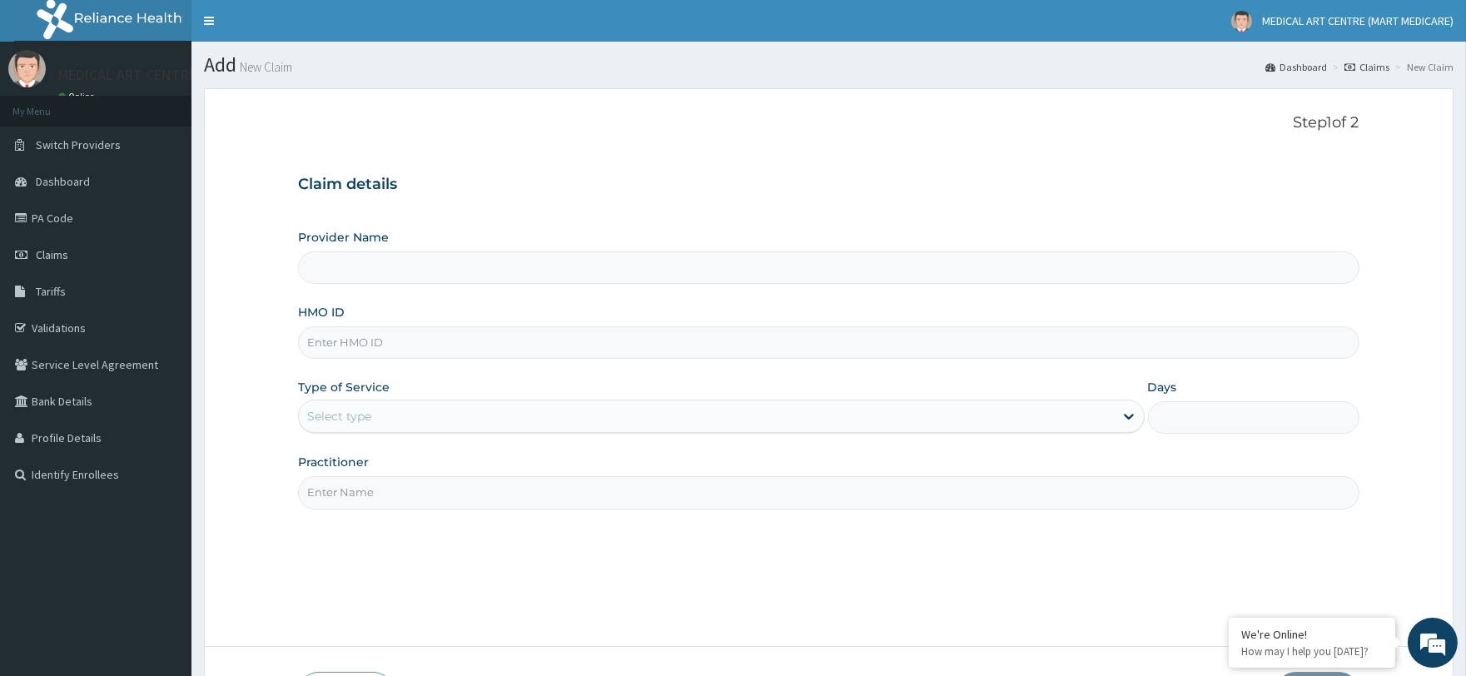
type input "MEDICAL ART CENTRE (MART MEDICARE)"
click at [394, 355] on input "HMO ID" at bounding box center [828, 342] width 1061 height 32
type input "HIA/11254/A"
click at [460, 422] on div "Select type" at bounding box center [706, 416] width 814 height 27
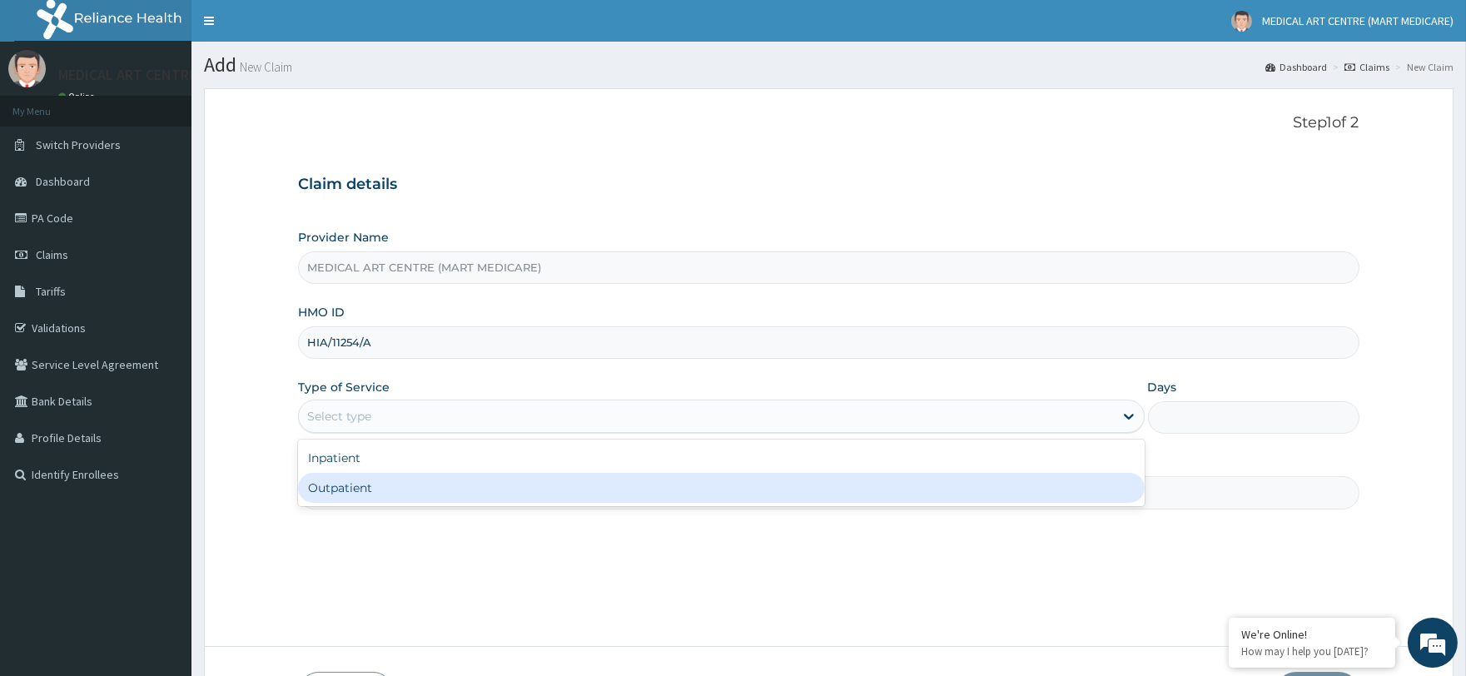
click at [475, 473] on div "Outpatient" at bounding box center [721, 488] width 846 height 30
type input "1"
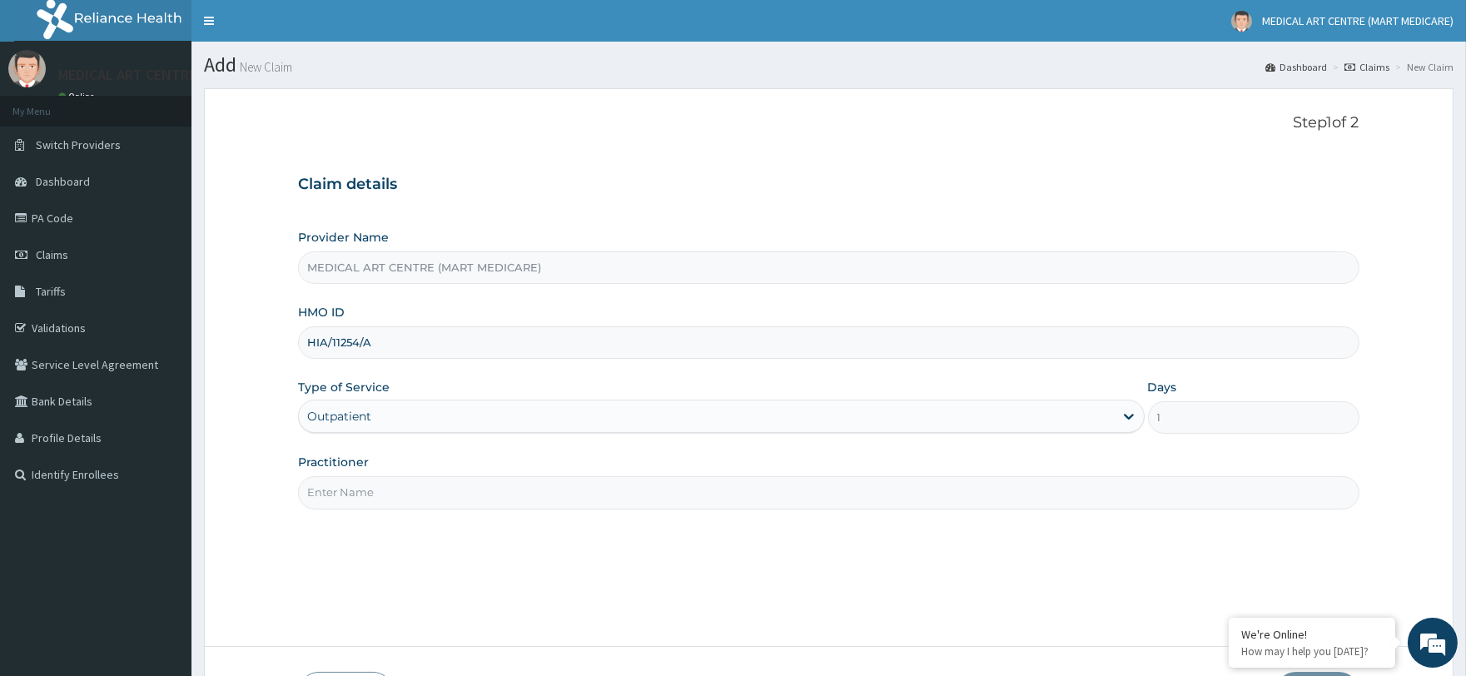
click at [579, 493] on input "Practitioner" at bounding box center [828, 492] width 1061 height 32
type input "DR JOHN"
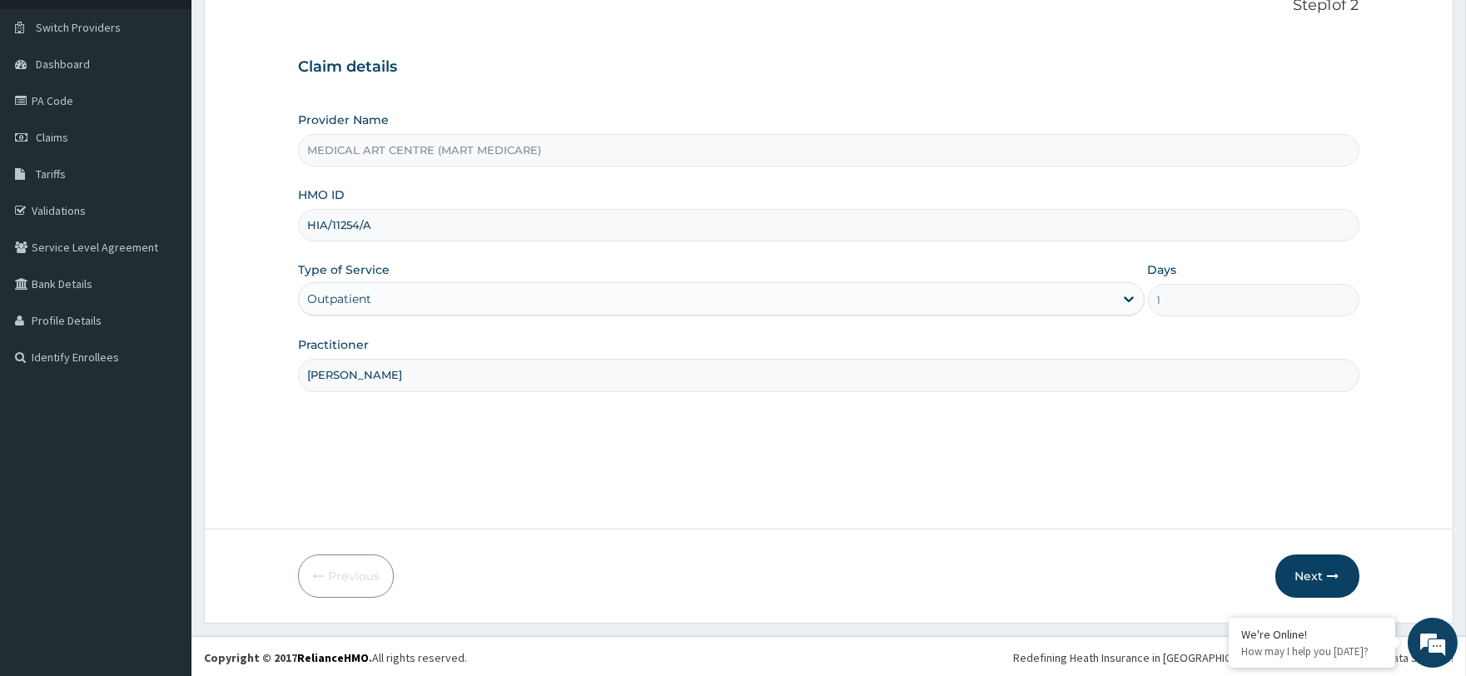
scroll to position [120, 0]
click at [1321, 575] on button "Next" at bounding box center [1318, 573] width 84 height 43
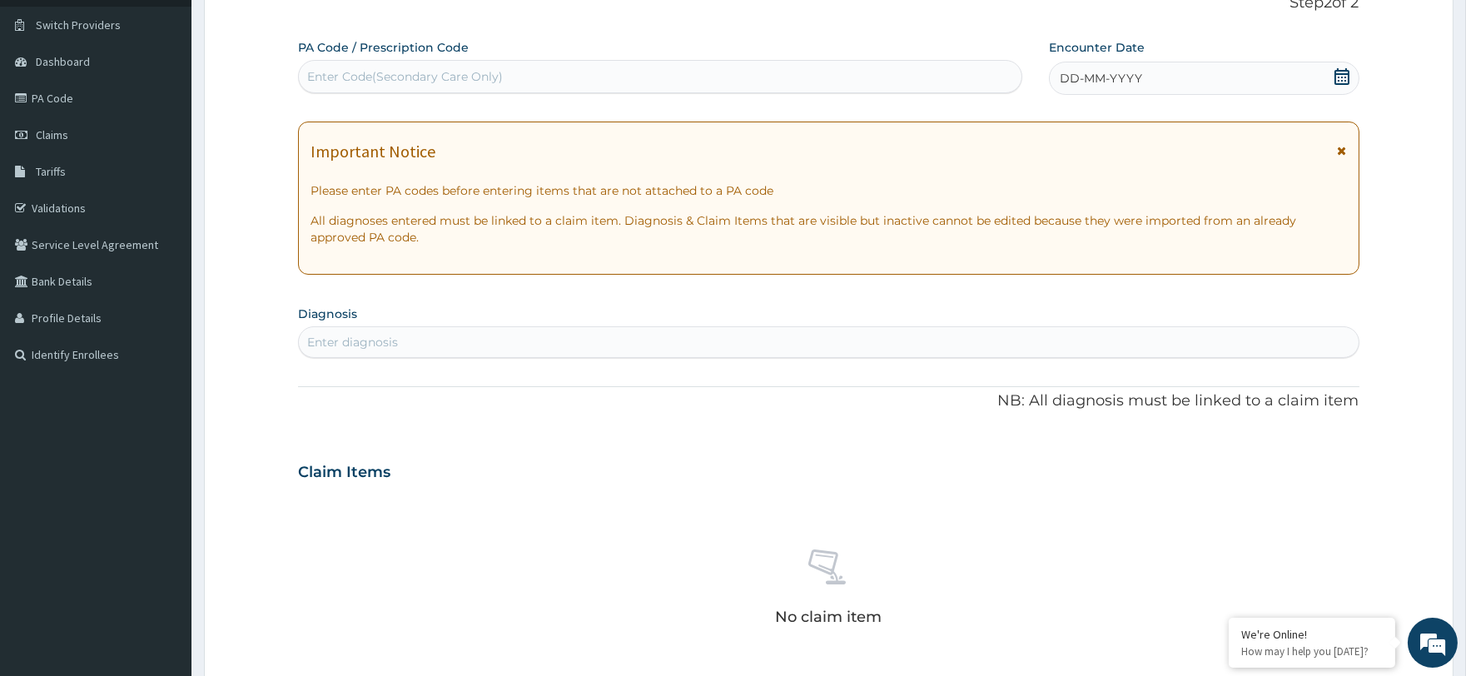
click at [333, 346] on div "Enter diagnosis" at bounding box center [352, 342] width 91 height 17
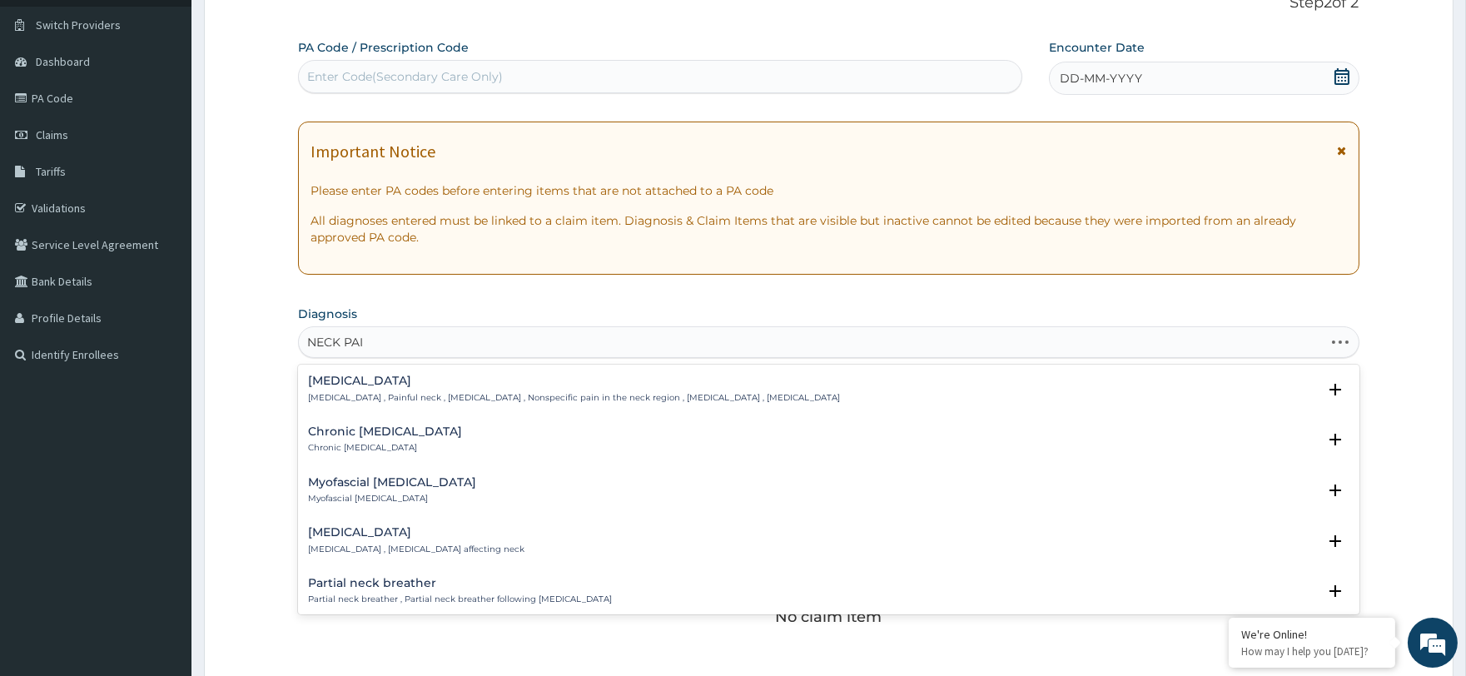
type input "NECK PAIN"
click at [408, 389] on div "Neck pain Neck pain , Painful neck , Cervicalgia , Nonspecific pain in the neck…" at bounding box center [574, 389] width 532 height 29
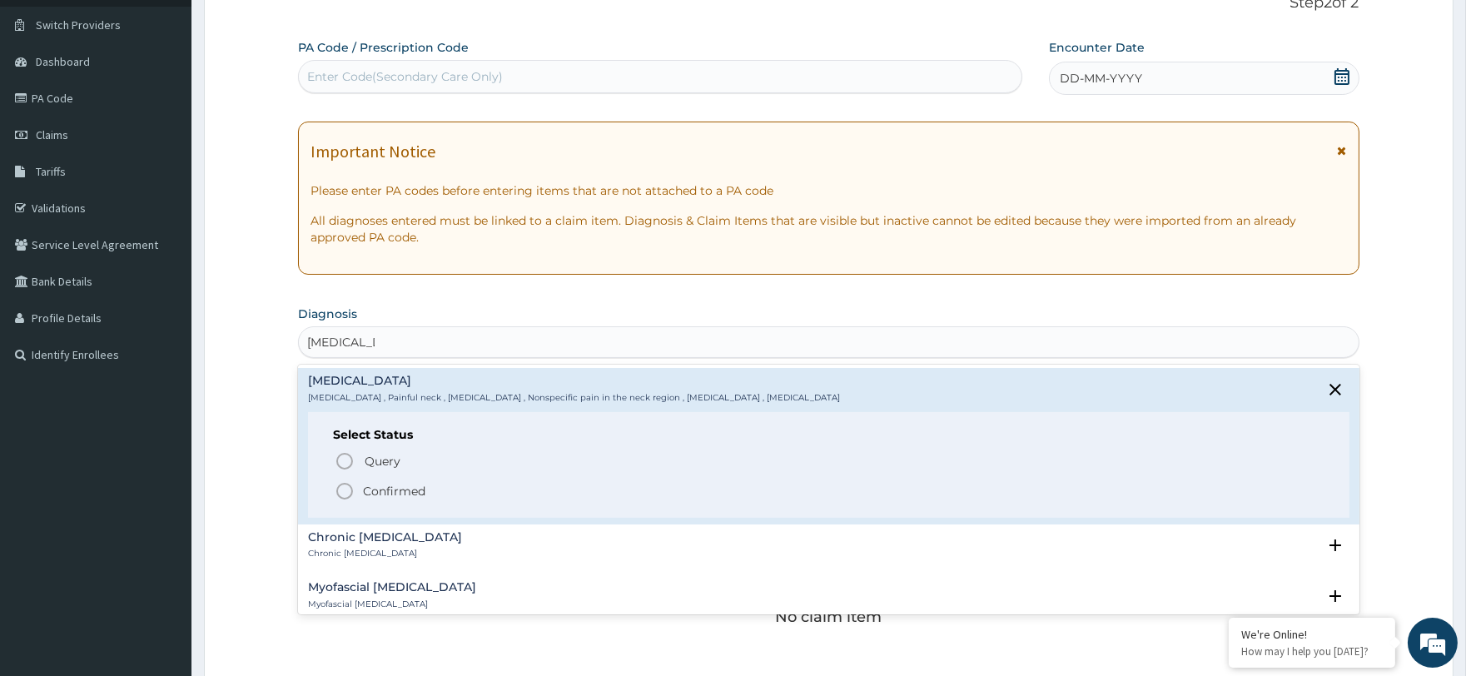
drag, startPoint x: 406, startPoint y: 485, endPoint x: 414, endPoint y: 472, distance: 15.3
click at [406, 486] on p "Confirmed" at bounding box center [394, 491] width 62 height 17
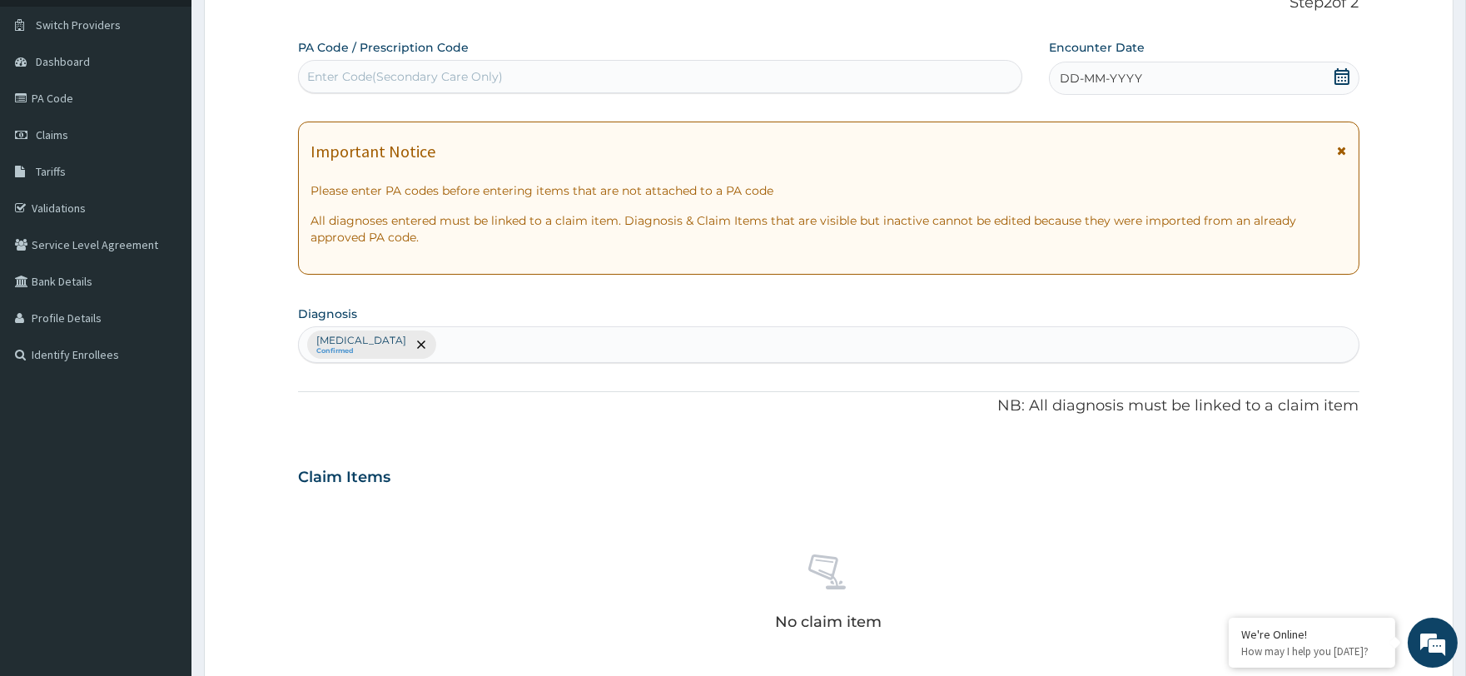
click at [1119, 73] on span "DD-MM-YYYY" at bounding box center [1101, 78] width 82 height 17
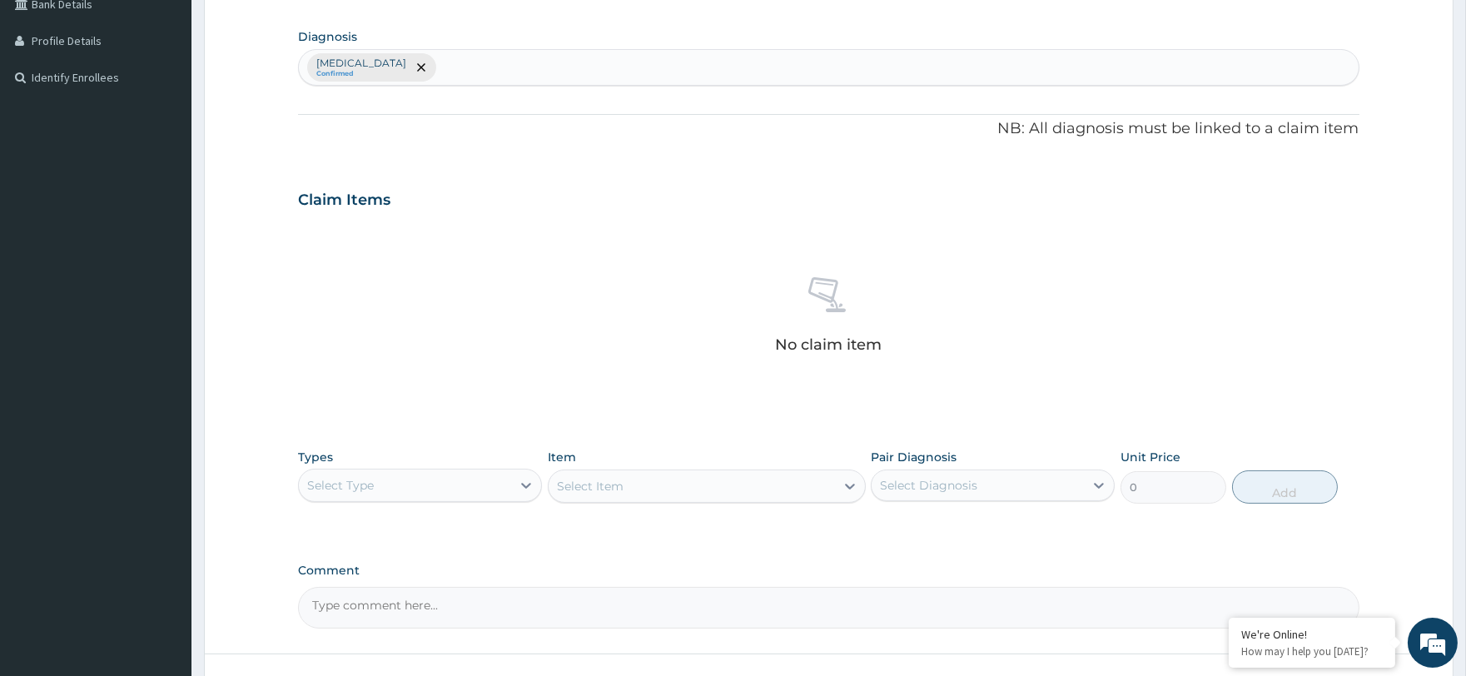
scroll to position [490, 0]
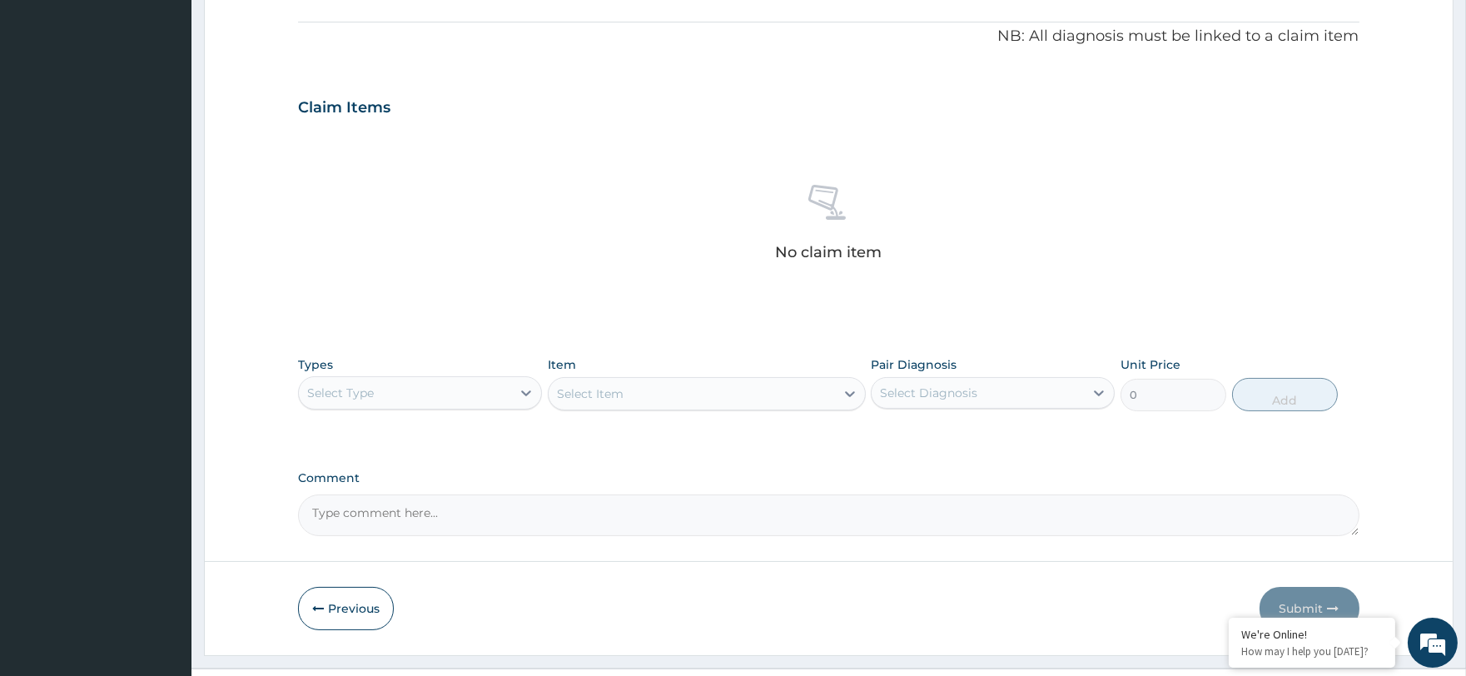
click at [369, 400] on div "Select Type" at bounding box center [405, 393] width 212 height 27
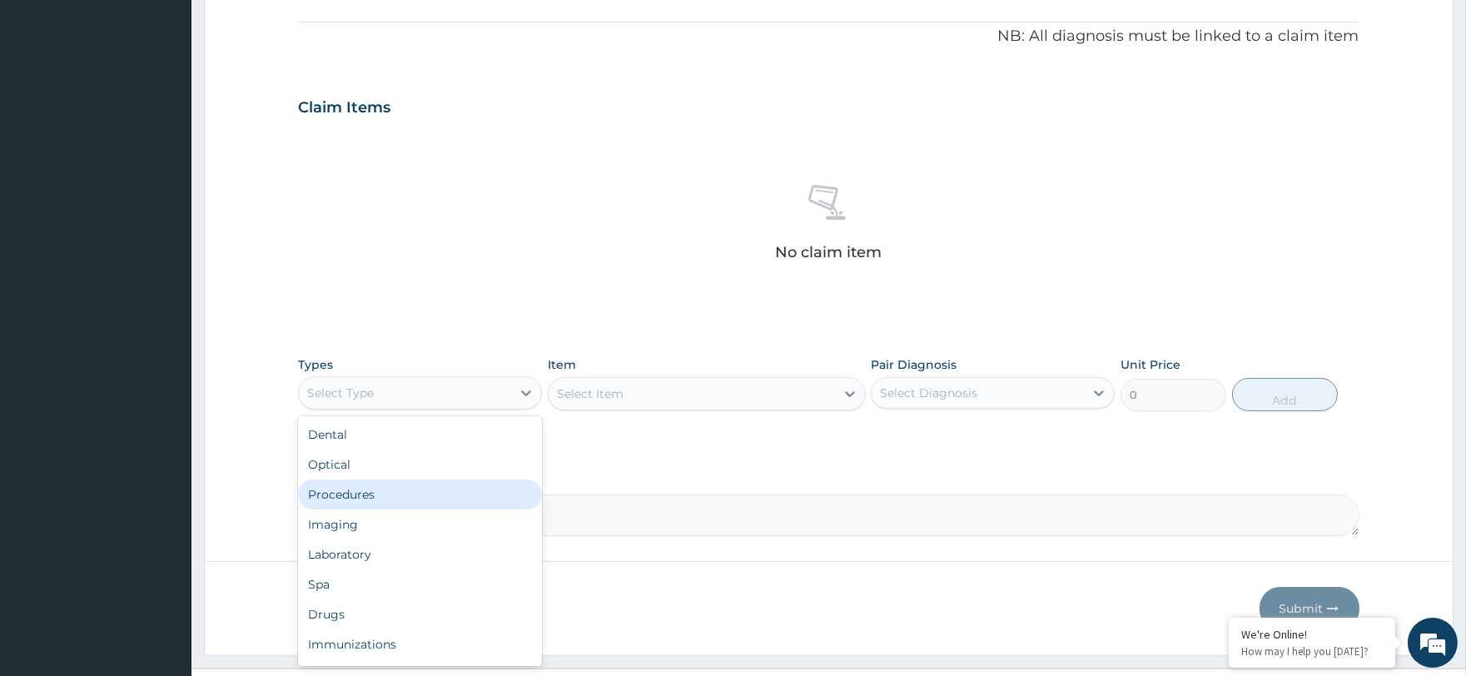
click at [387, 485] on div "Procedures" at bounding box center [420, 495] width 244 height 30
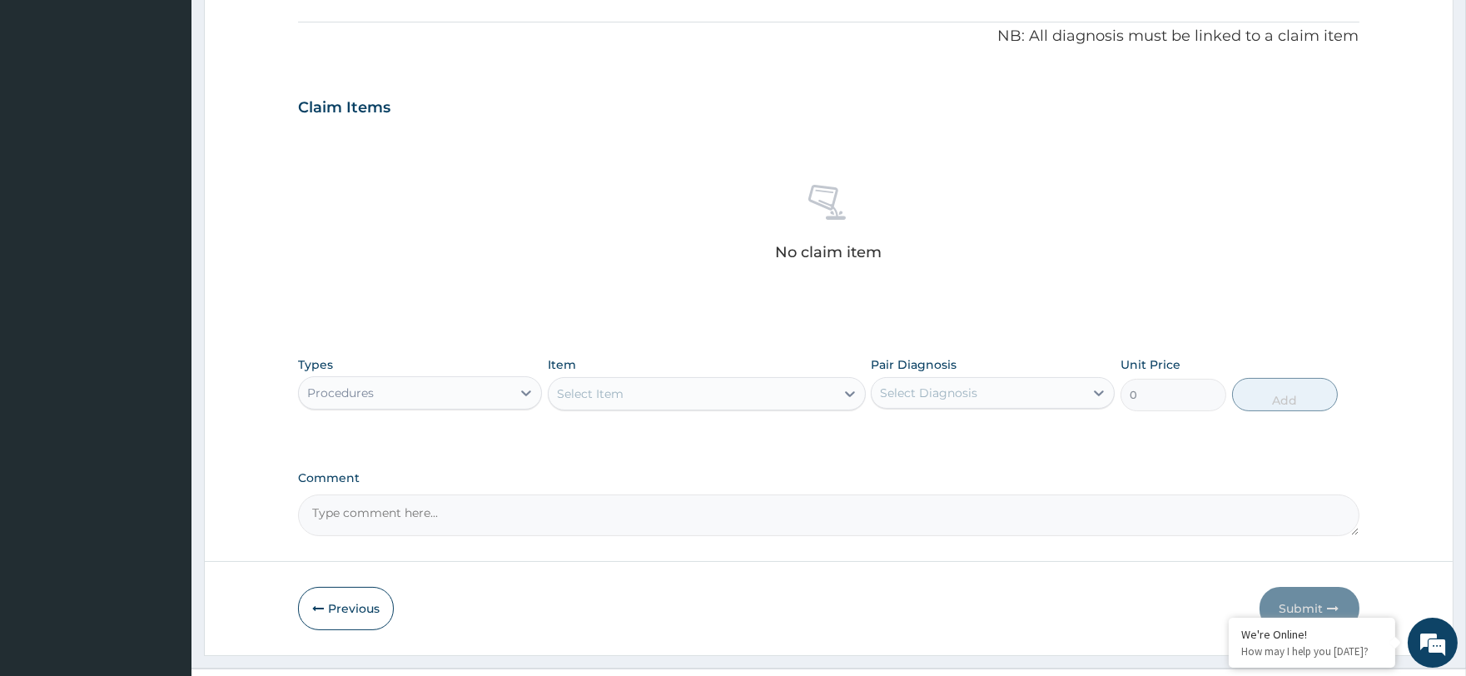
click at [678, 397] on div "Select Item" at bounding box center [692, 393] width 286 height 27
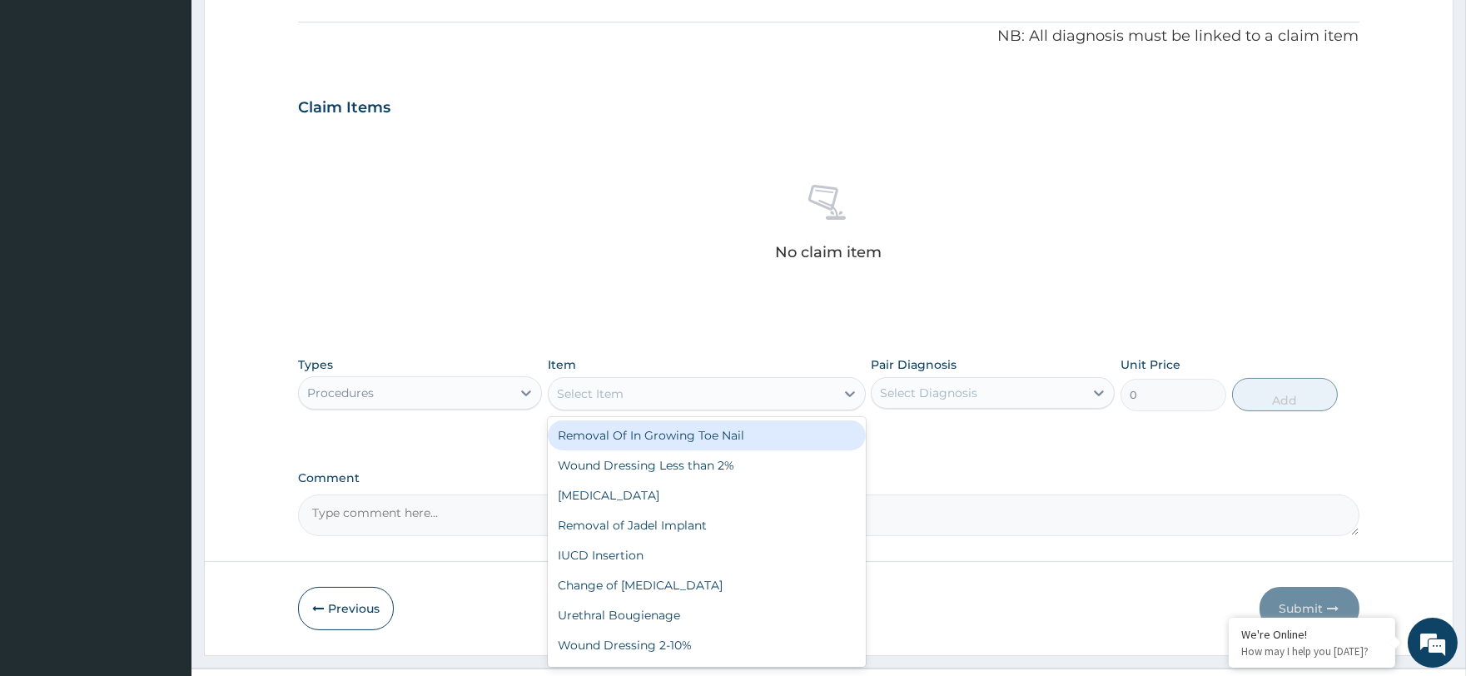
scroll to position [525, 0]
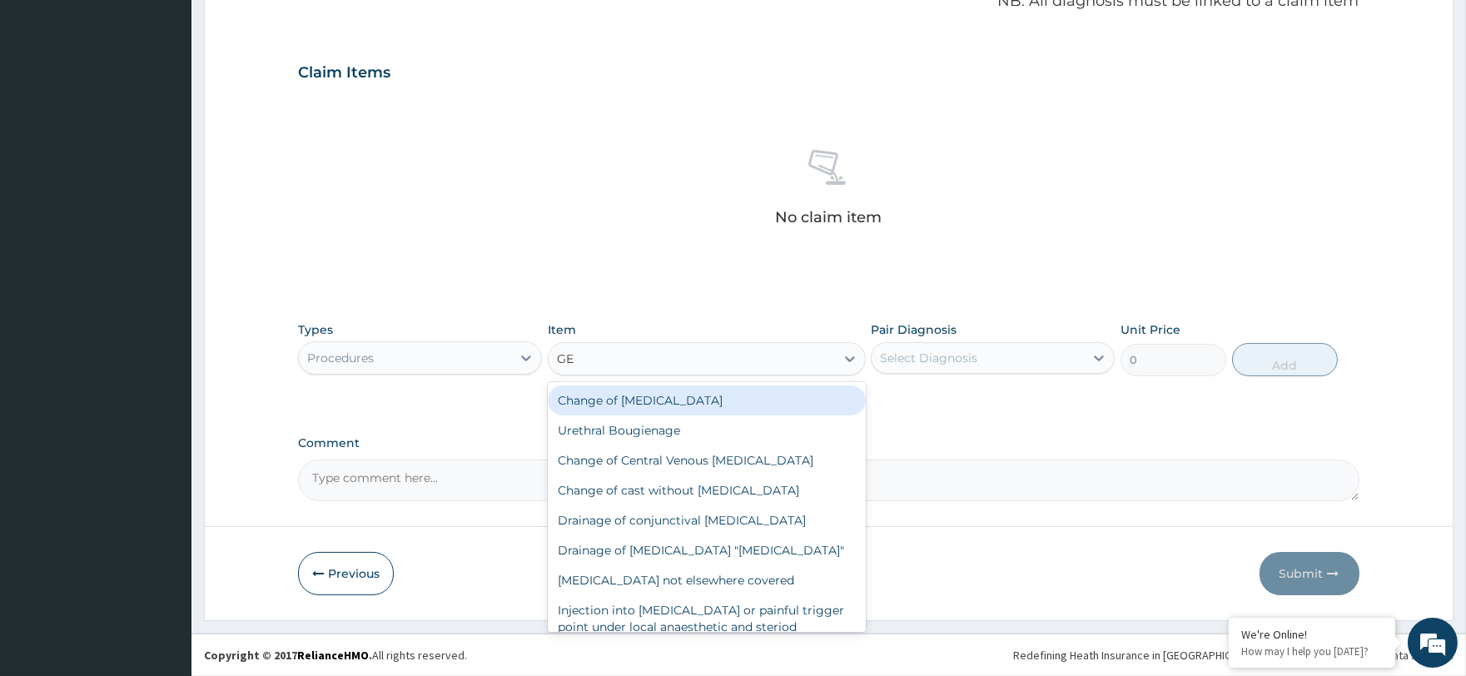
type input "GEN"
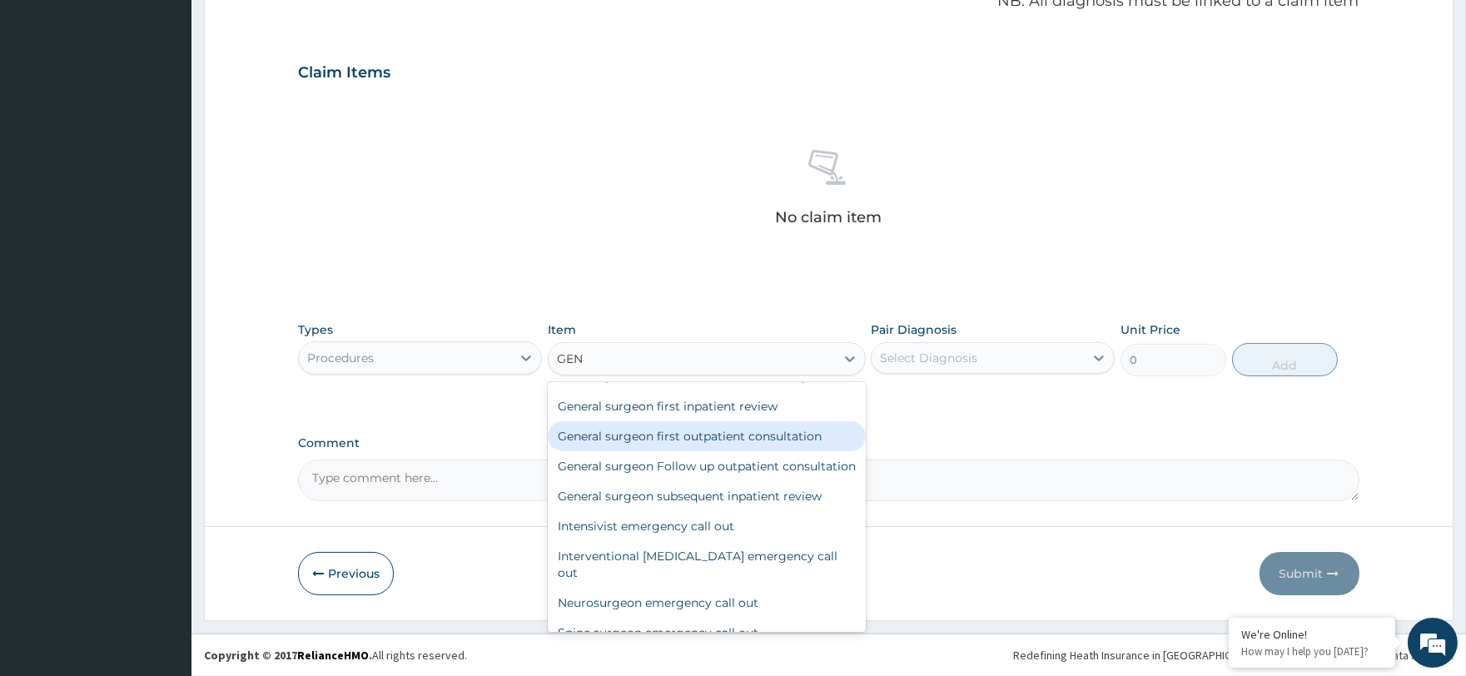
scroll to position [1530, 0]
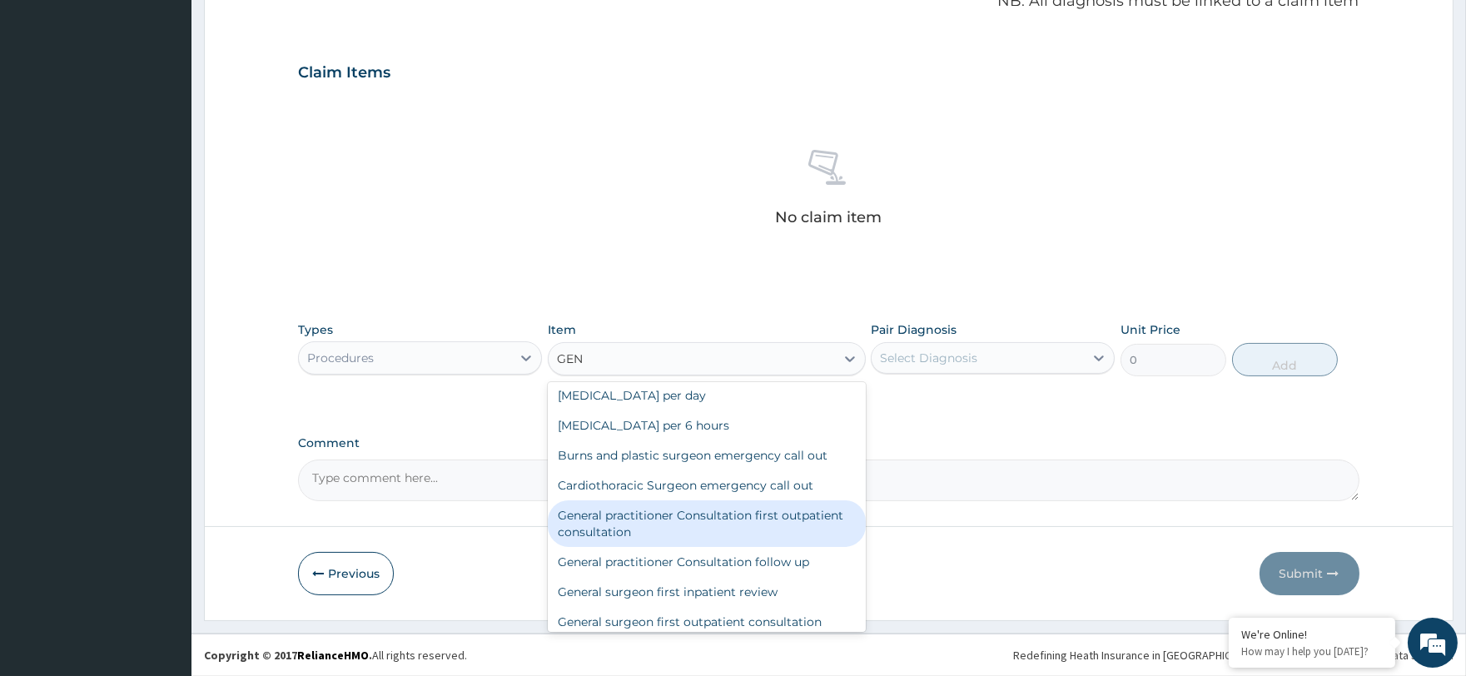
click at [659, 500] on div "General practitioner Consultation first outpatient consultation" at bounding box center [707, 523] width 318 height 47
type input "3000"
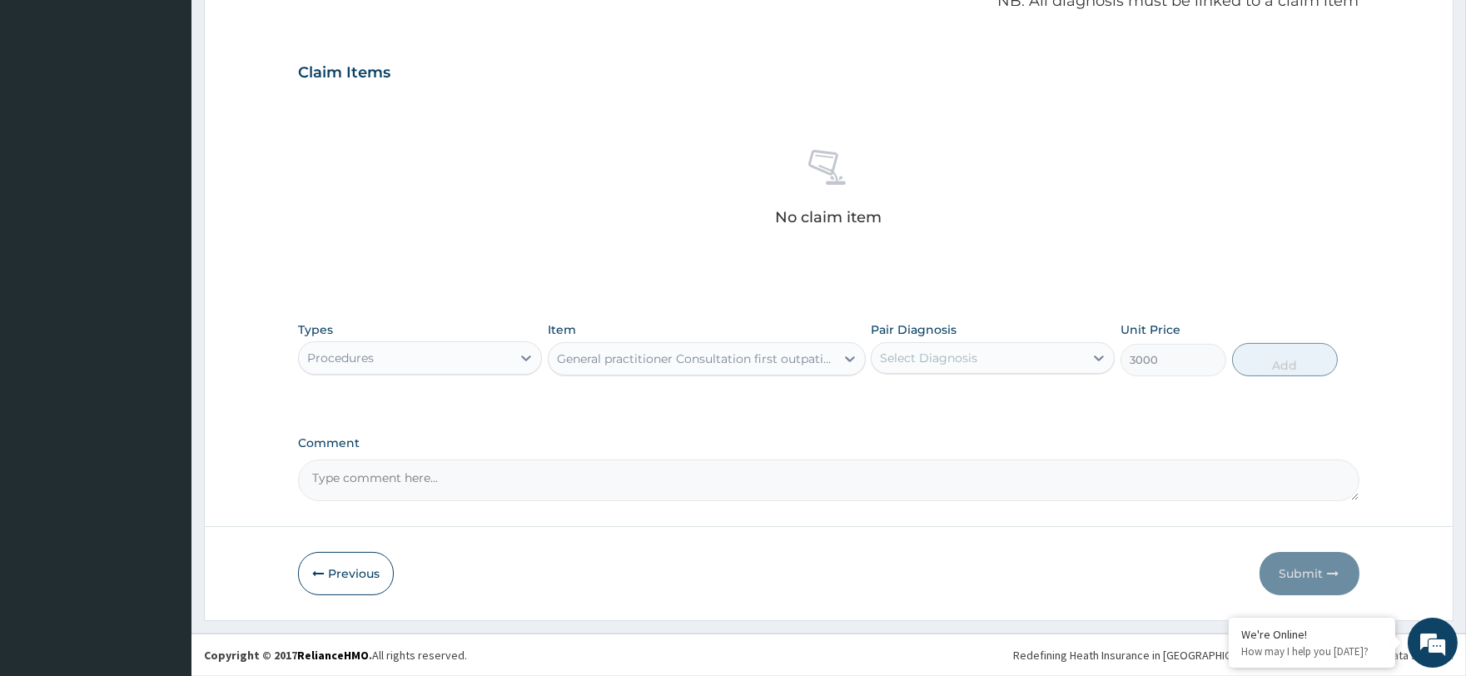
click at [888, 356] on div "Select Diagnosis" at bounding box center [928, 358] width 97 height 17
click at [905, 394] on label "Neck pain" at bounding box center [949, 398] width 103 height 17
checkbox input "true"
click at [1277, 345] on button "Add" at bounding box center [1285, 359] width 106 height 33
type input "0"
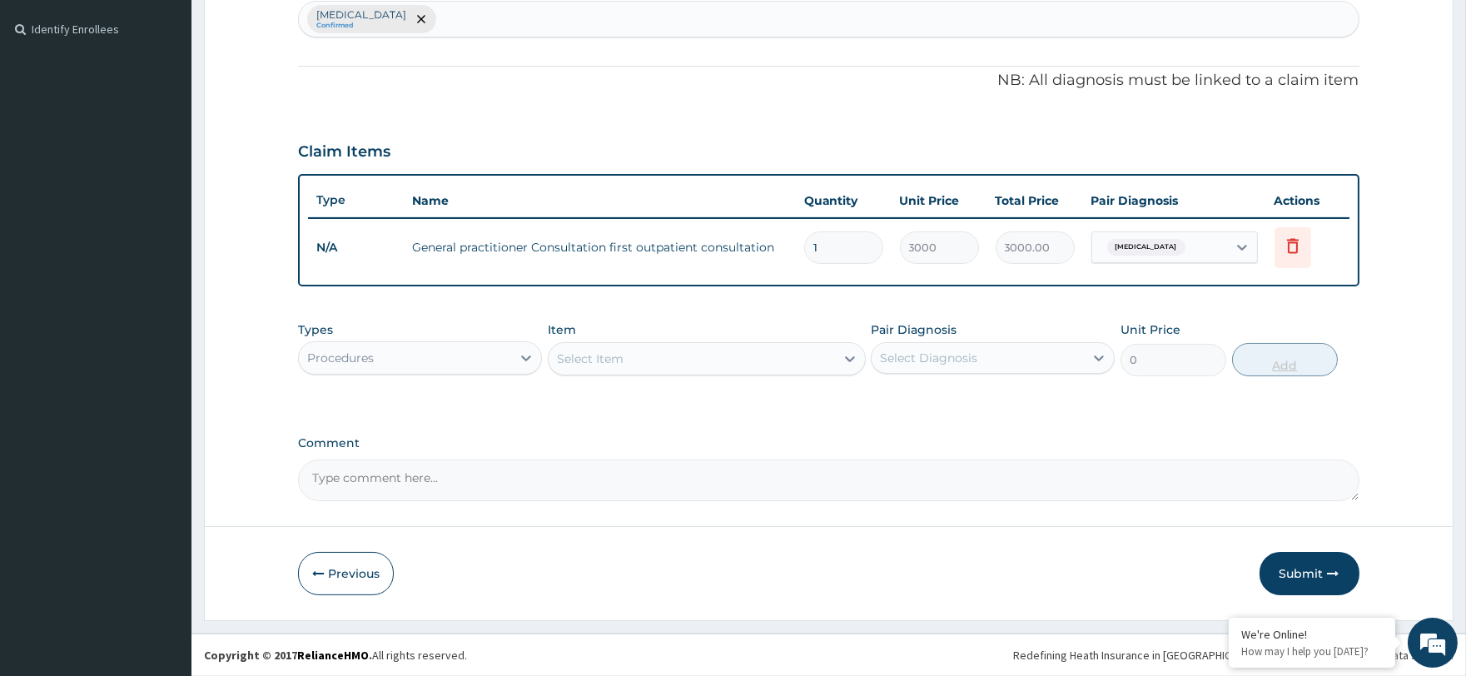
scroll to position [444, 0]
click at [473, 351] on div "Procedures" at bounding box center [405, 359] width 212 height 27
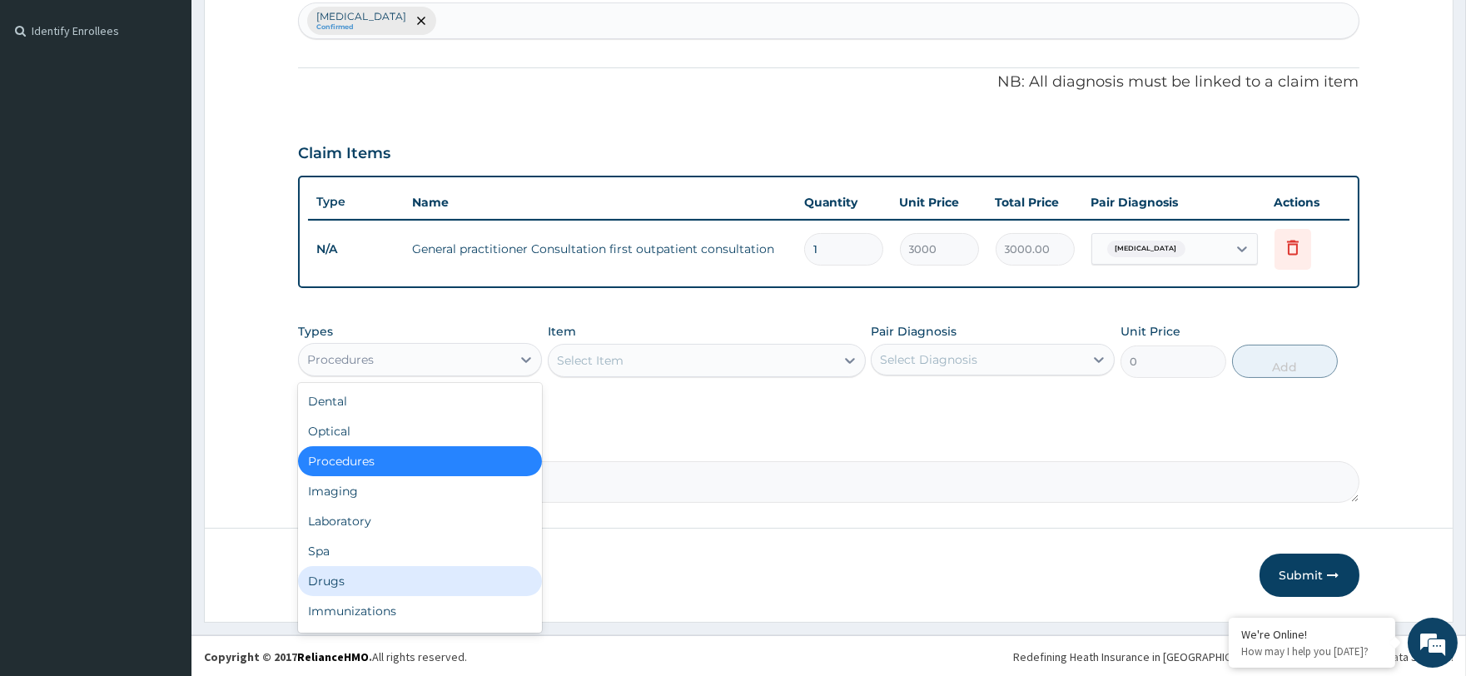
click at [402, 566] on div "Drugs" at bounding box center [420, 581] width 244 height 30
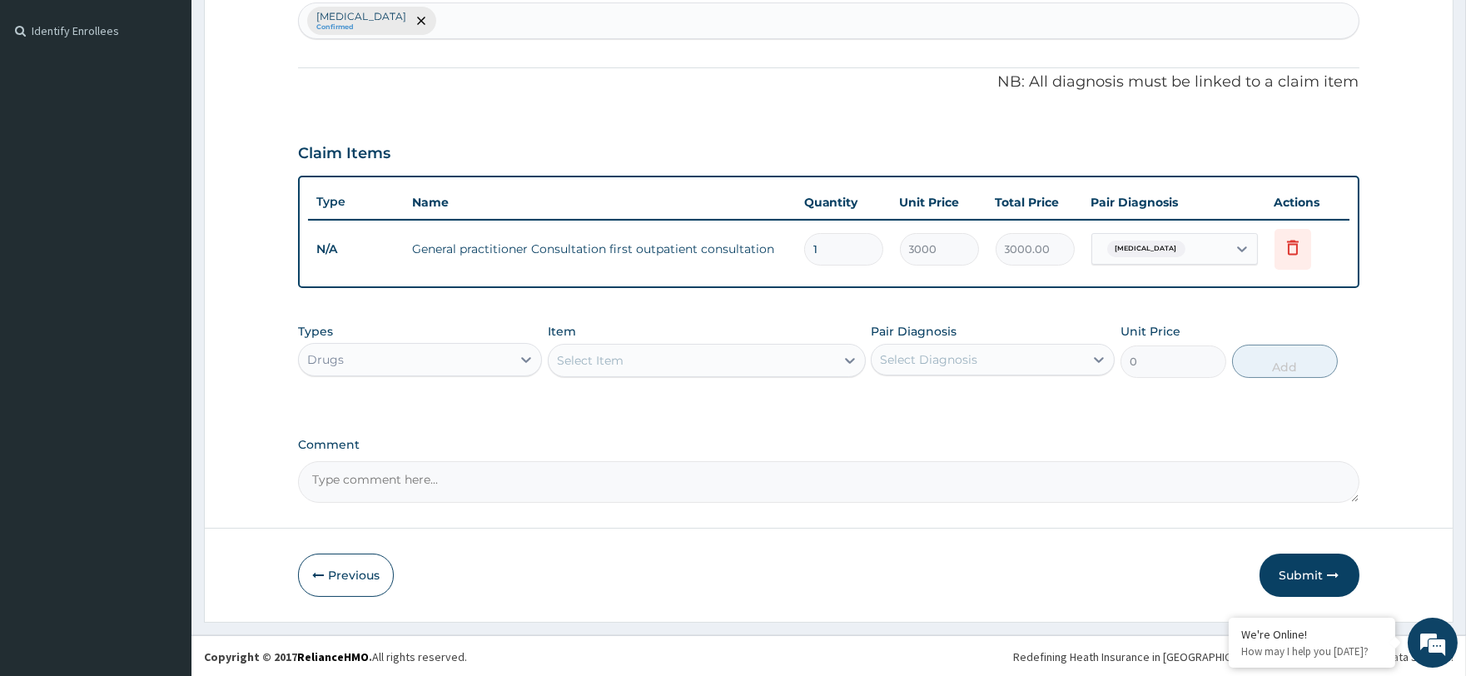
click at [568, 359] on div "Select Item" at bounding box center [590, 360] width 67 height 17
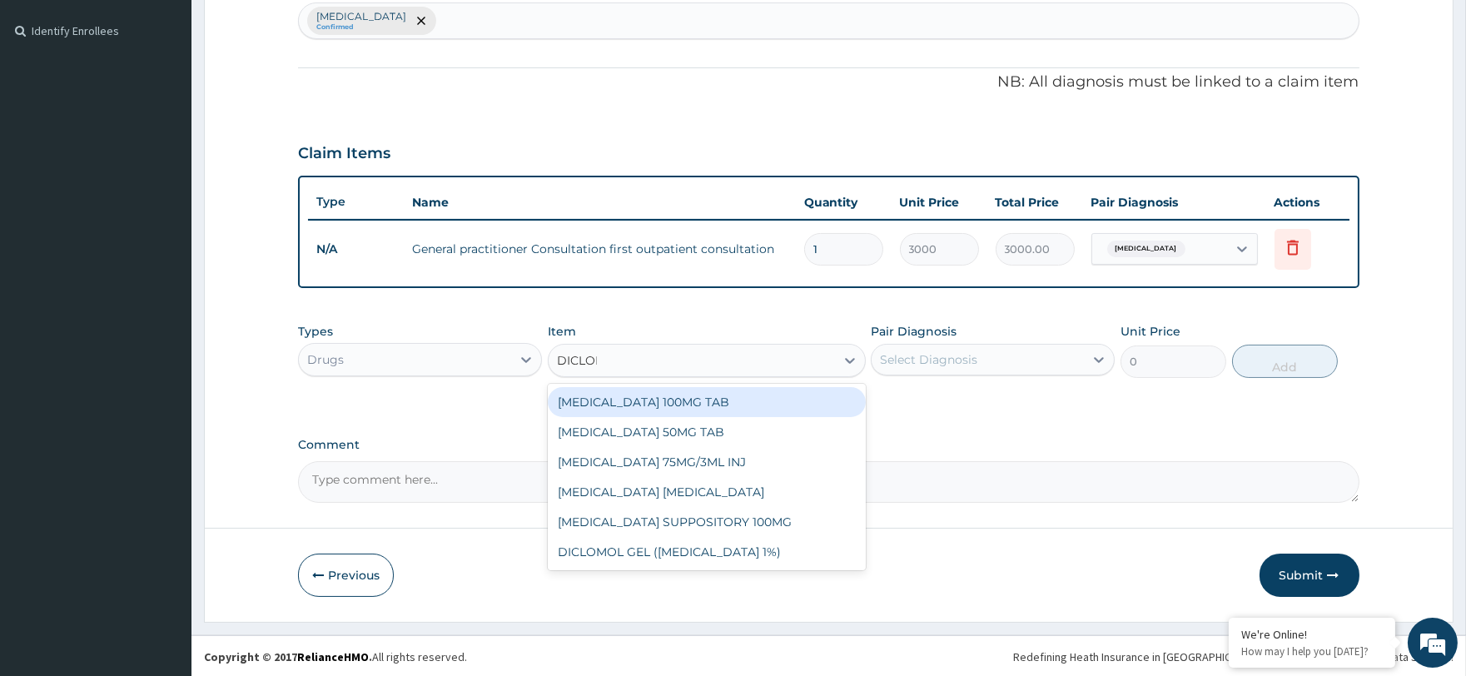
type input "DICLOFE"
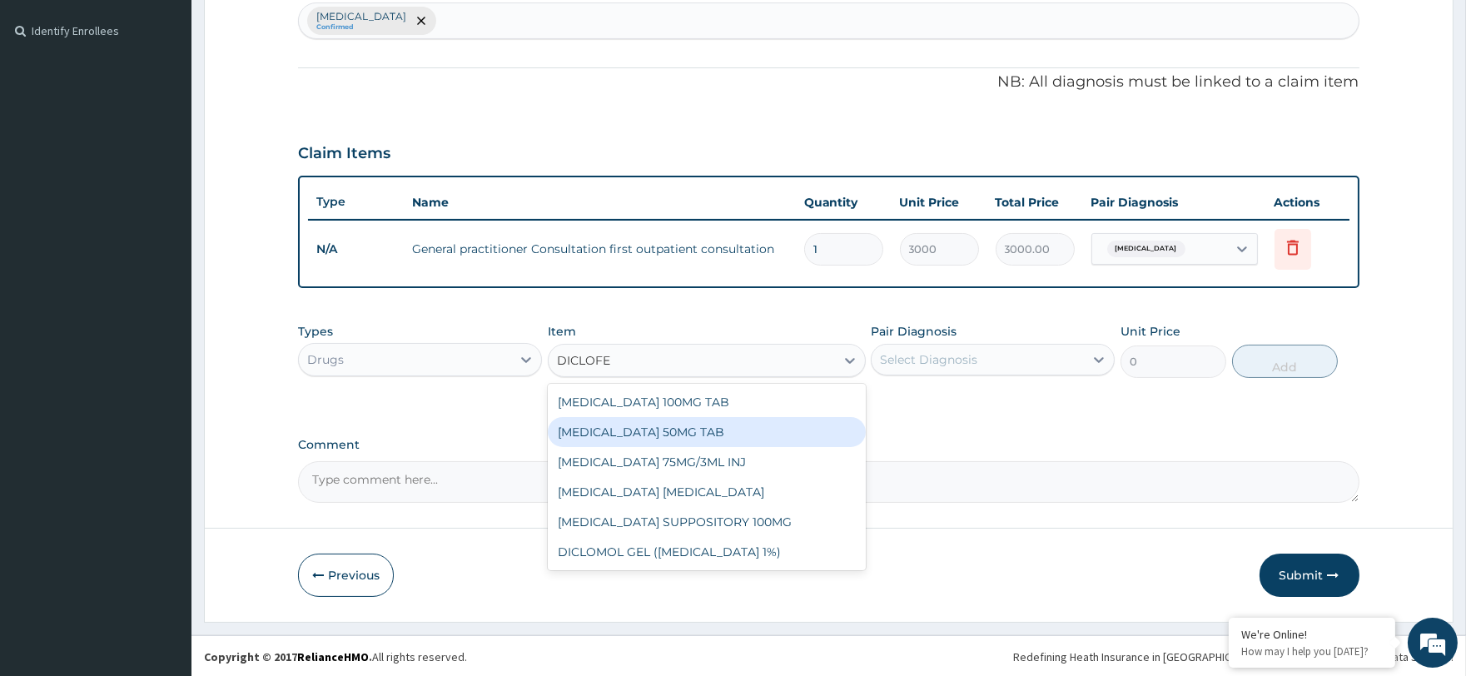
click at [655, 429] on div "DICLOFENAC 50MG TAB" at bounding box center [707, 432] width 318 height 30
type input "52.5"
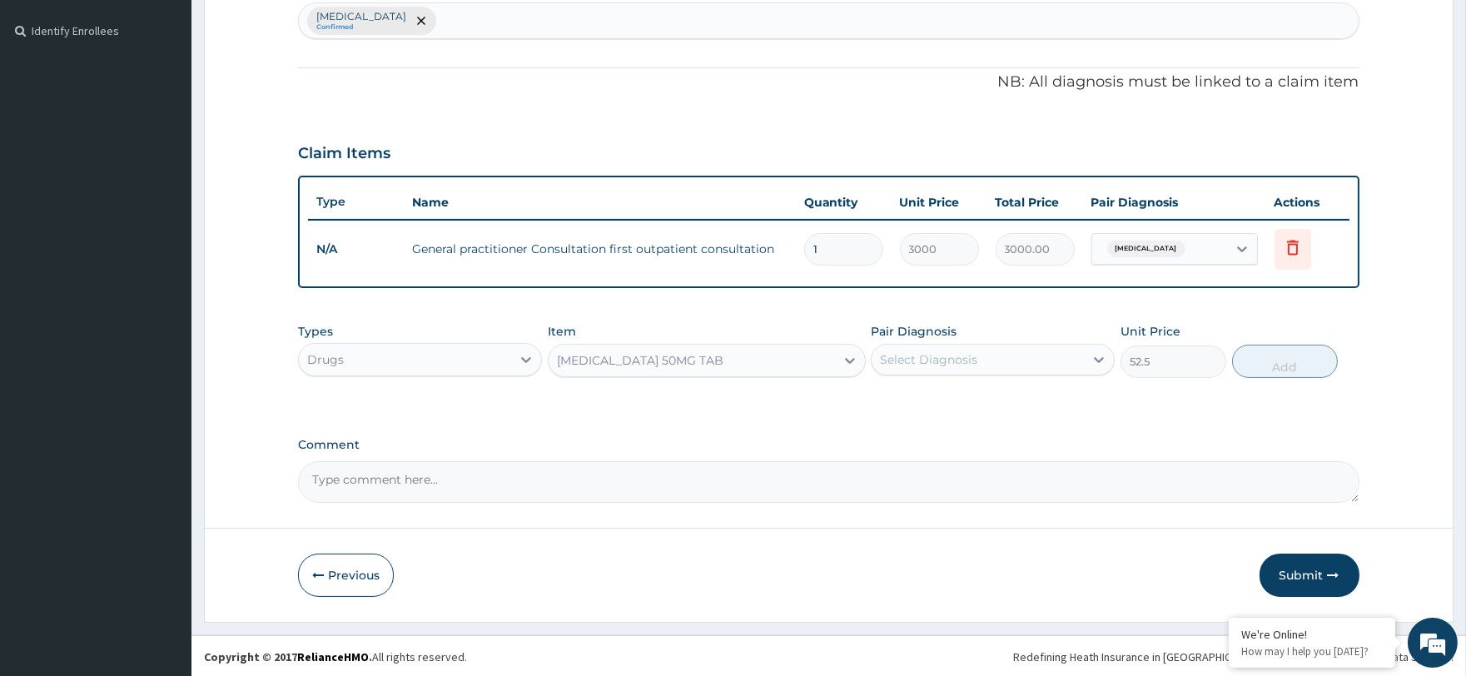
click at [893, 366] on div "Select Diagnosis" at bounding box center [978, 359] width 212 height 27
click at [906, 392] on label "Neck pain" at bounding box center [949, 400] width 103 height 17
checkbox input "true"
click at [1267, 373] on button "Add" at bounding box center [1285, 361] width 106 height 33
type input "0"
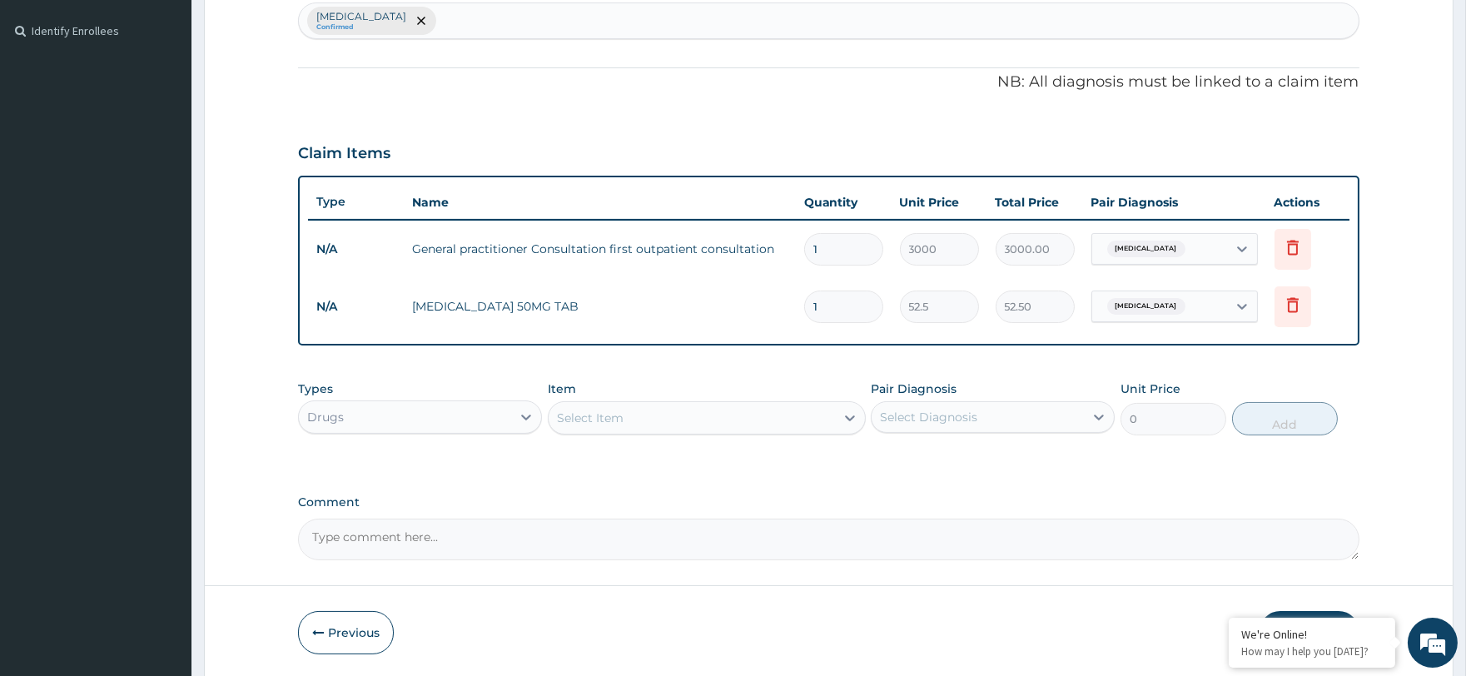
type input "10"
type input "525.00"
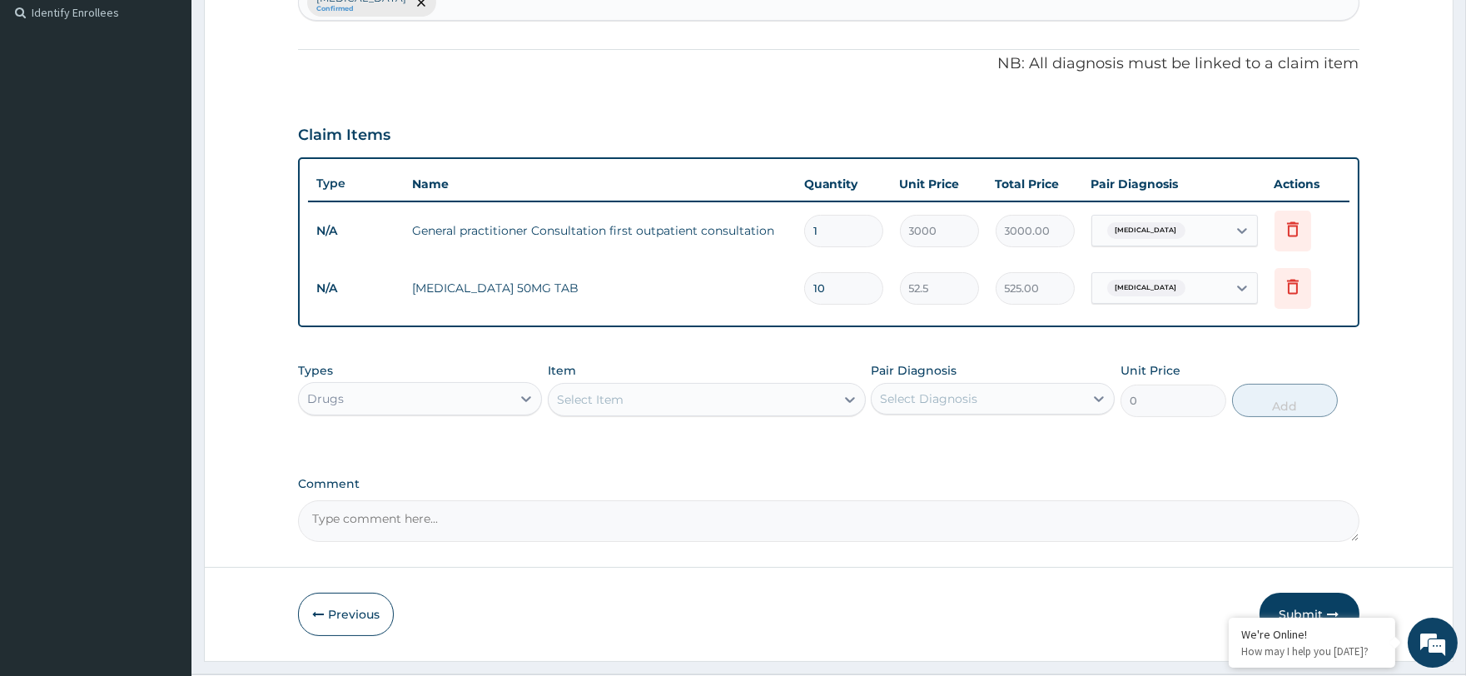
scroll to position [501, 0]
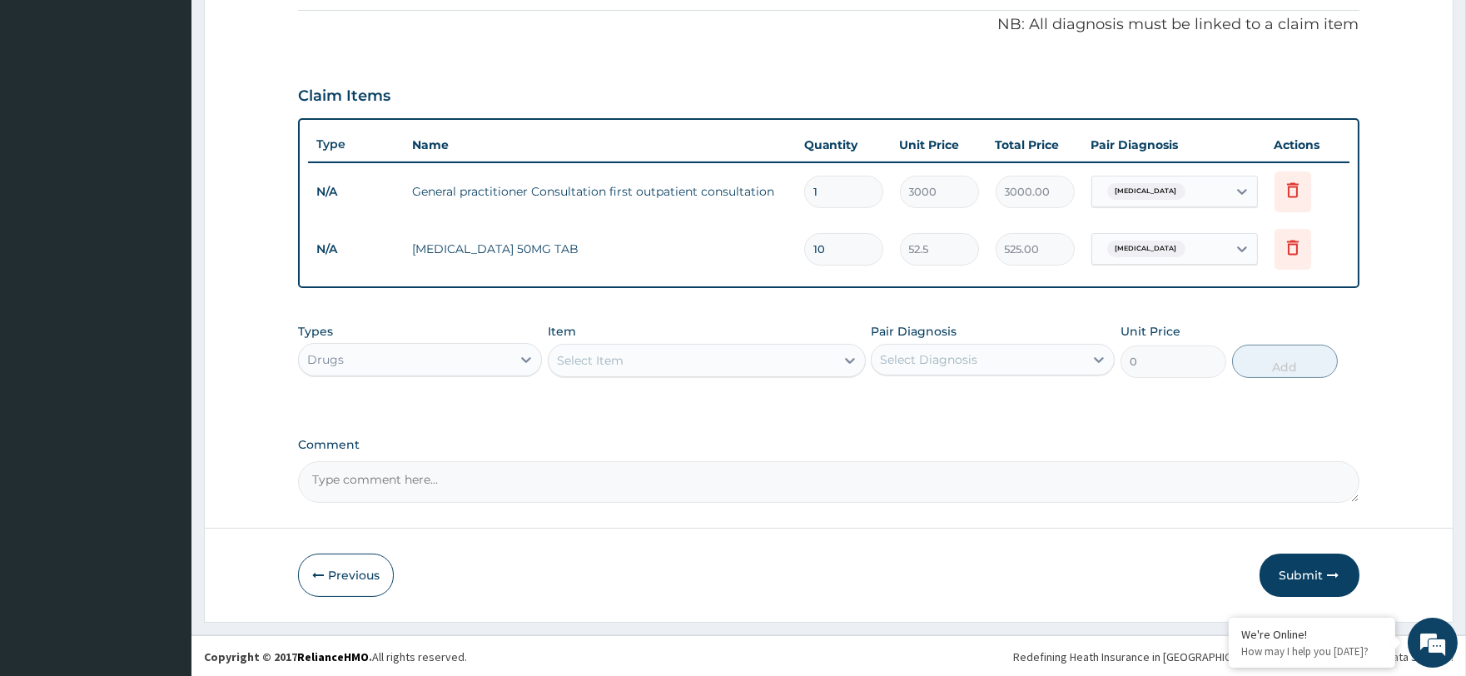
type input "10"
click at [343, 370] on div "Drugs" at bounding box center [405, 359] width 212 height 27
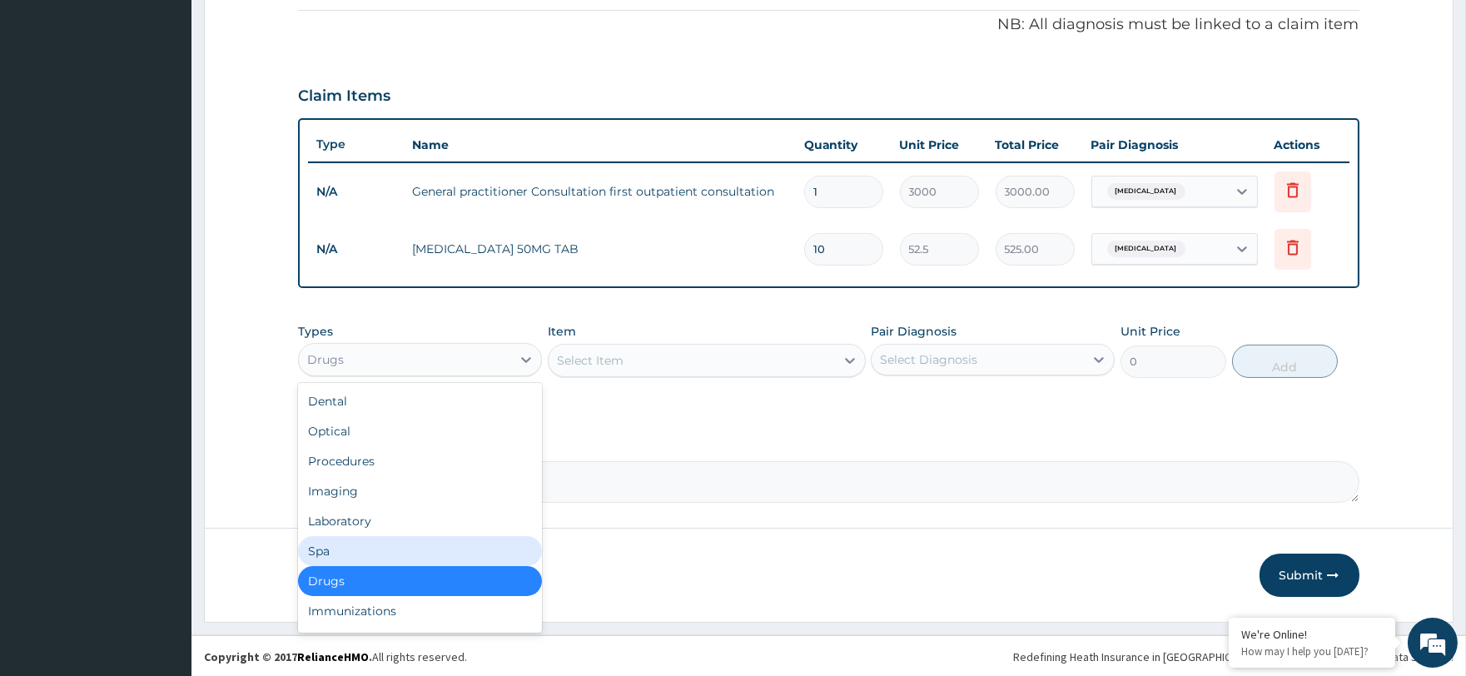
scroll to position [56, 0]
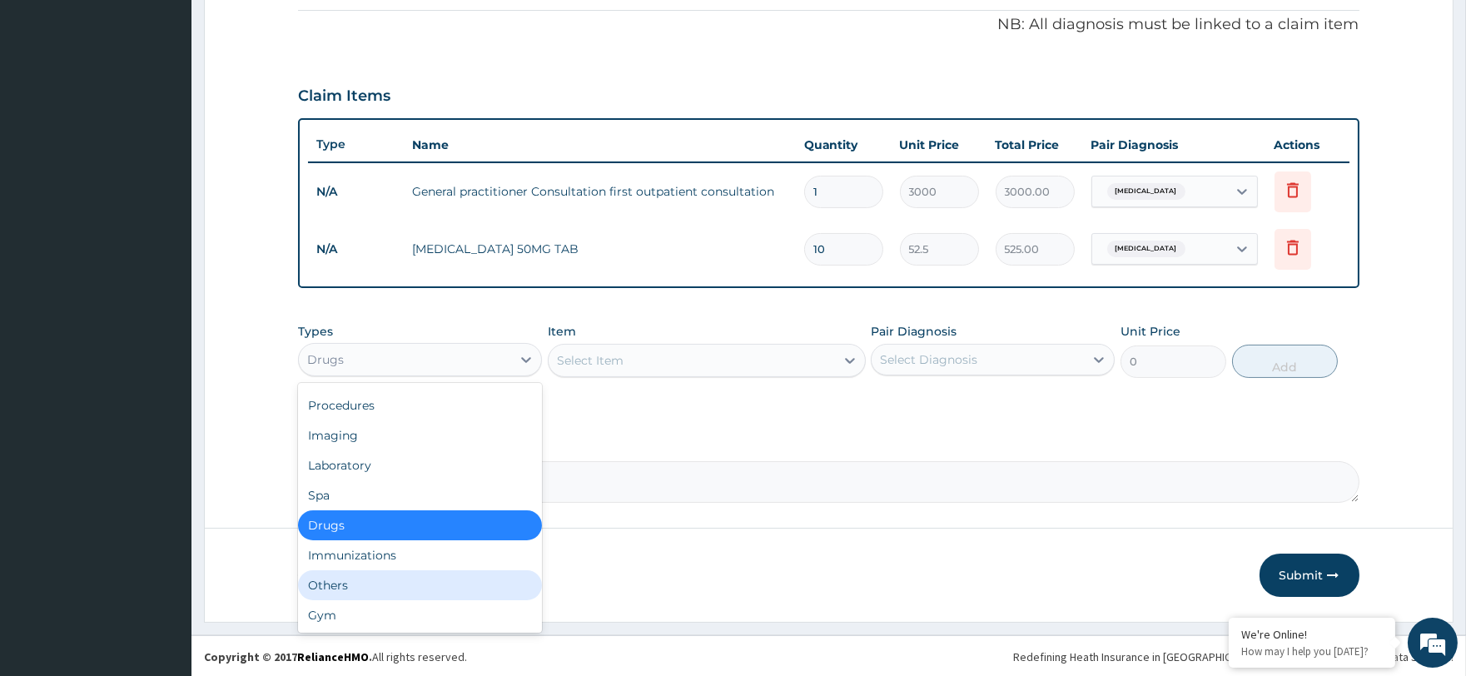
click at [350, 579] on div "Others" at bounding box center [420, 585] width 244 height 30
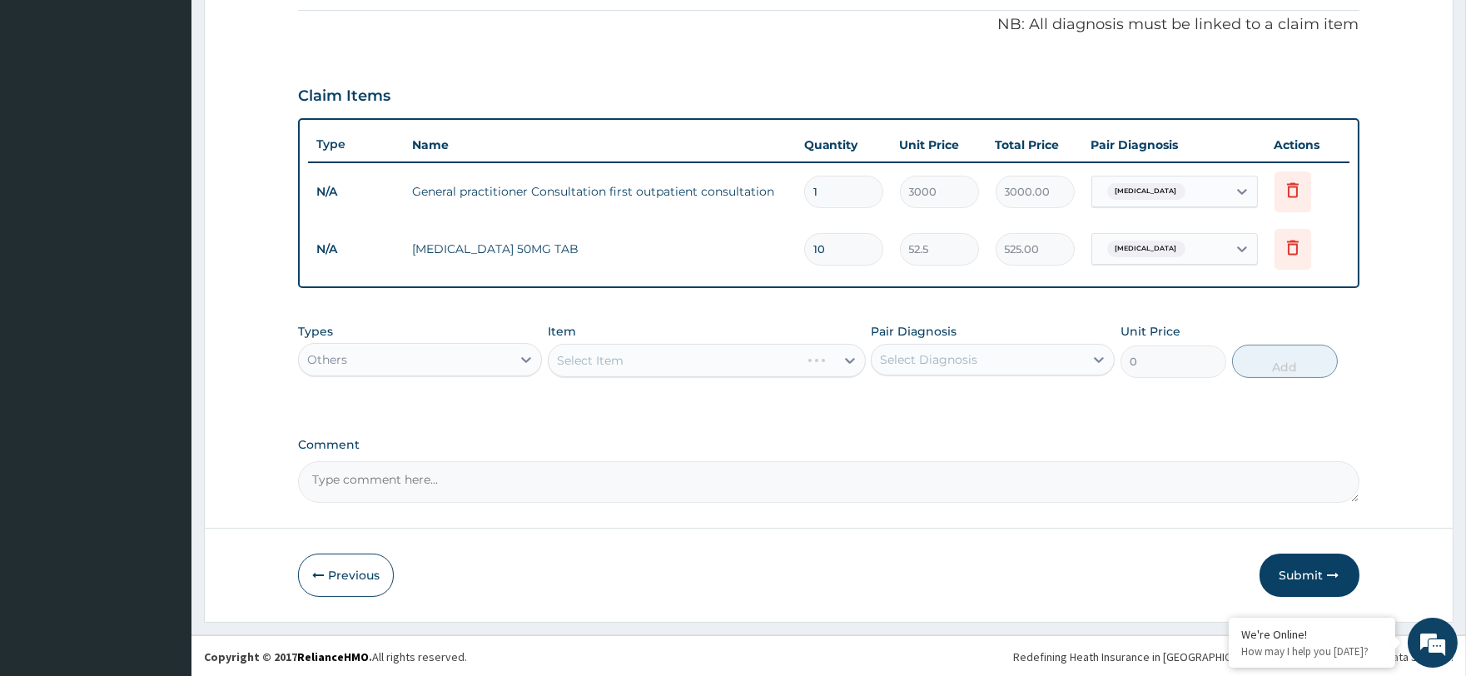
click at [623, 358] on div "Select Item" at bounding box center [707, 360] width 318 height 33
click at [616, 361] on div "Select Item" at bounding box center [590, 360] width 67 height 17
click at [661, 425] on div "PA Code / Prescription Code Enter Code(Secondary Care Only) Encounter Date 15-0…" at bounding box center [828, 80] width 1061 height 845
click at [1308, 587] on button "Submit" at bounding box center [1310, 575] width 100 height 43
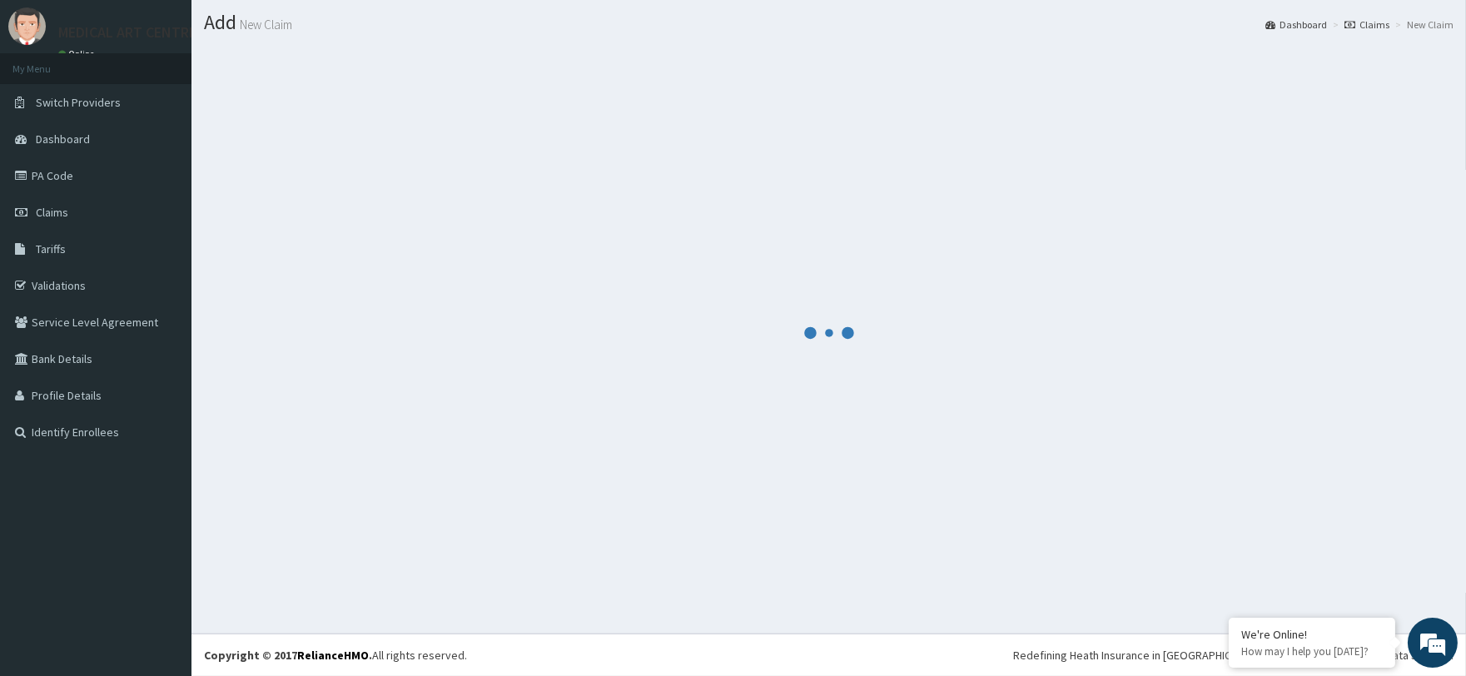
scroll to position [501, 0]
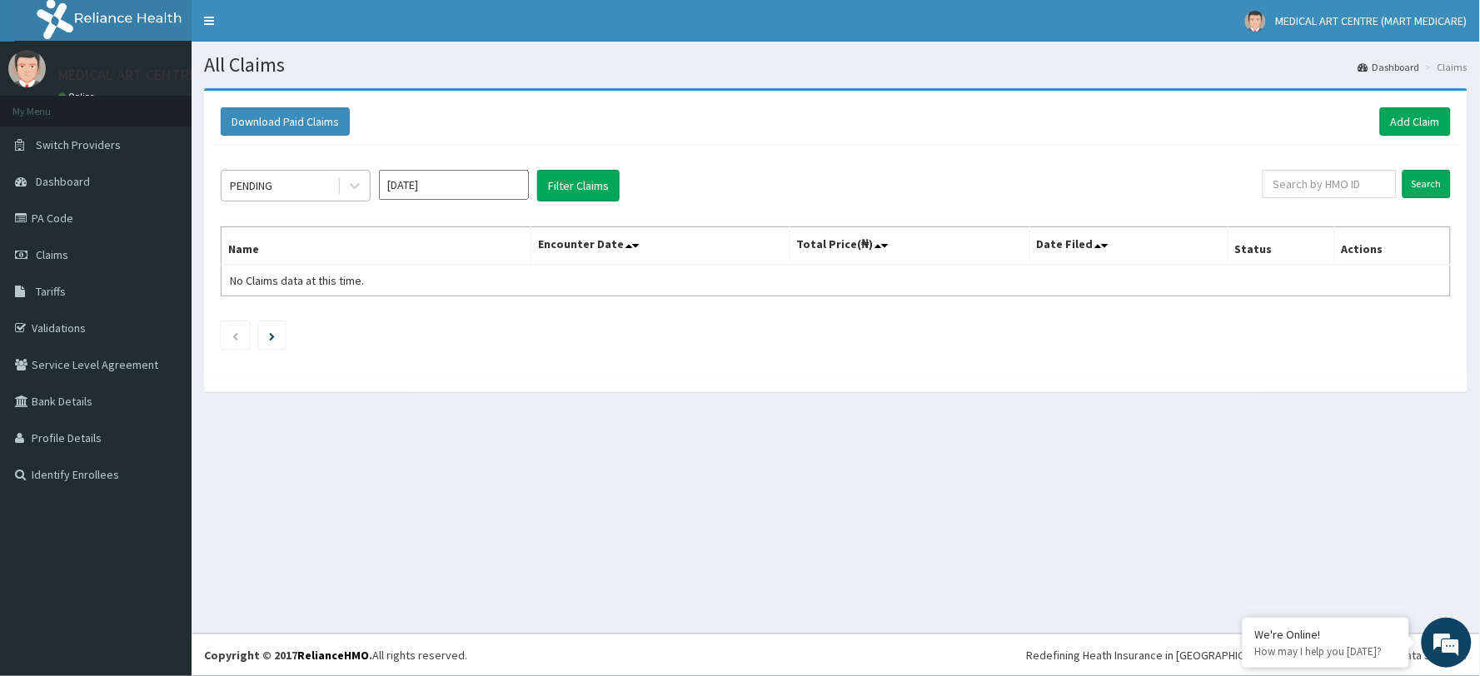
click at [326, 190] on div "PENDING" at bounding box center [279, 185] width 116 height 27
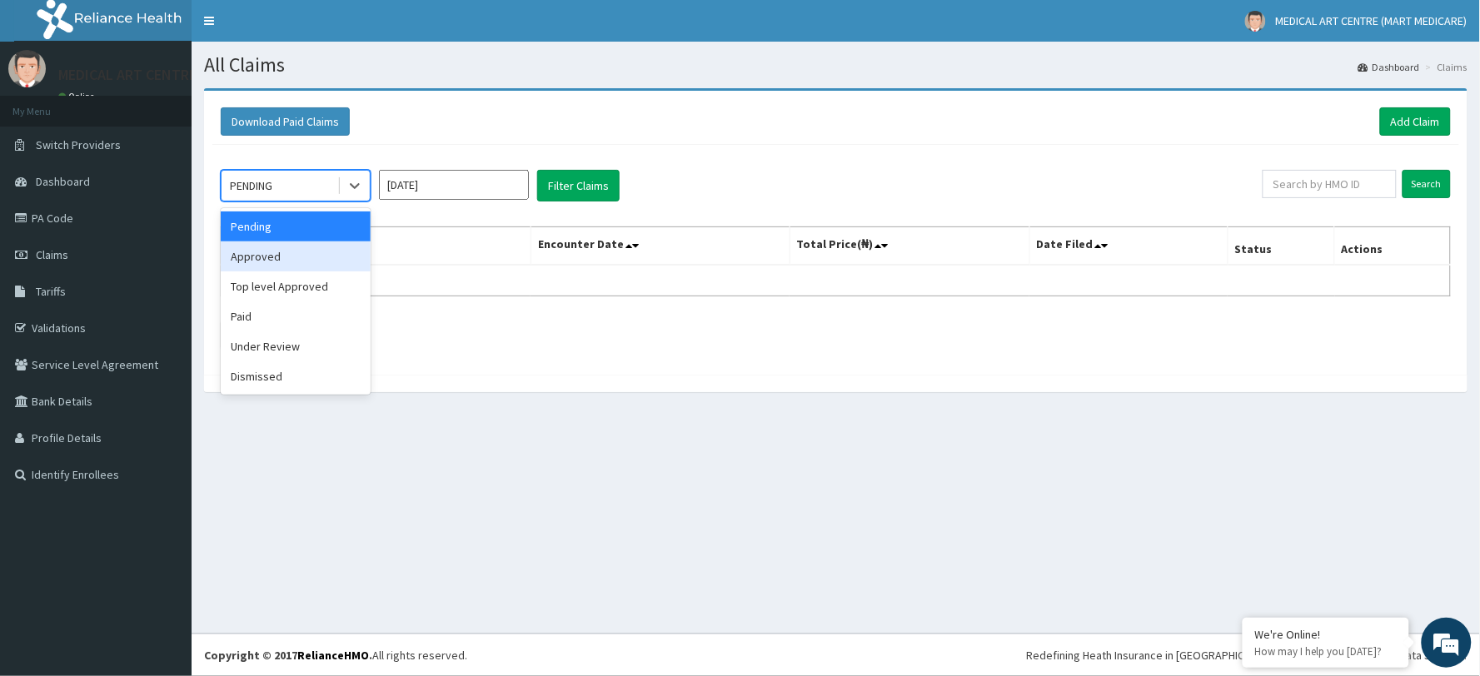
click at [315, 260] on div "Approved" at bounding box center [296, 256] width 150 height 30
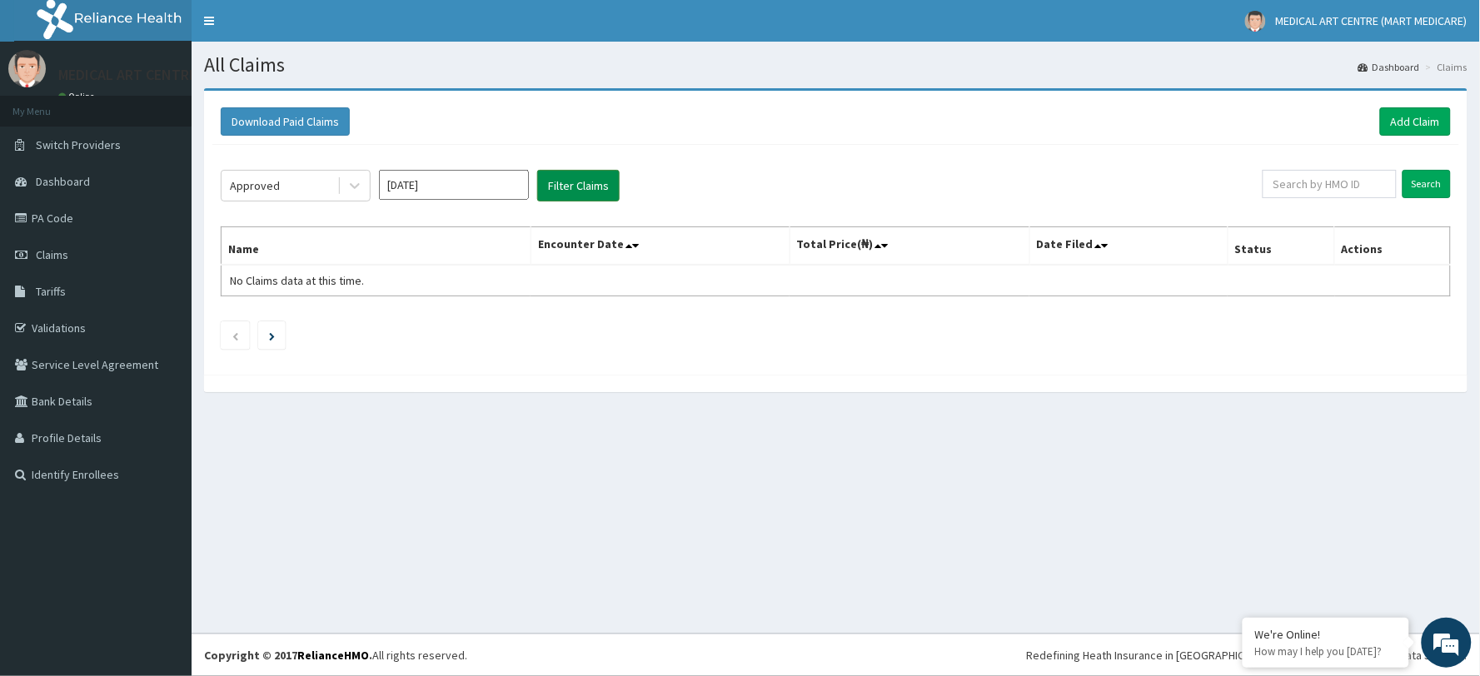
click at [548, 191] on button "Filter Claims" at bounding box center [578, 186] width 82 height 32
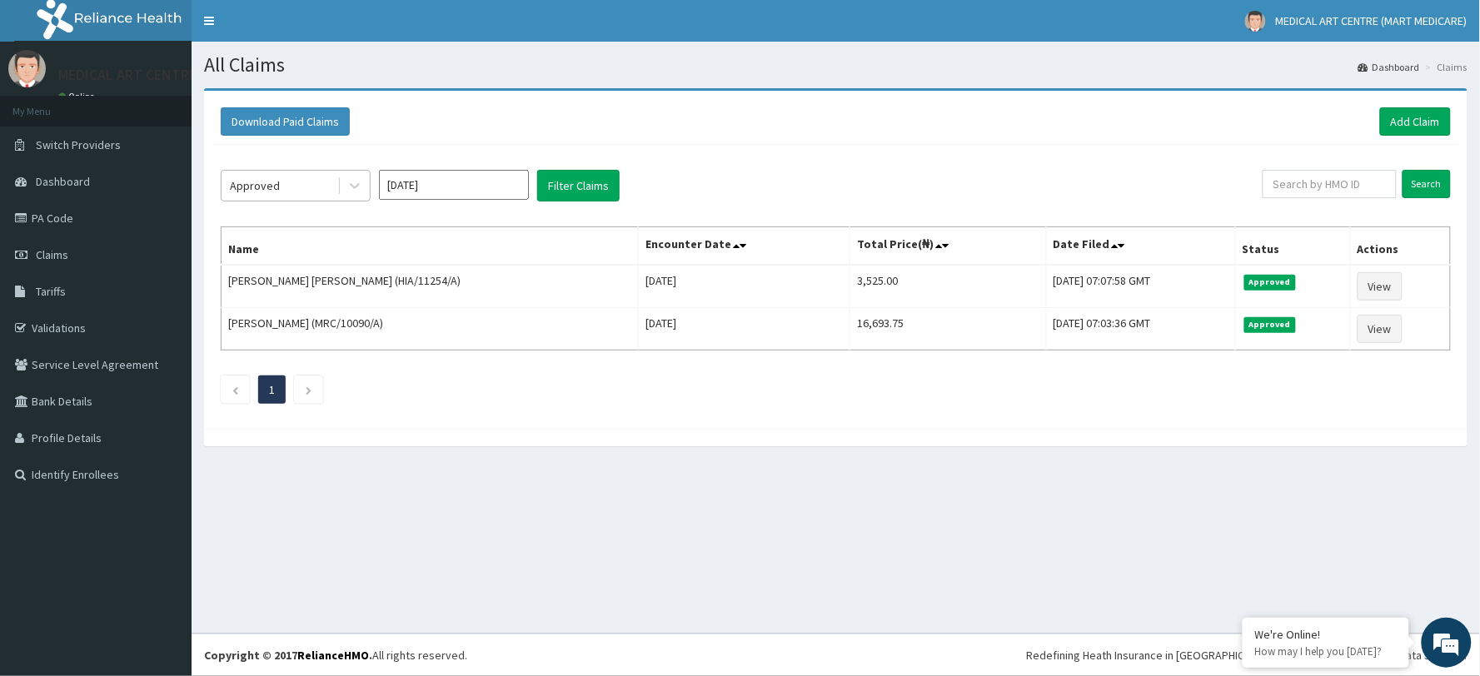
click at [298, 188] on div "Approved" at bounding box center [279, 185] width 116 height 27
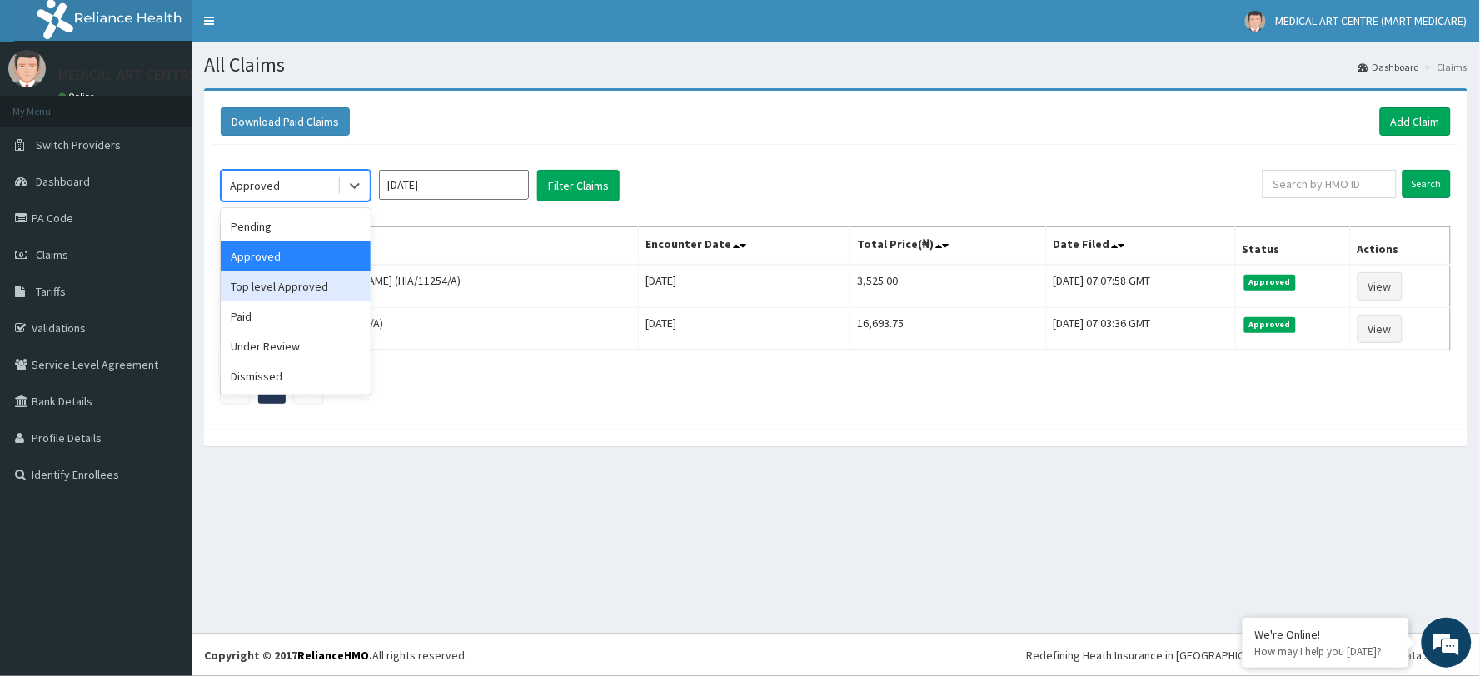
click at [281, 283] on div "Top level Approved" at bounding box center [296, 286] width 150 height 30
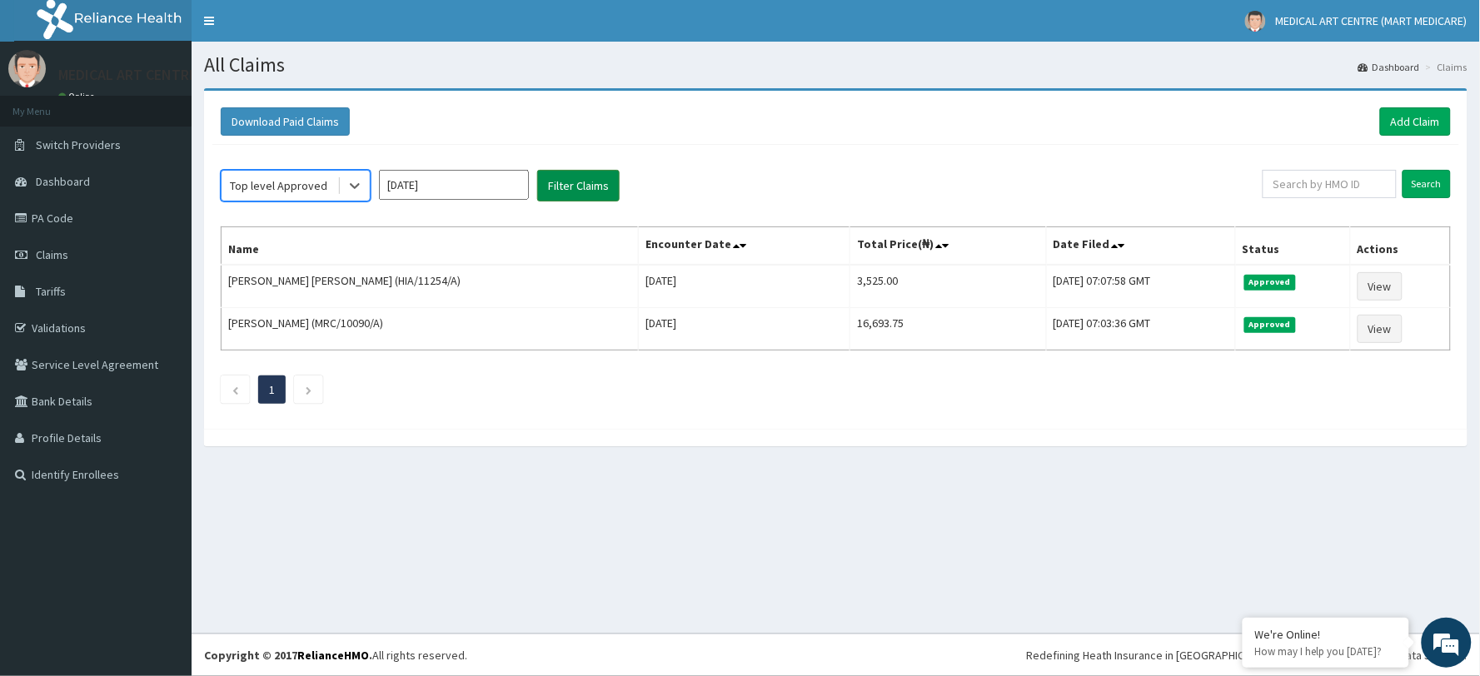
click at [560, 191] on button "Filter Claims" at bounding box center [578, 186] width 82 height 32
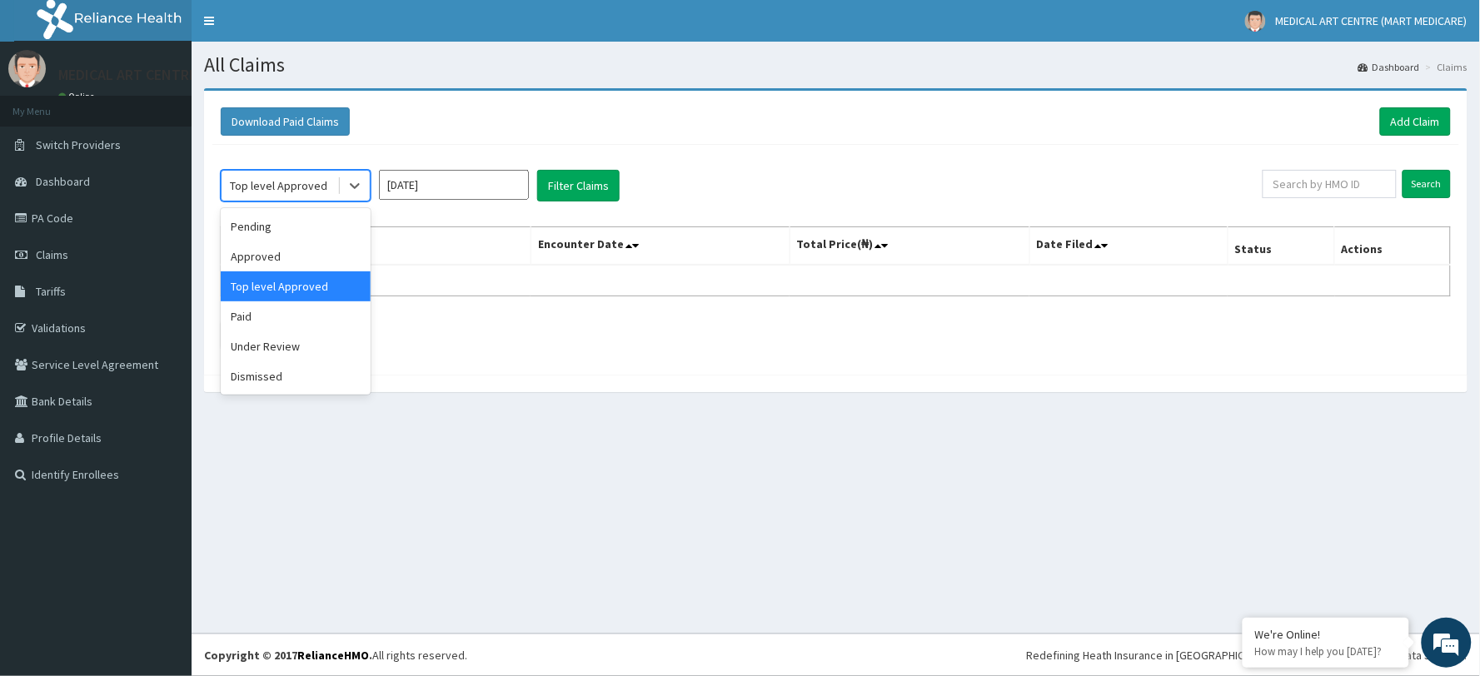
click at [312, 190] on div "Top level Approved" at bounding box center [278, 185] width 97 height 17
click at [297, 338] on div "Under Review" at bounding box center [296, 346] width 150 height 30
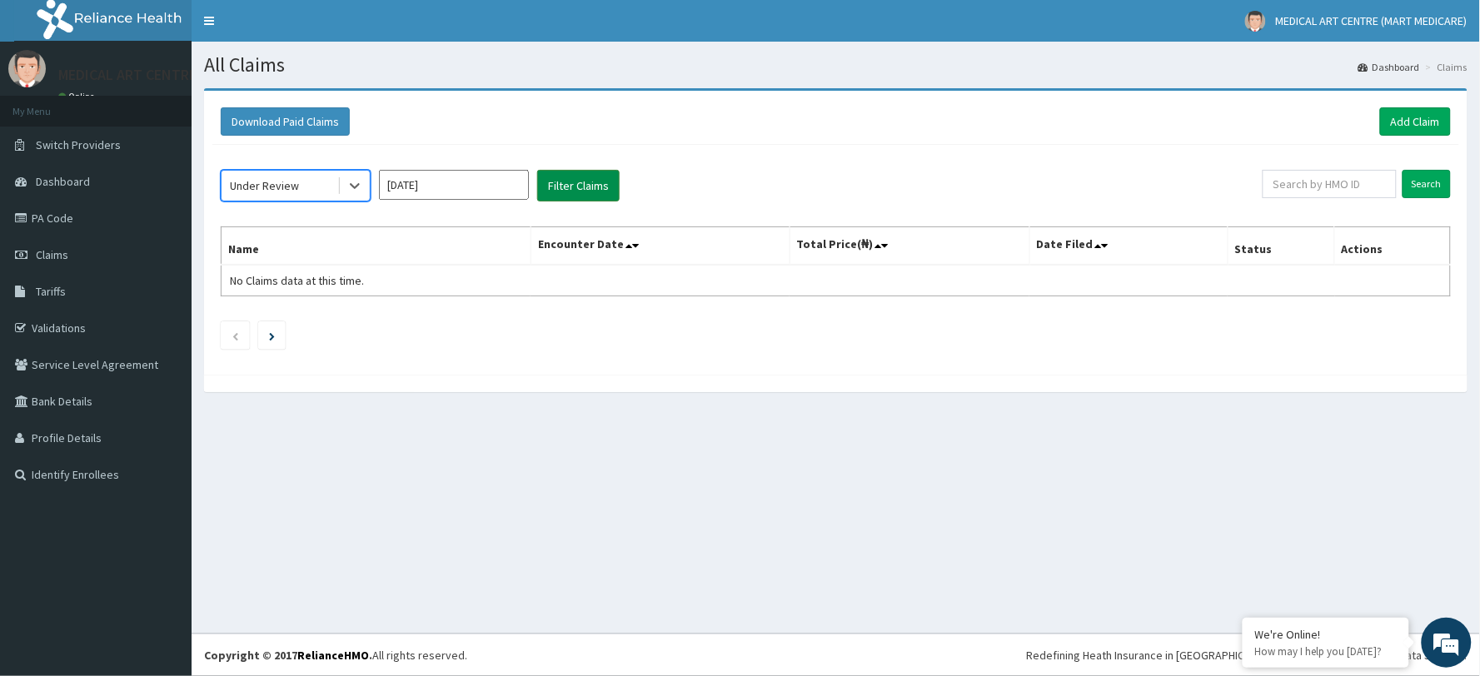
click at [556, 187] on button "Filter Claims" at bounding box center [578, 186] width 82 height 32
click at [311, 195] on div "Under Review" at bounding box center [279, 185] width 116 height 27
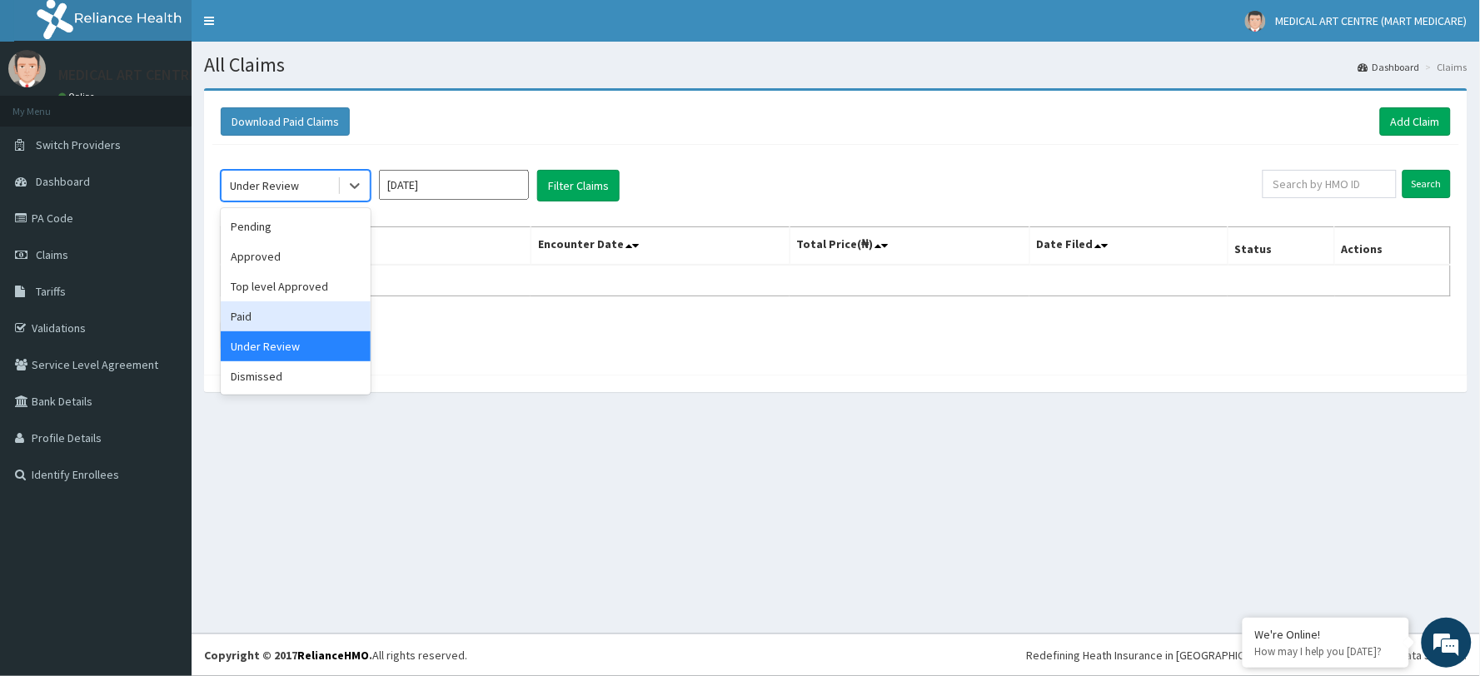
click at [288, 317] on div "Paid" at bounding box center [296, 316] width 150 height 30
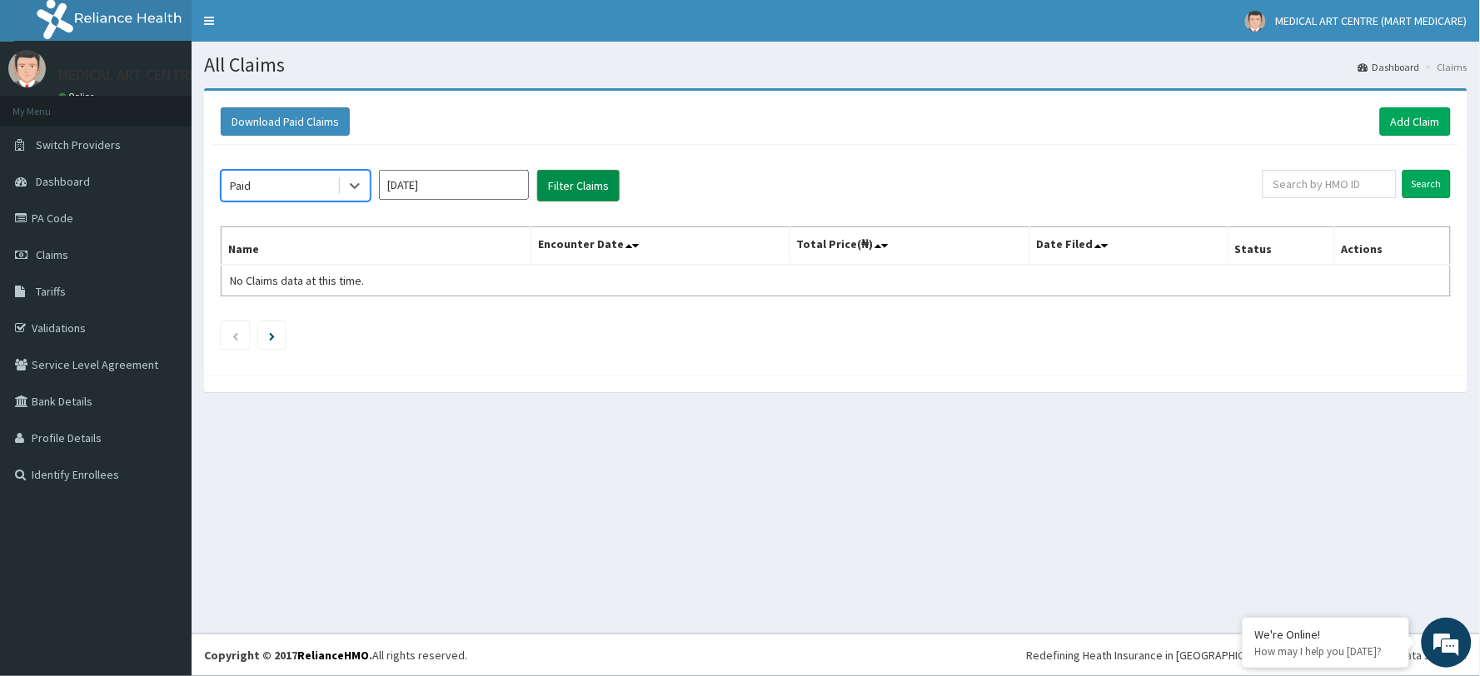
click at [586, 173] on button "Filter Claims" at bounding box center [578, 186] width 82 height 32
